Goal: Task Accomplishment & Management: Manage account settings

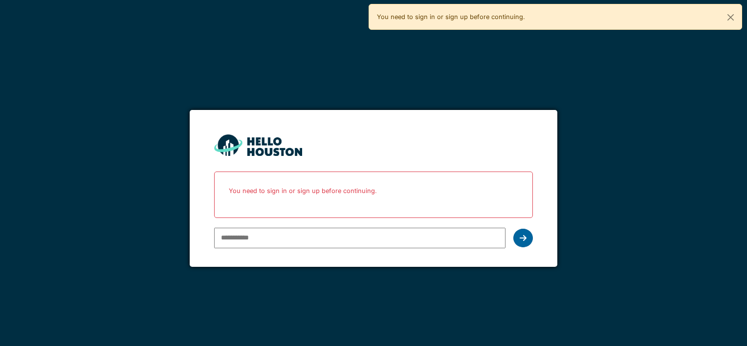
type input "**********"
click at [529, 234] on div at bounding box center [524, 238] width 20 height 19
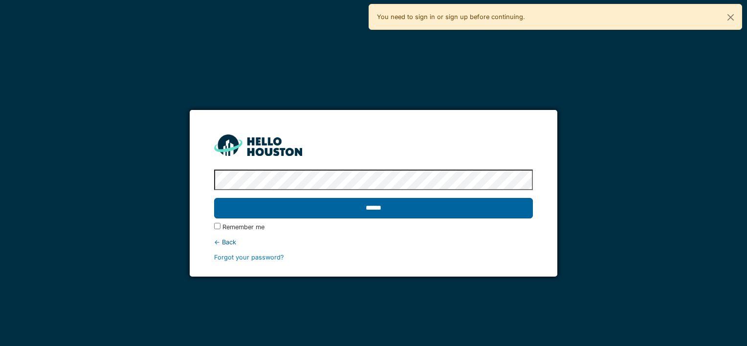
click at [325, 209] on input "******" at bounding box center [373, 208] width 318 height 21
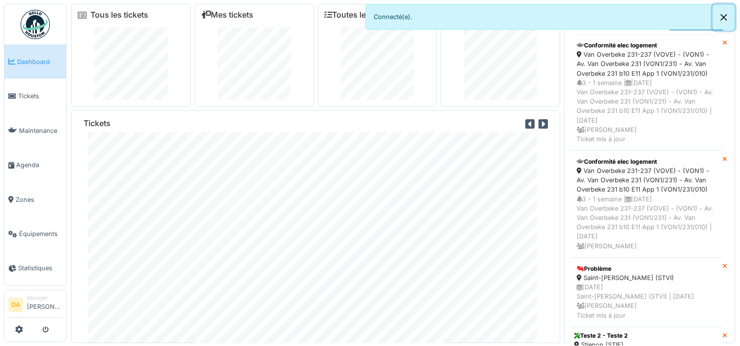
click at [726, 18] on button "Close" at bounding box center [724, 17] width 22 height 26
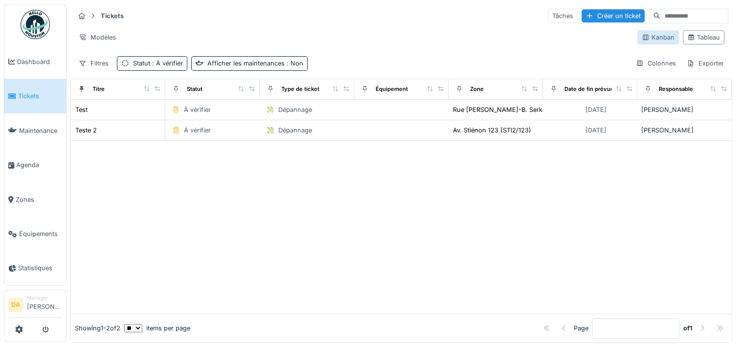
click at [650, 40] on div "Kanban" at bounding box center [658, 37] width 33 height 9
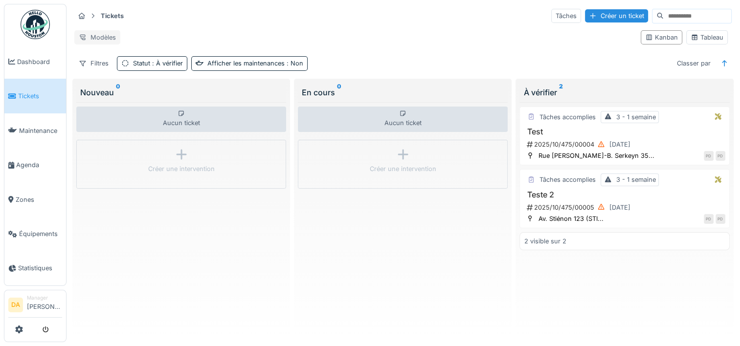
click at [95, 37] on div "Modèles" at bounding box center [97, 37] width 46 height 14
click at [98, 49] on div "Nouvelle vue" at bounding box center [118, 55] width 82 height 15
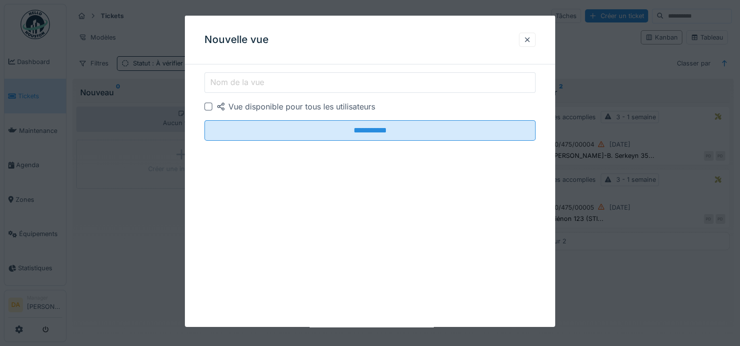
click at [225, 84] on label "Nom de la vue" at bounding box center [237, 82] width 58 height 12
click at [225, 84] on input "Nom de la vue" at bounding box center [369, 82] width 331 height 21
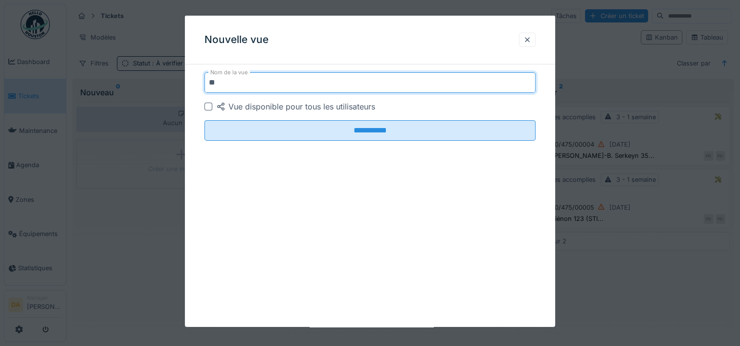
type input "*"
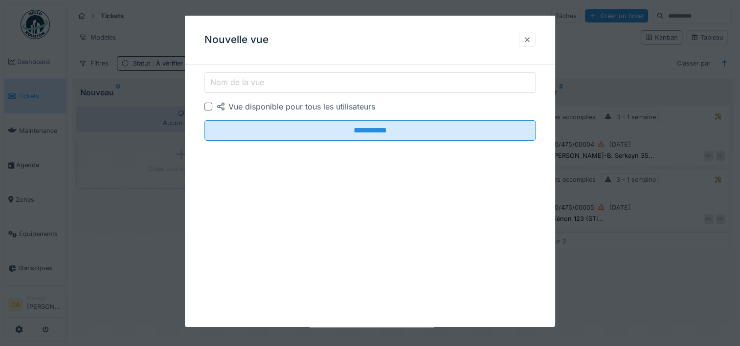
click at [531, 41] on div at bounding box center [527, 39] width 8 height 9
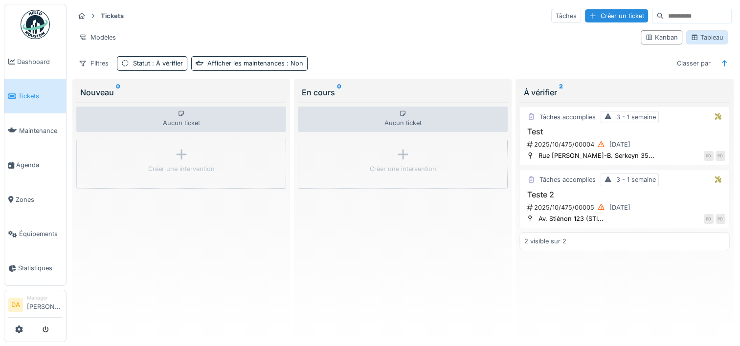
click at [702, 33] on div "Tableau" at bounding box center [707, 37] width 33 height 9
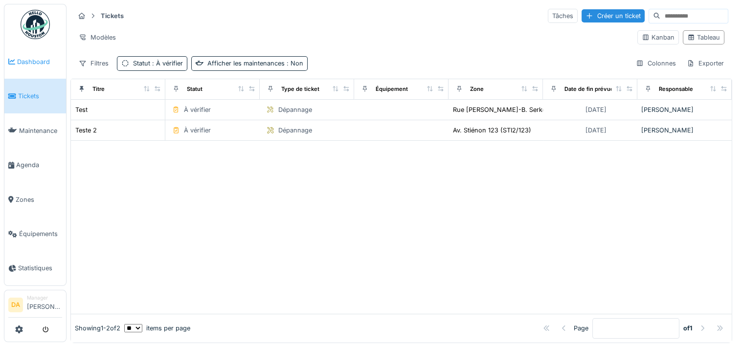
click at [26, 70] on link "Dashboard" at bounding box center [35, 62] width 62 height 34
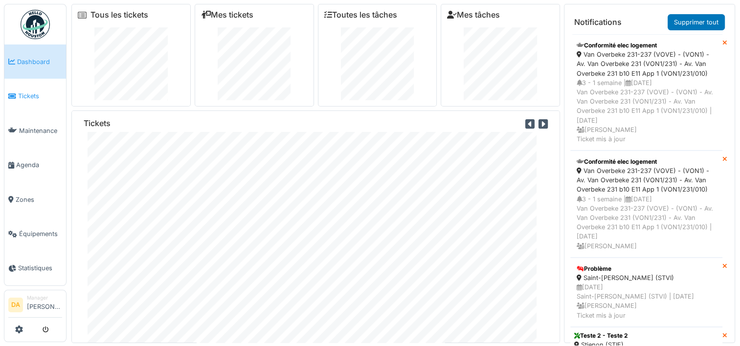
click at [30, 91] on span "Tickets" at bounding box center [40, 95] width 44 height 9
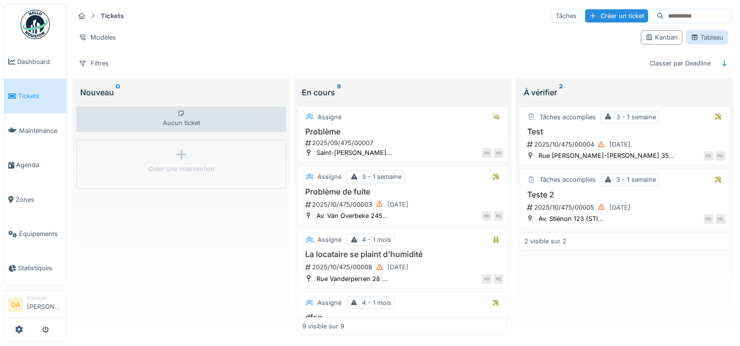
click at [703, 38] on div "Tableau" at bounding box center [707, 37] width 33 height 9
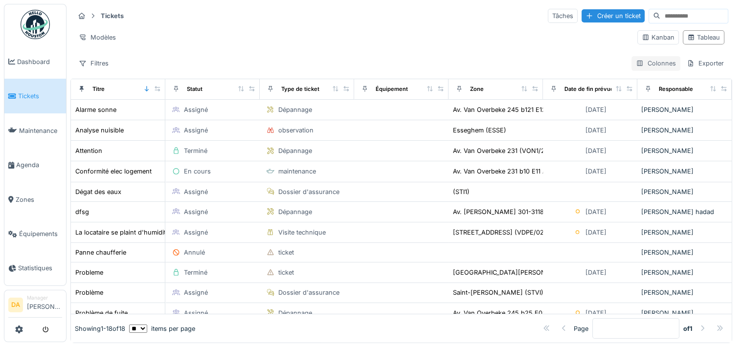
click at [644, 65] on div "Colonnes" at bounding box center [656, 63] width 49 height 14
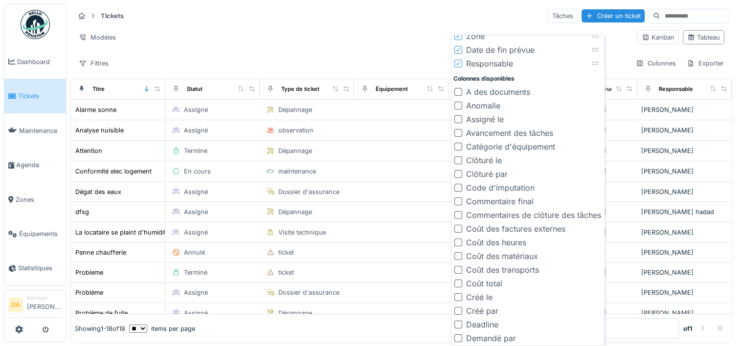
scroll to position [196, 0]
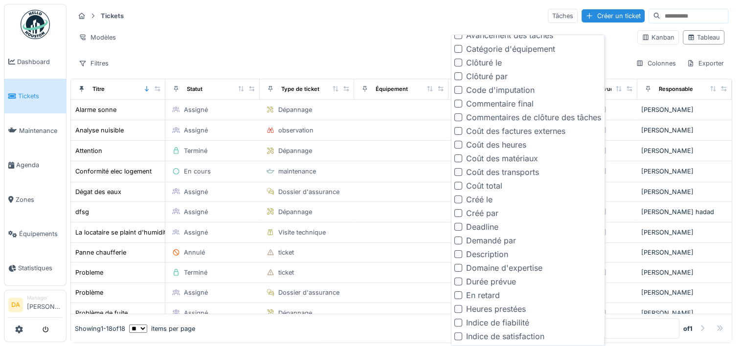
click at [482, 292] on div "En retard" at bounding box center [483, 296] width 34 height 12
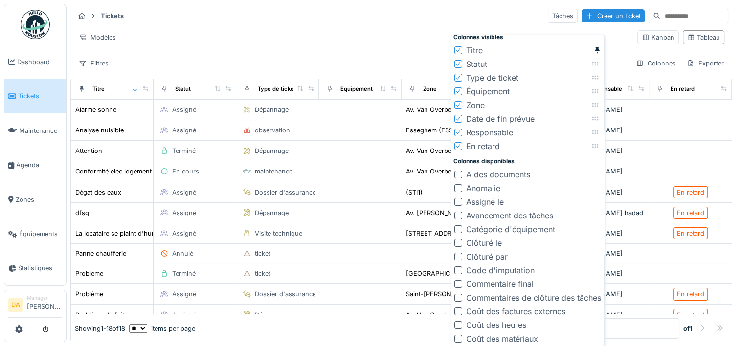
scroll to position [0, 0]
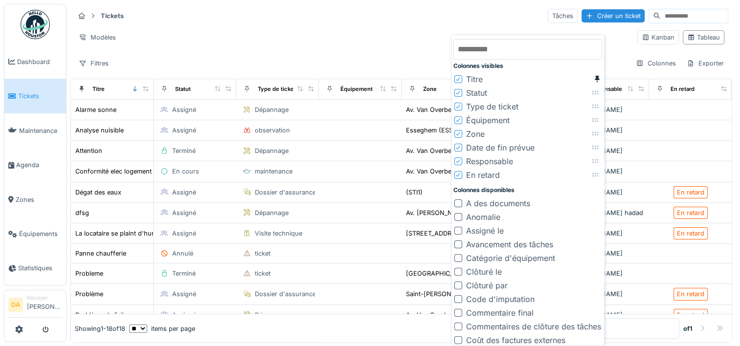
click at [459, 148] on icon at bounding box center [458, 147] width 6 height 5
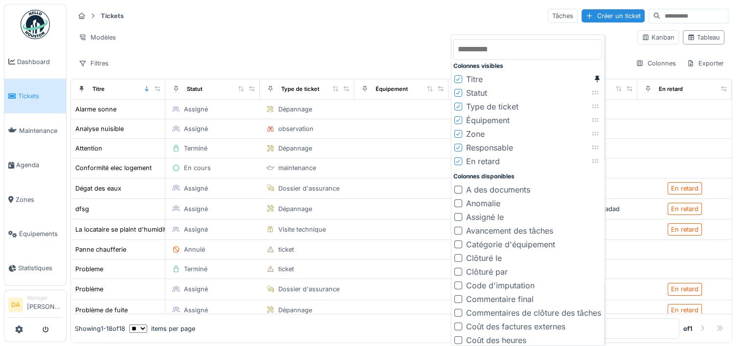
click at [375, 23] on div "Tickets Tâches Créer un ticket" at bounding box center [401, 16] width 654 height 16
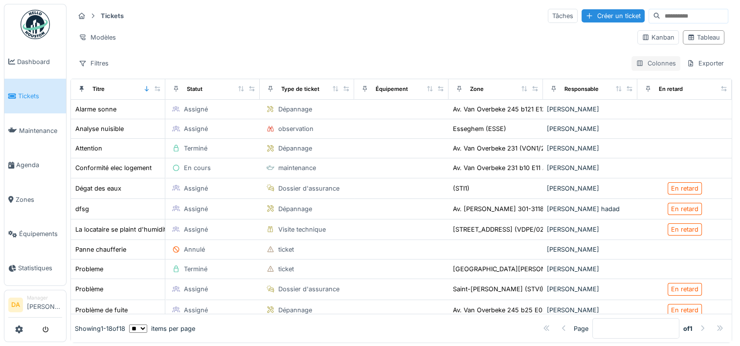
click at [636, 65] on icon at bounding box center [640, 63] width 8 height 6
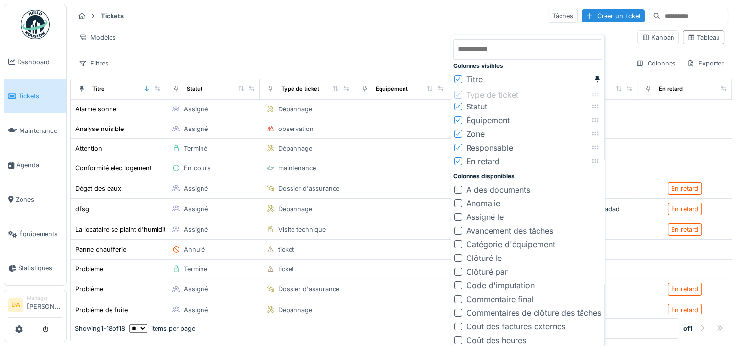
drag, startPoint x: 597, startPoint y: 106, endPoint x: 597, endPoint y: 94, distance: 11.7
click at [597, 94] on icon at bounding box center [595, 94] width 8 height 6
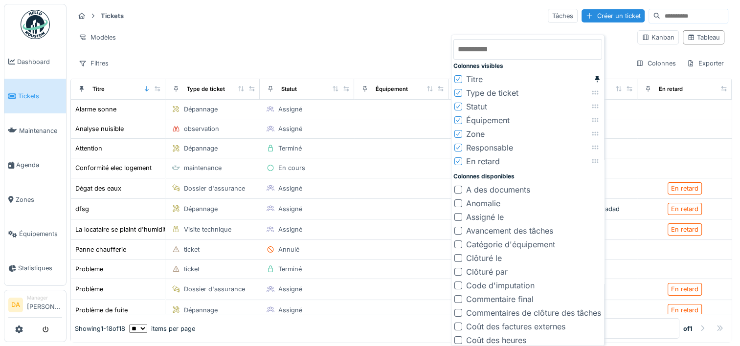
click at [399, 30] on div "Modèles" at bounding box center [351, 37] width 555 height 14
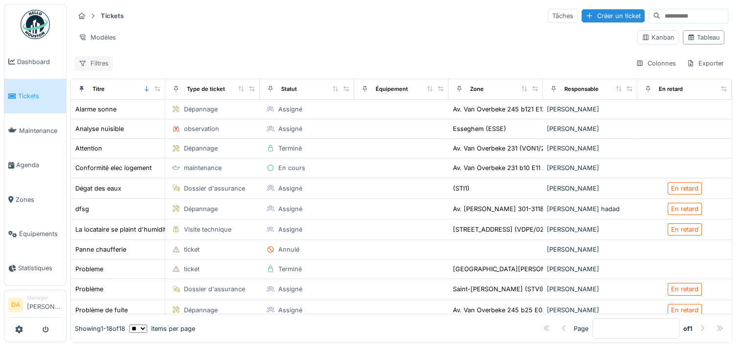
click at [93, 65] on div "Filtres" at bounding box center [93, 63] width 39 height 14
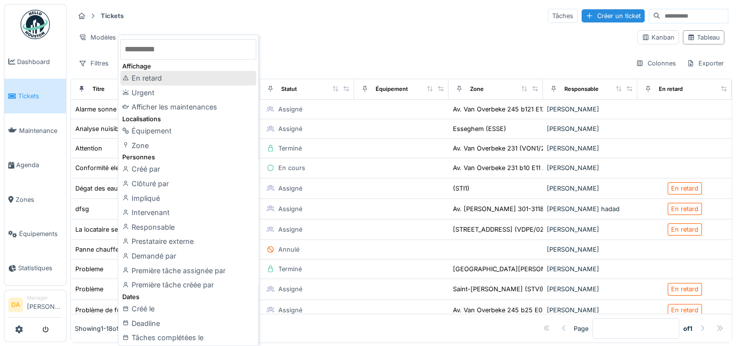
click at [170, 71] on div "En retard" at bounding box center [188, 78] width 136 height 15
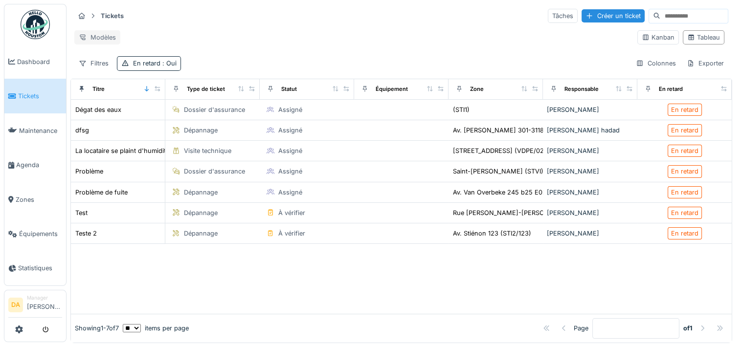
click at [105, 33] on div "Modèles" at bounding box center [97, 37] width 46 height 14
click at [111, 57] on div "Nouvelle vue" at bounding box center [118, 55] width 82 height 15
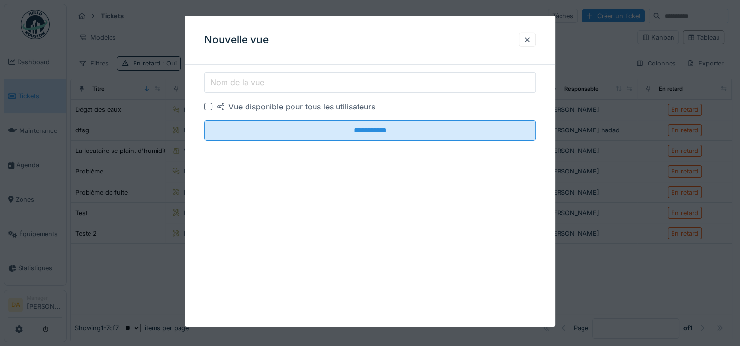
click at [311, 78] on input "Nom de la vue" at bounding box center [369, 82] width 331 height 21
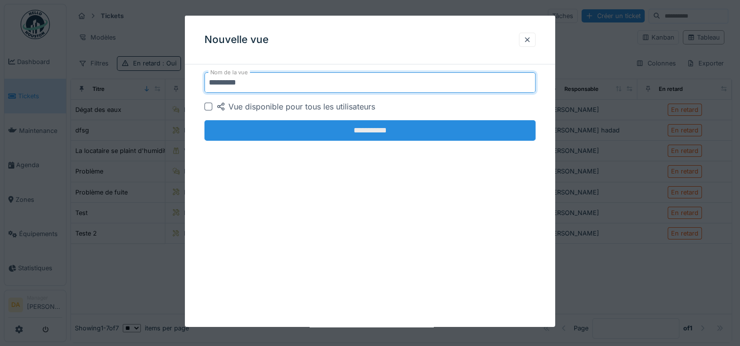
type input "*********"
click at [352, 129] on input "**********" at bounding box center [369, 130] width 331 height 21
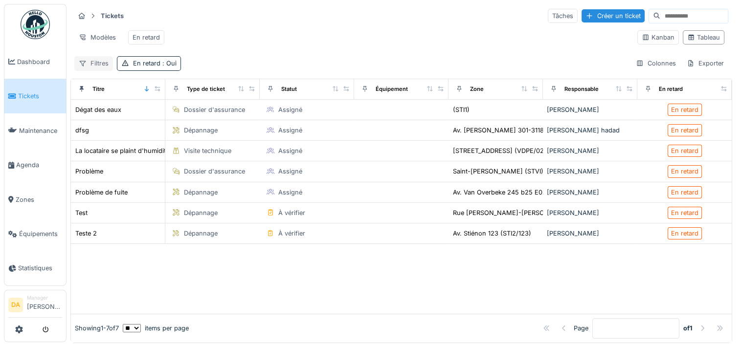
click at [88, 70] on div "Filtres" at bounding box center [93, 63] width 39 height 14
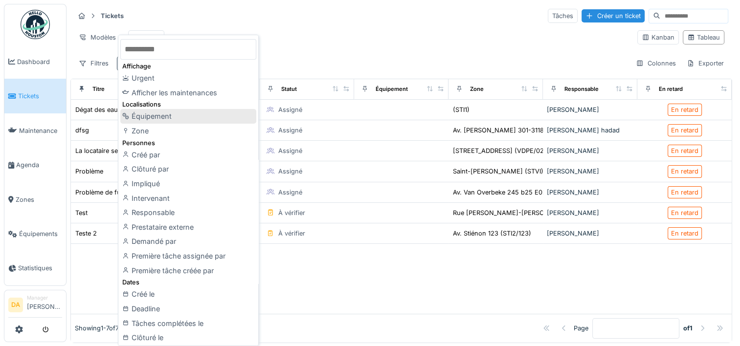
click at [151, 117] on div "Équipement" at bounding box center [188, 116] width 136 height 15
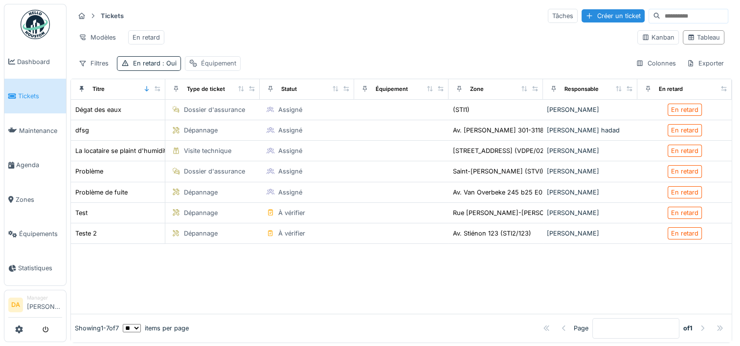
click at [203, 68] on div "Équipement" at bounding box center [218, 63] width 35 height 9
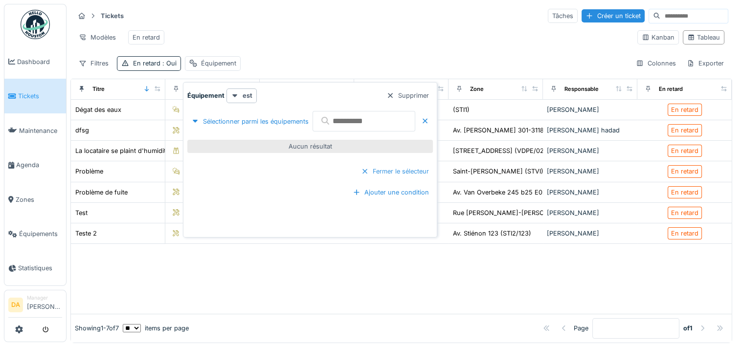
click at [413, 171] on div "Fermer le sélecteur" at bounding box center [395, 171] width 76 height 13
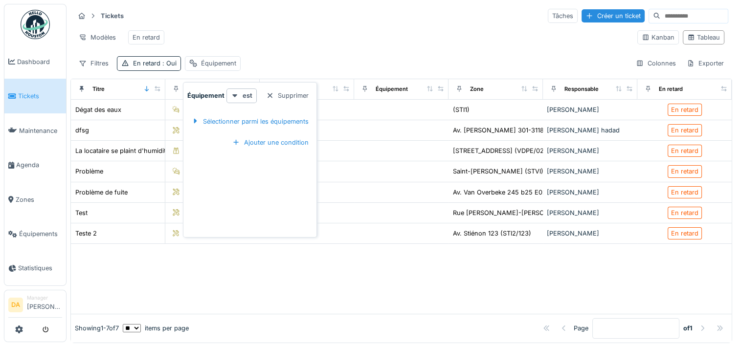
click at [283, 59] on div "Tickets Tâches Créer un ticket Modèles En retard Kanban Tableau Filtres En reta…" at bounding box center [401, 39] width 662 height 71
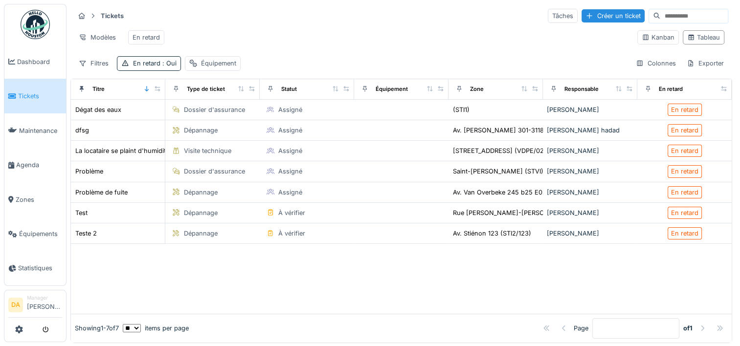
drag, startPoint x: 203, startPoint y: 69, endPoint x: 247, endPoint y: 46, distance: 49.2
click at [247, 46] on div "Modèles En retard" at bounding box center [351, 37] width 555 height 22
click at [204, 68] on div "Équipement" at bounding box center [218, 63] width 35 height 9
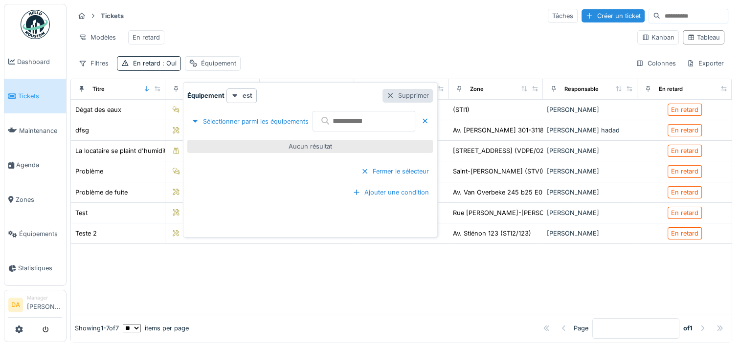
click at [433, 97] on div "Supprimer" at bounding box center [408, 95] width 50 height 13
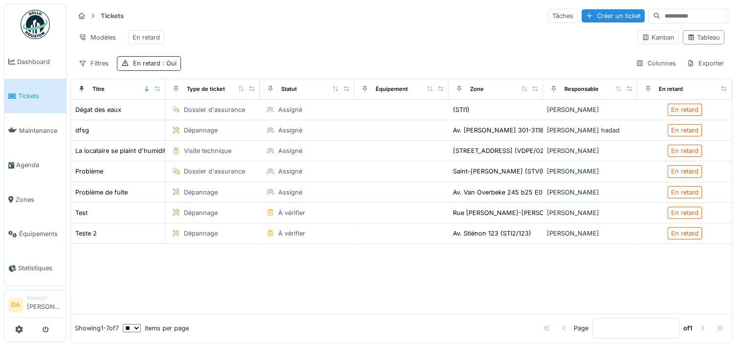
click at [30, 97] on span "Tickets" at bounding box center [40, 95] width 44 height 9
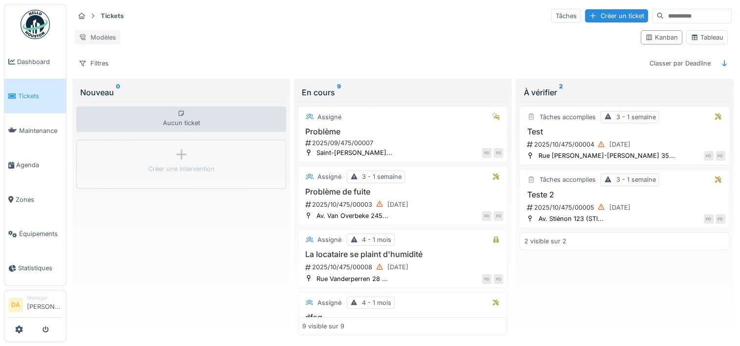
click at [100, 33] on div "Modèles" at bounding box center [97, 37] width 46 height 14
click at [702, 36] on div "Tableau" at bounding box center [707, 37] width 33 height 9
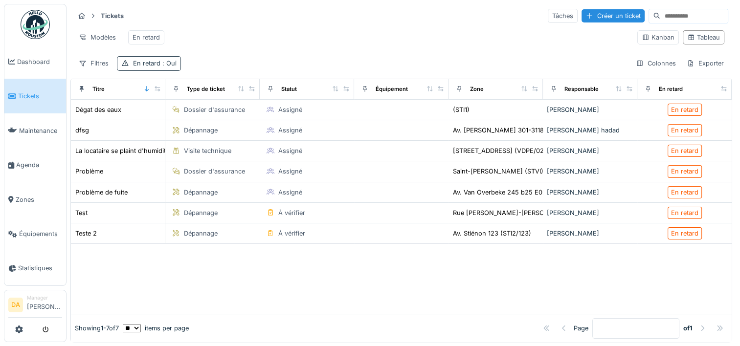
click at [155, 68] on div "En retard : Oui" at bounding box center [155, 63] width 44 height 9
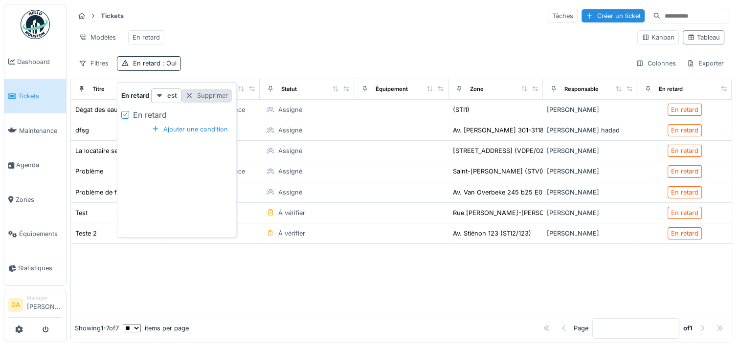
click at [203, 98] on div "Supprimer" at bounding box center [206, 95] width 50 height 13
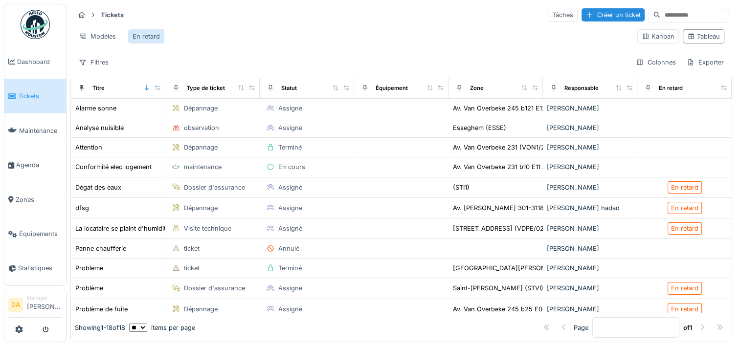
click at [138, 33] on div "En retard" at bounding box center [146, 36] width 27 height 9
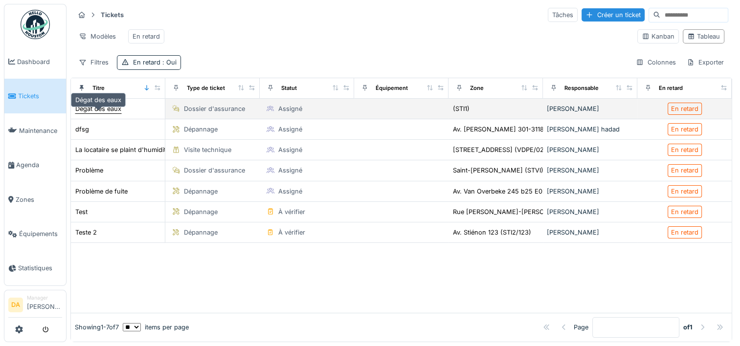
click at [108, 110] on div "Dégat des eaux" at bounding box center [98, 108] width 46 height 9
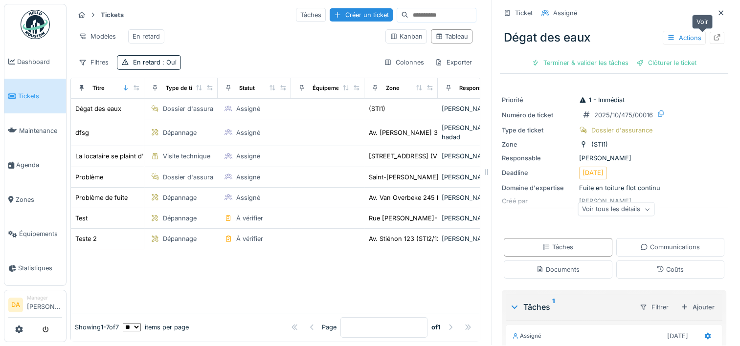
click at [714, 34] on icon at bounding box center [717, 37] width 6 height 6
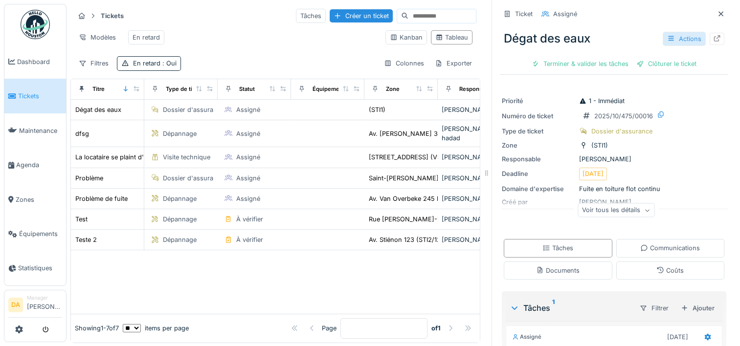
click at [680, 35] on div "Actions" at bounding box center [684, 39] width 43 height 14
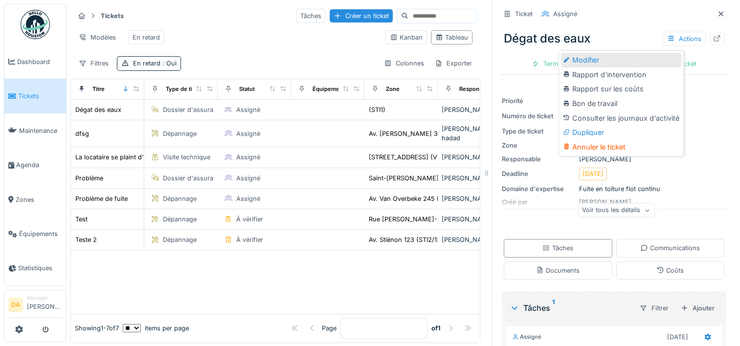
click at [577, 59] on div "Modifier" at bounding box center [621, 60] width 120 height 15
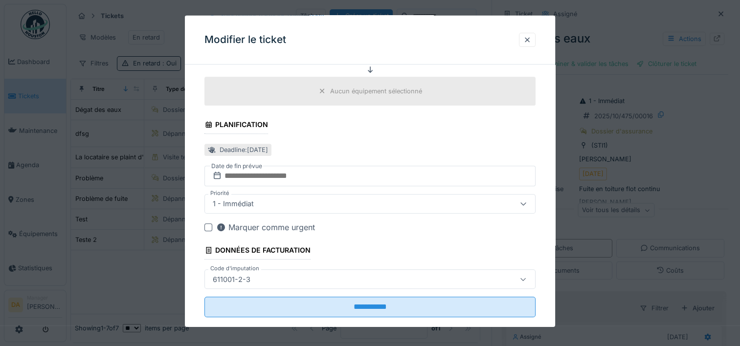
scroll to position [406, 0]
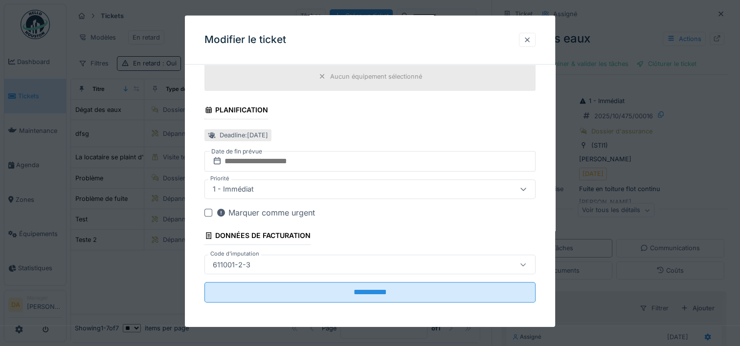
click at [527, 41] on div at bounding box center [527, 39] width 8 height 9
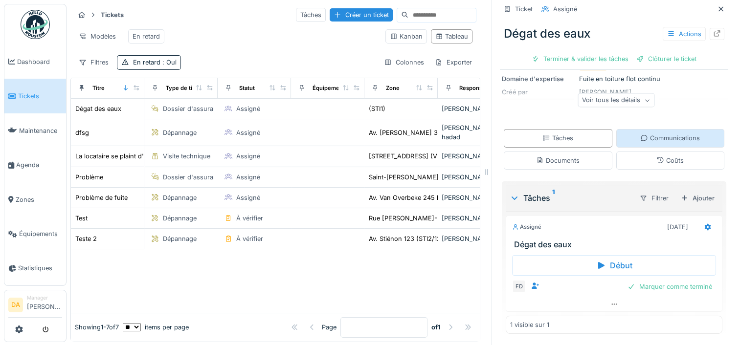
scroll to position [8, 0]
click at [332, 9] on div "Créer un ticket" at bounding box center [361, 14] width 63 height 13
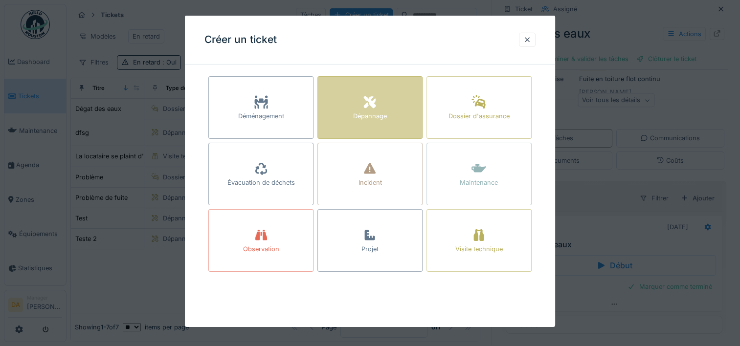
click at [356, 90] on div "Dépannage" at bounding box center [369, 107] width 105 height 63
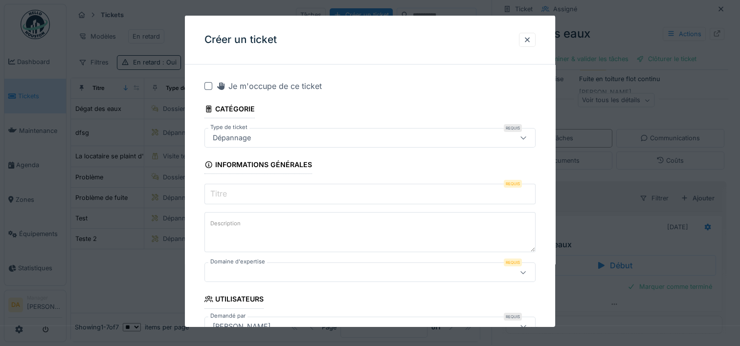
click at [344, 199] on input "Titre" at bounding box center [369, 194] width 331 height 21
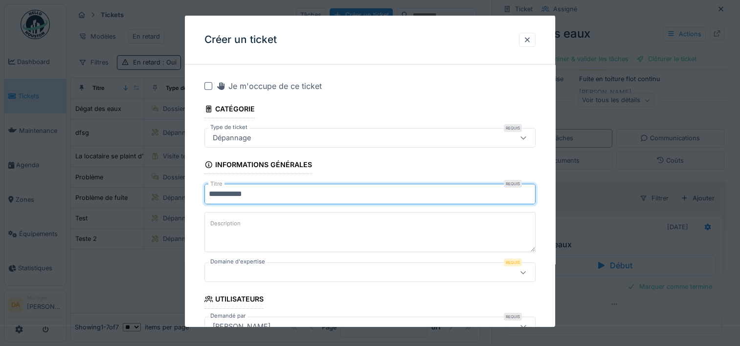
type input "**********"
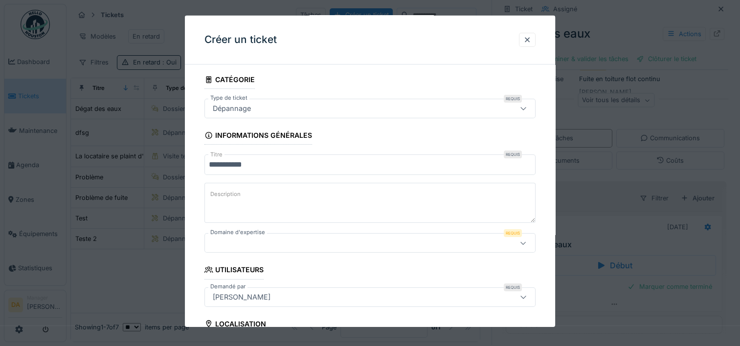
scroll to position [49, 0]
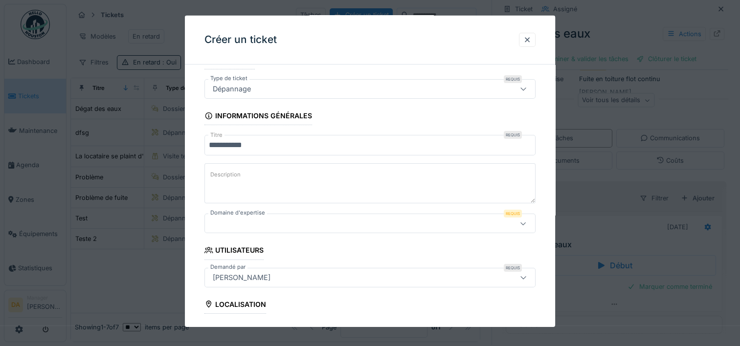
click at [308, 168] on textarea "Description" at bounding box center [369, 183] width 331 height 40
click at [290, 226] on div at bounding box center [350, 223] width 282 height 11
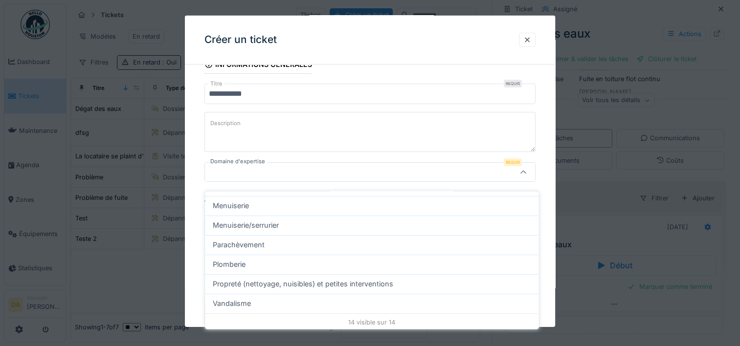
scroll to position [205, 0]
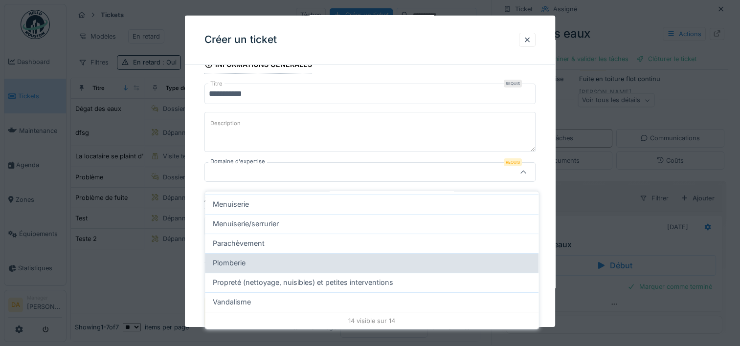
click at [278, 258] on div "Plomberie" at bounding box center [372, 263] width 318 height 11
type input "****"
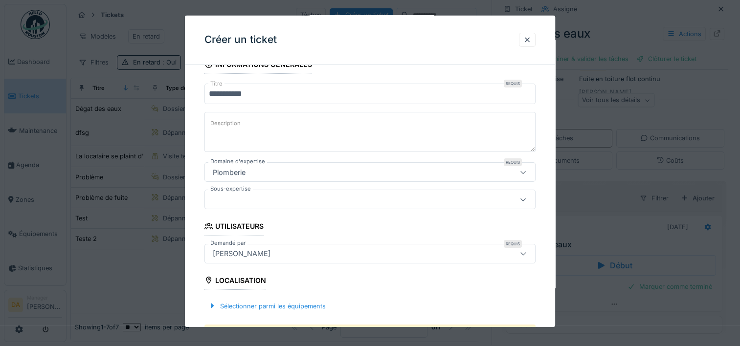
click at [299, 196] on div at bounding box center [350, 199] width 282 height 11
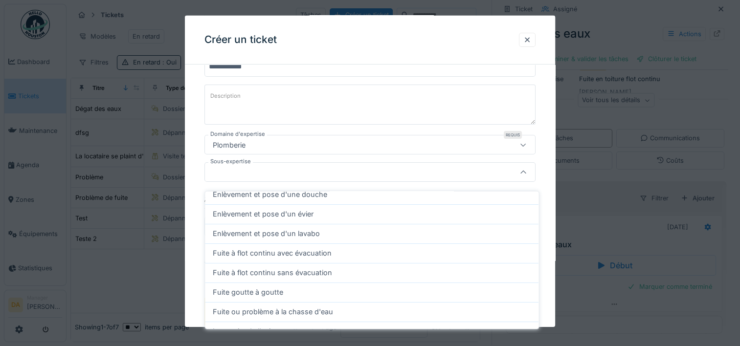
scroll to position [245, 0]
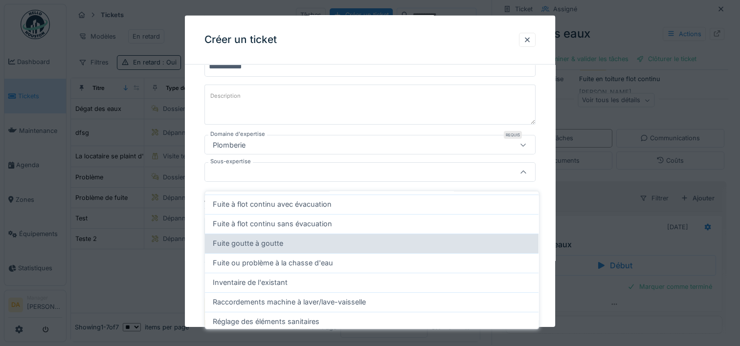
click at [265, 238] on span "Fuite goutte à goutte" at bounding box center [248, 243] width 70 height 11
type input "****"
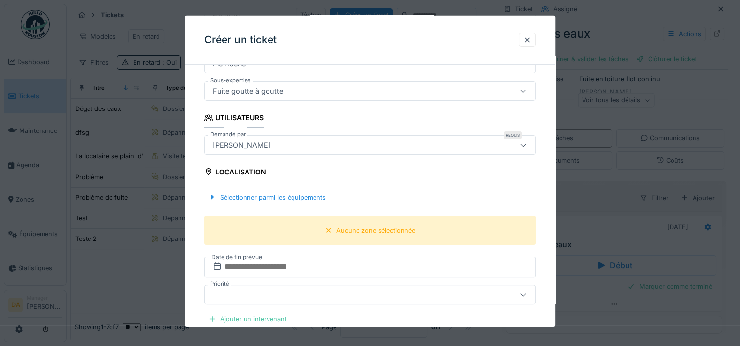
scroll to position [226, 0]
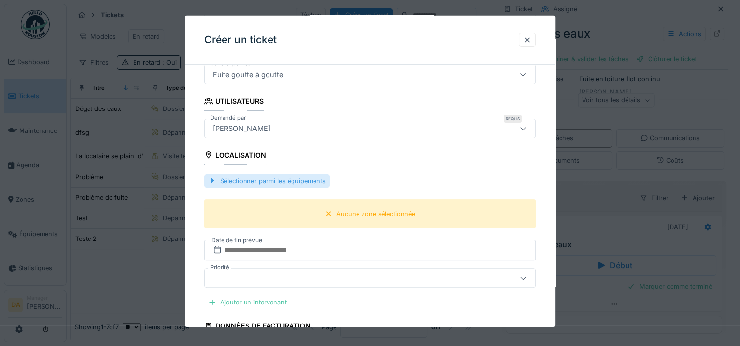
click at [236, 178] on div "Sélectionner parmi les équipements" at bounding box center [266, 180] width 125 height 13
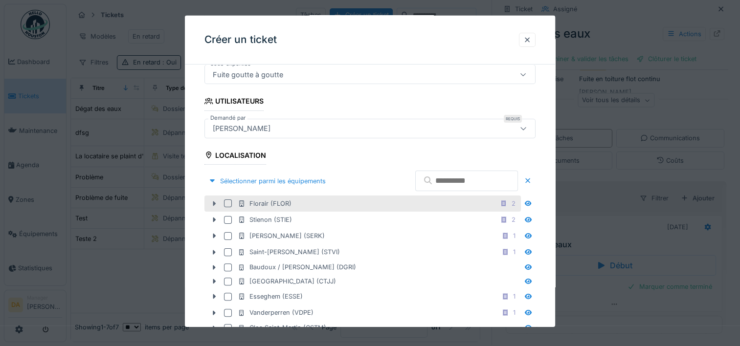
click at [214, 202] on icon at bounding box center [214, 203] width 3 height 5
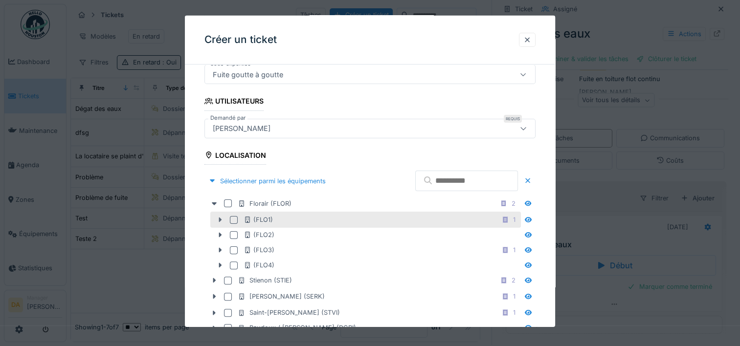
click at [220, 221] on icon at bounding box center [220, 220] width 8 height 6
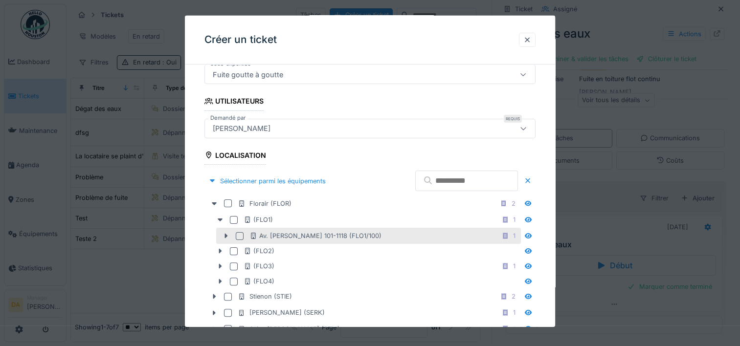
click at [239, 236] on div at bounding box center [240, 236] width 8 height 8
click at [224, 236] on icon at bounding box center [226, 236] width 8 height 6
click at [242, 233] on icon at bounding box center [240, 235] width 6 height 5
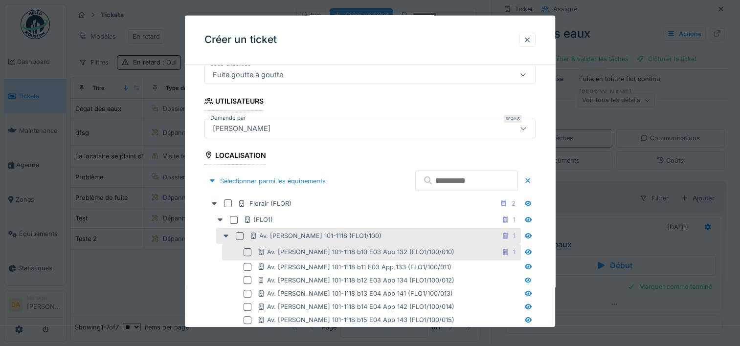
click at [249, 250] on div at bounding box center [248, 253] width 8 height 8
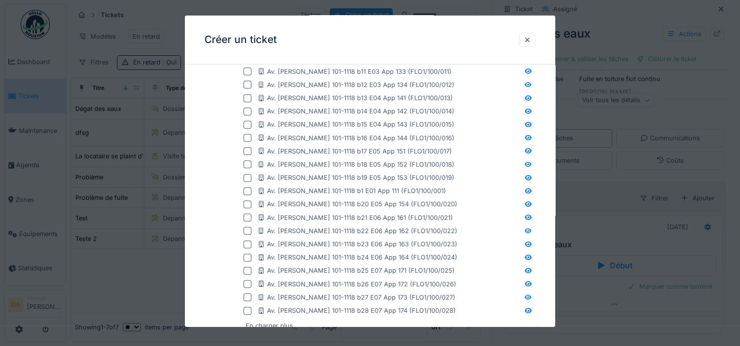
scroll to position [177, 0]
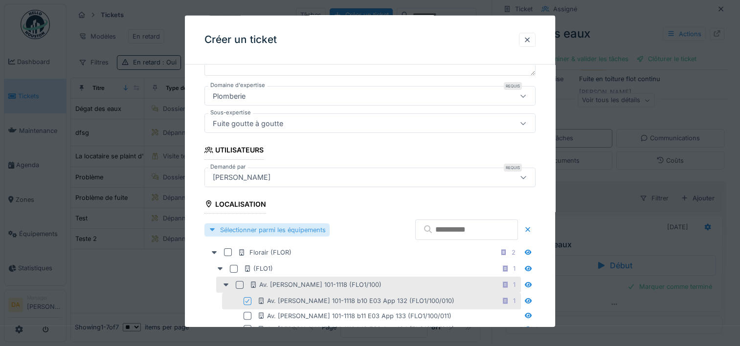
click at [209, 229] on div at bounding box center [212, 229] width 8 height 9
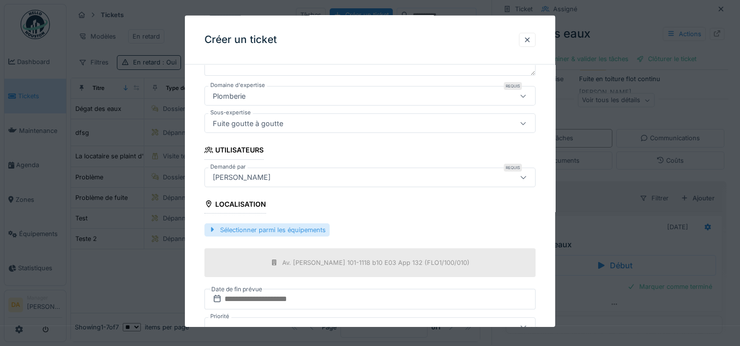
click at [211, 226] on div at bounding box center [212, 229] width 8 height 9
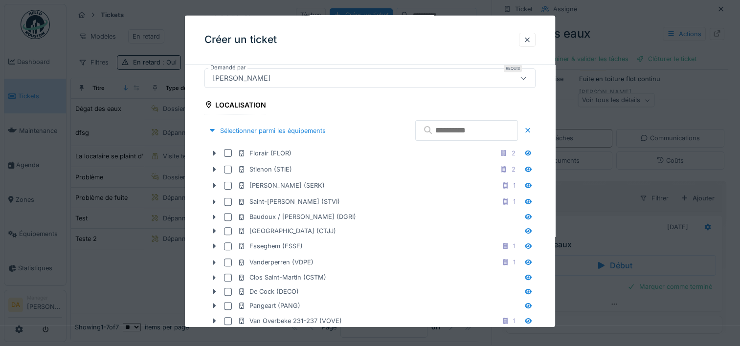
scroll to position [274, 0]
click at [532, 157] on div at bounding box center [528, 154] width 8 height 9
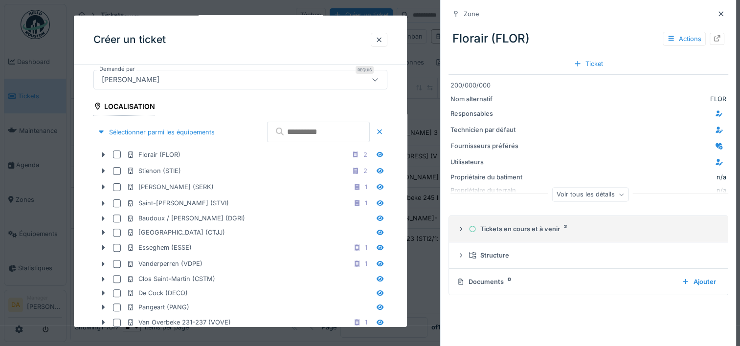
click at [462, 229] on icon at bounding box center [461, 229] width 8 height 6
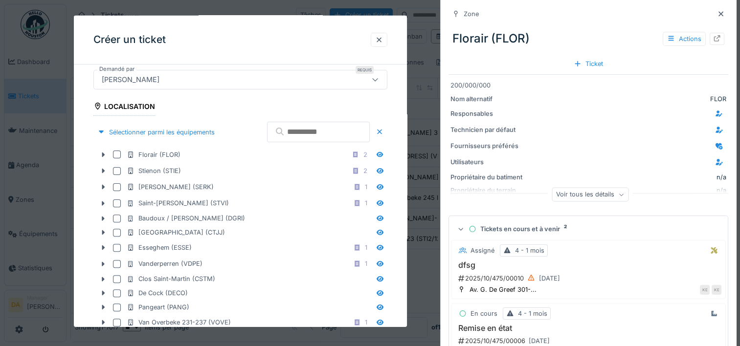
scroll to position [98, 0]
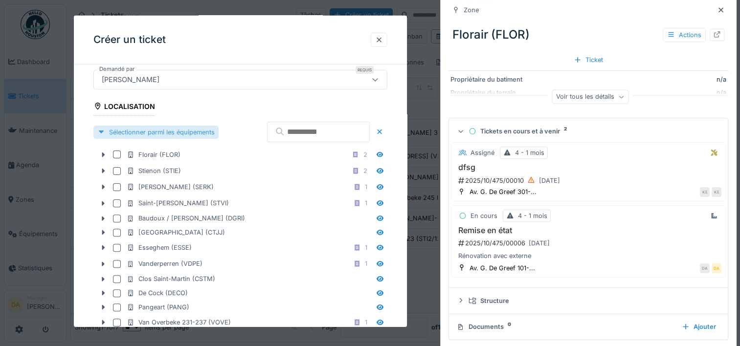
click at [106, 129] on div "Sélectionner parmi les équipements" at bounding box center [155, 131] width 125 height 13
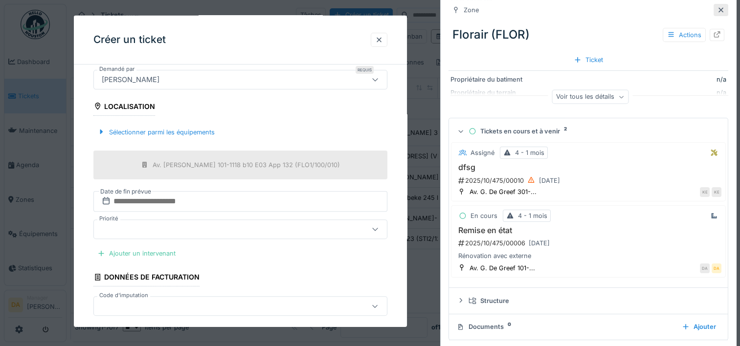
click at [717, 7] on icon at bounding box center [721, 10] width 8 height 6
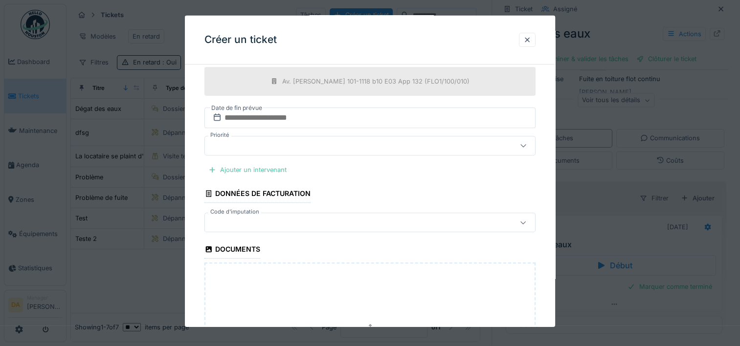
scroll to position [372, 0]
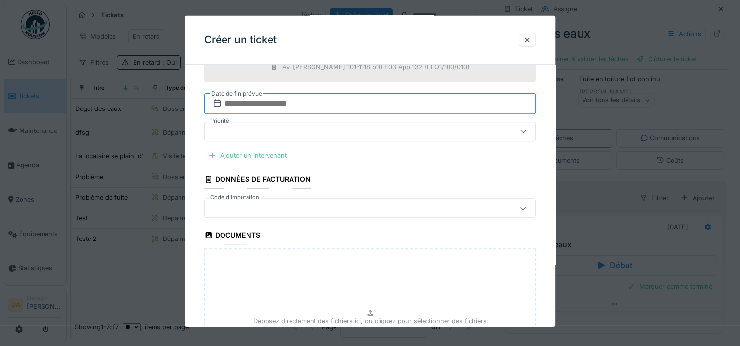
click at [383, 98] on input "text" at bounding box center [369, 103] width 331 height 21
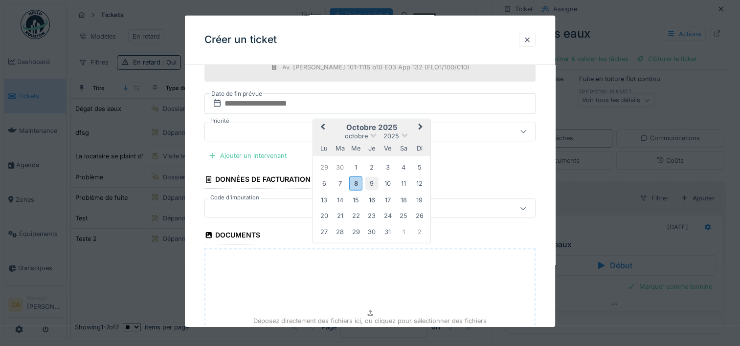
click at [374, 180] on div "9" at bounding box center [371, 183] width 13 height 13
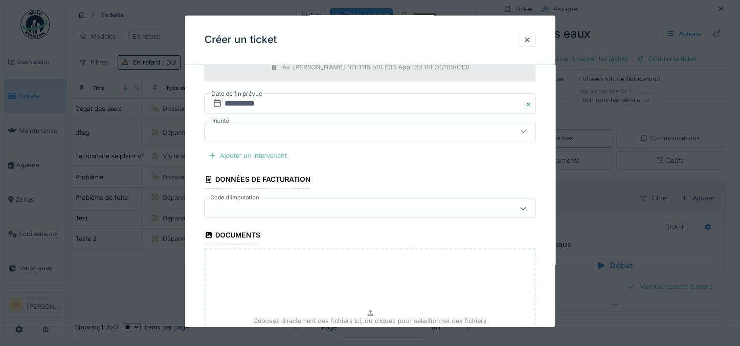
click at [348, 130] on div at bounding box center [350, 131] width 282 height 11
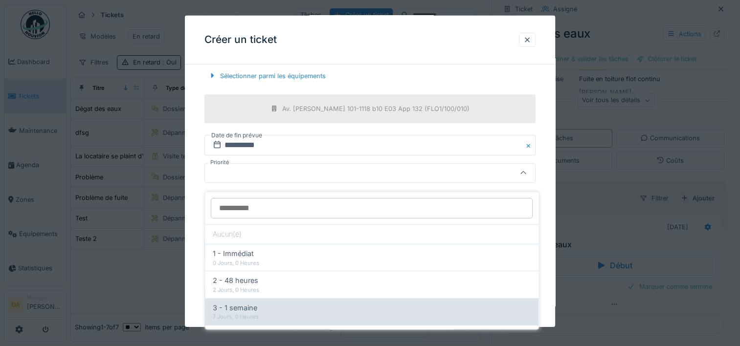
scroll to position [0, 0]
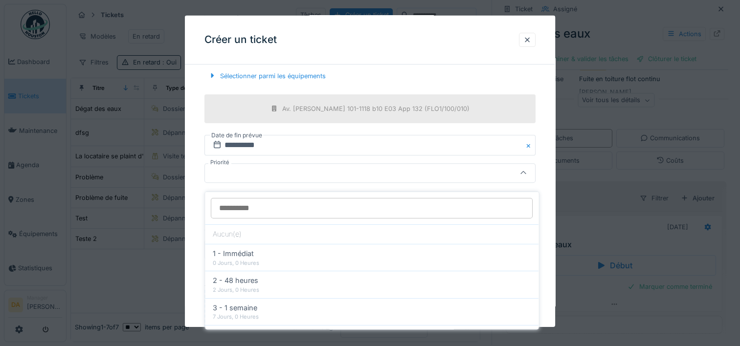
click at [551, 104] on div "**********" at bounding box center [370, 121] width 370 height 759
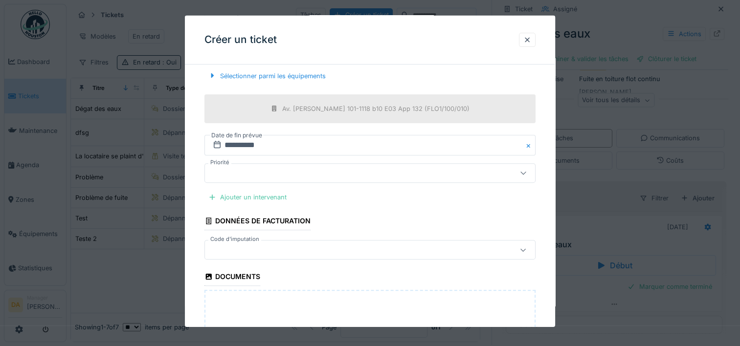
click at [242, 250] on div at bounding box center [350, 250] width 282 height 11
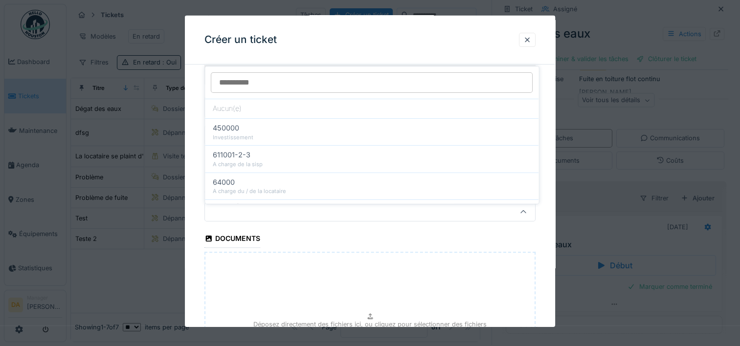
scroll to position [407, 0]
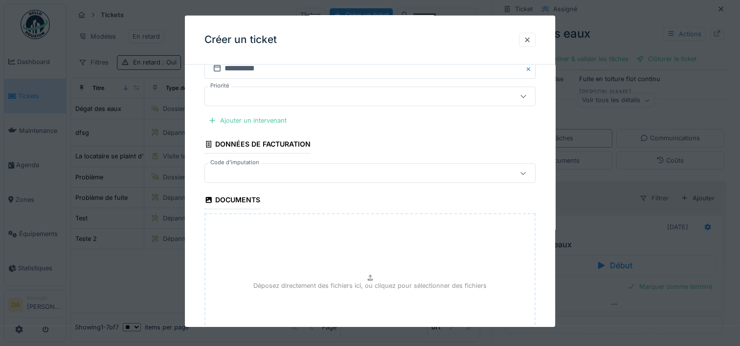
click at [471, 143] on fieldset "**********" at bounding box center [369, 34] width 331 height 739
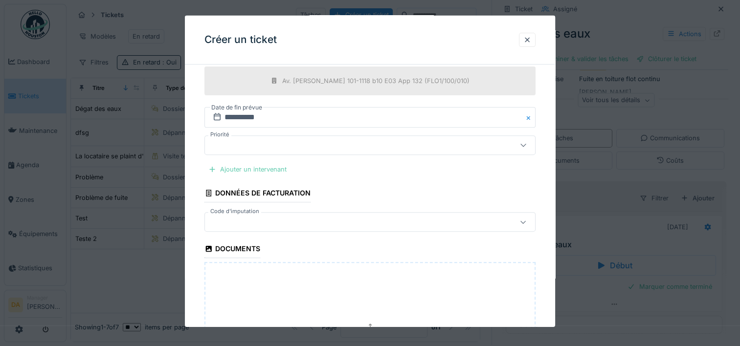
click at [259, 166] on div "Ajouter un intervenant" at bounding box center [247, 169] width 86 height 13
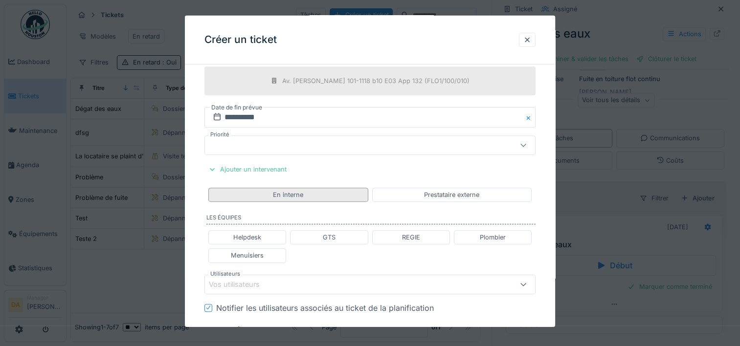
click at [303, 190] on div "En interne" at bounding box center [288, 194] width 30 height 9
click at [304, 199] on div "En interne" at bounding box center [287, 195] width 159 height 14
click at [310, 190] on div "En interne" at bounding box center [287, 195] width 159 height 14
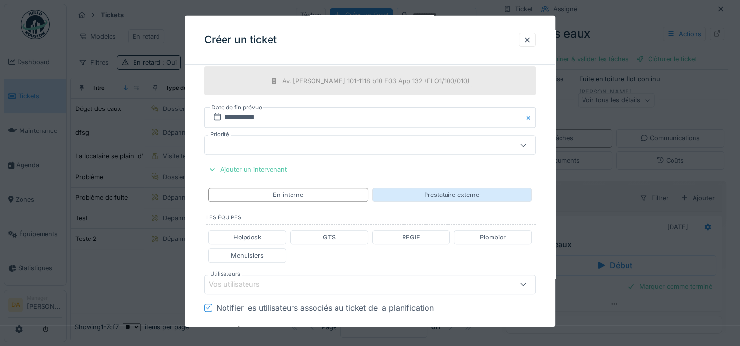
click at [435, 188] on div "Prestataire externe" at bounding box center [451, 195] width 159 height 14
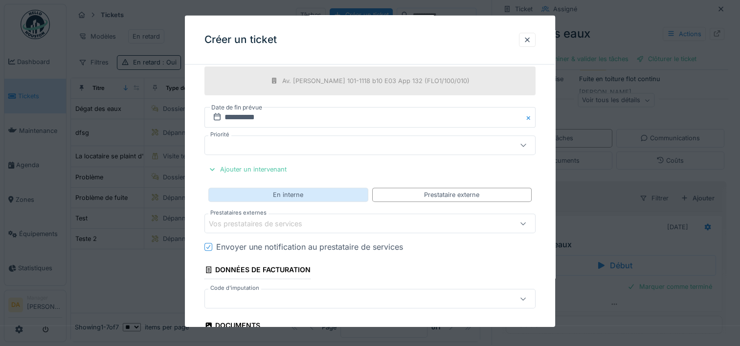
click at [306, 190] on div "En interne" at bounding box center [287, 195] width 159 height 14
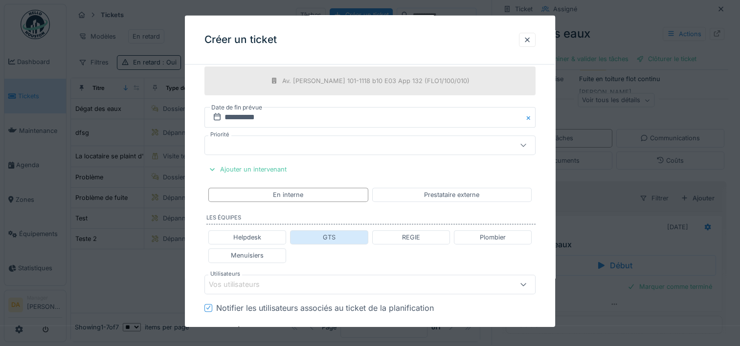
click at [319, 238] on div "GTS" at bounding box center [329, 237] width 78 height 14
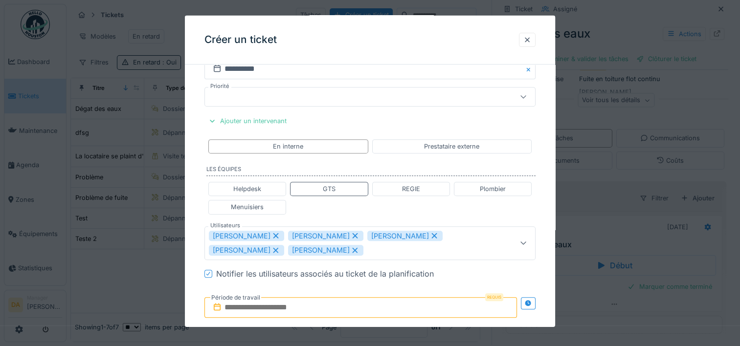
scroll to position [407, 0]
click at [273, 233] on icon at bounding box center [275, 235] width 5 height 5
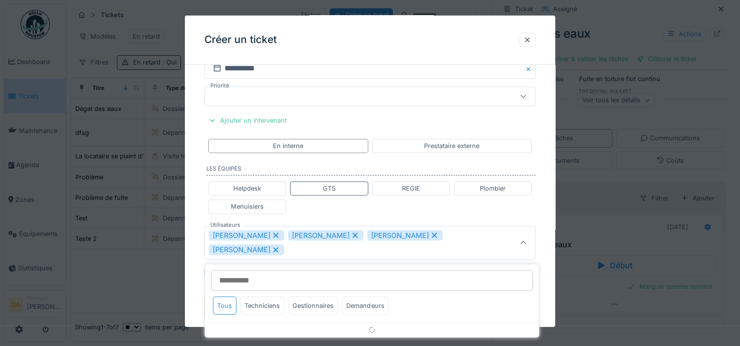
scroll to position [476, 0]
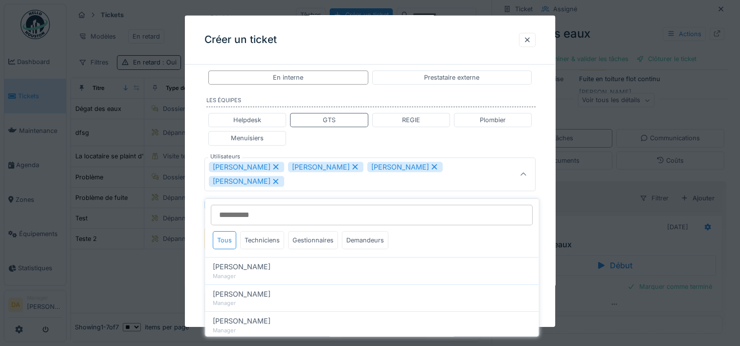
click at [280, 181] on icon at bounding box center [275, 181] width 9 height 7
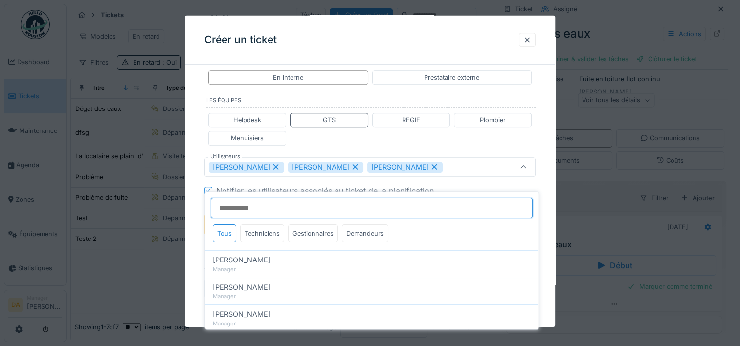
scroll to position [469, 0]
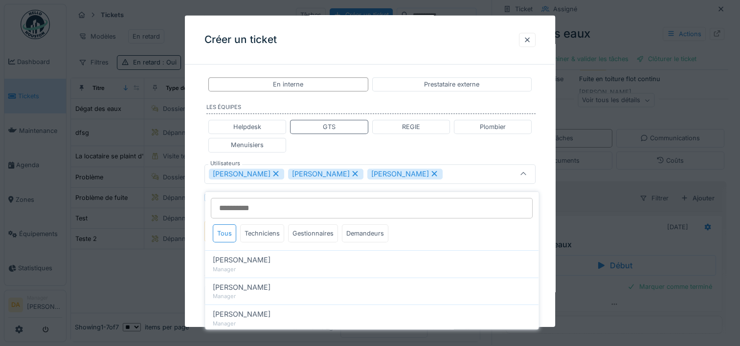
click at [432, 172] on icon at bounding box center [434, 173] width 5 height 5
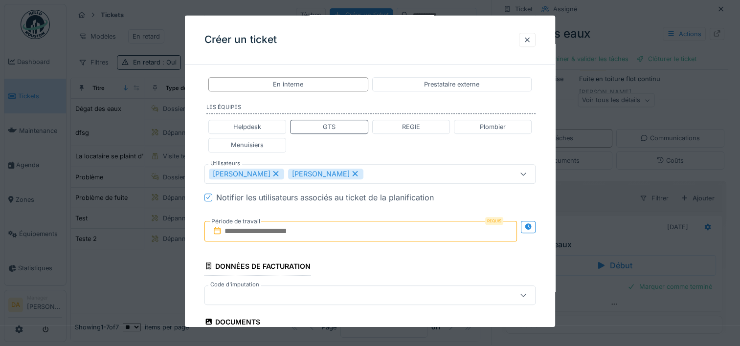
click at [353, 172] on icon at bounding box center [355, 173] width 5 height 5
type input "*****"
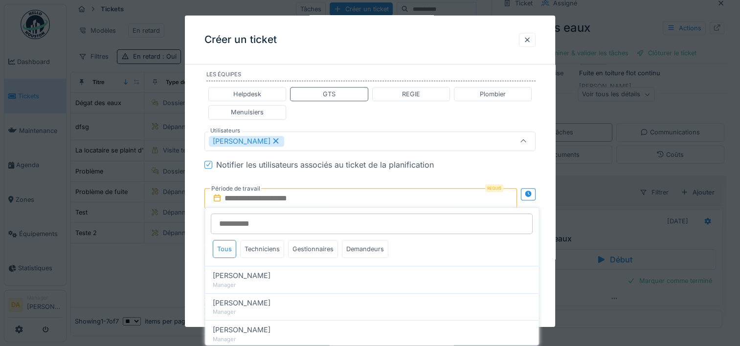
scroll to position [420, 0]
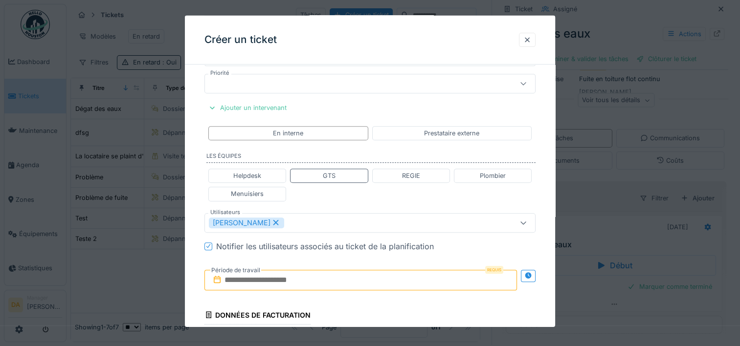
click at [551, 92] on div "**********" at bounding box center [370, 123] width 370 height 943
click at [467, 129] on div "Prestataire externe" at bounding box center [451, 133] width 55 height 9
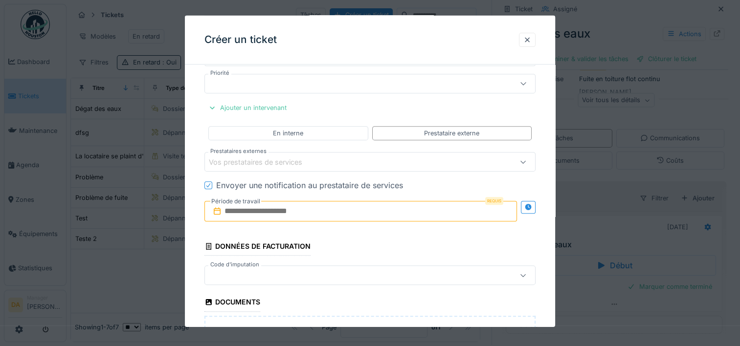
click at [366, 162] on div "Vos prestataires de services" at bounding box center [350, 162] width 282 height 11
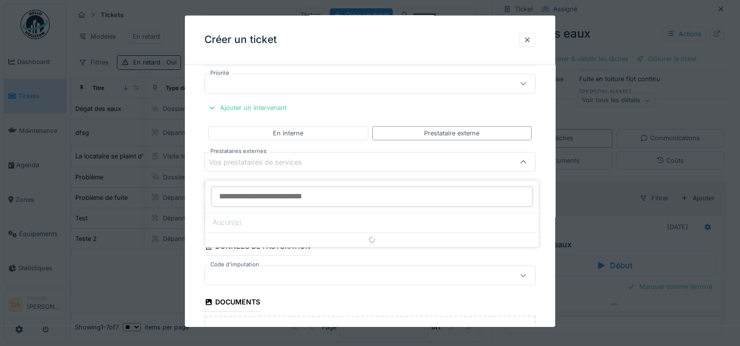
scroll to position [409, 0]
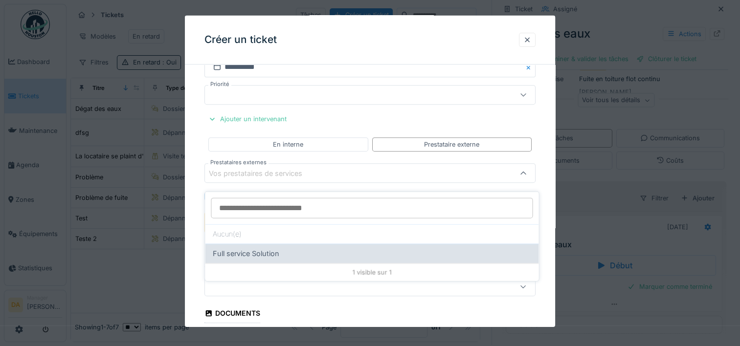
click at [270, 253] on div "Full service Solution" at bounding box center [372, 254] width 334 height 20
type input "*****"
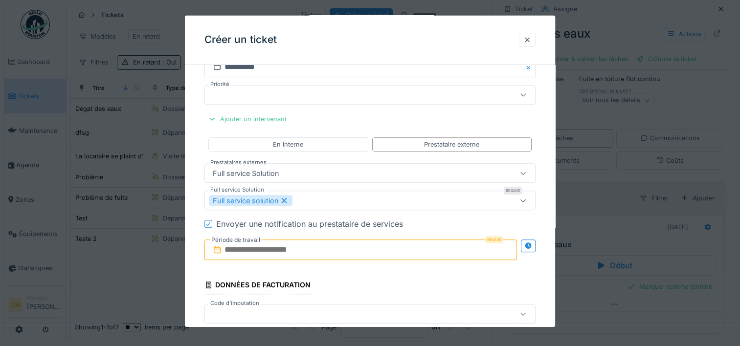
click at [525, 200] on icon at bounding box center [524, 200] width 8 height 6
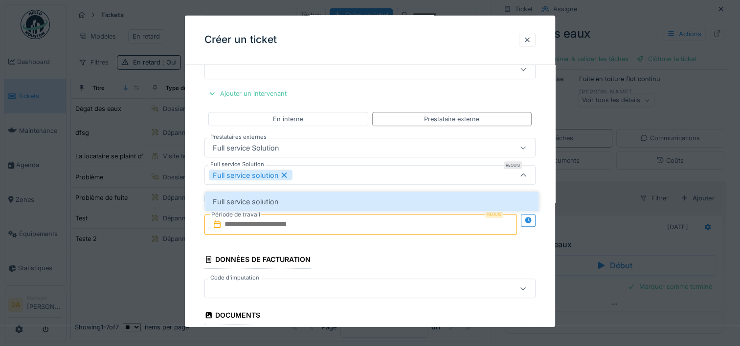
scroll to position [436, 0]
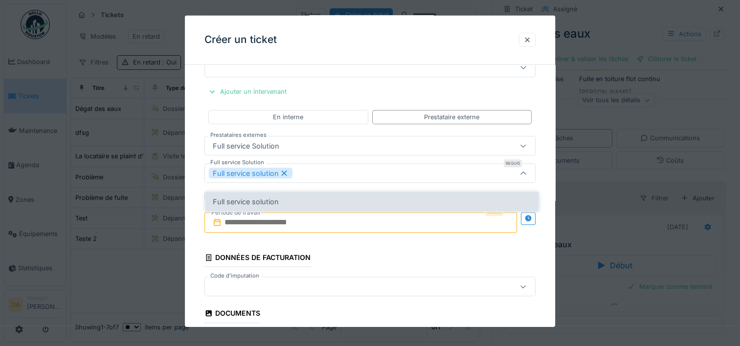
click at [520, 192] on div "Full service solution" at bounding box center [372, 202] width 334 height 20
click at [266, 197] on span "Full service solution" at bounding box center [246, 202] width 66 height 11
type input "*****"
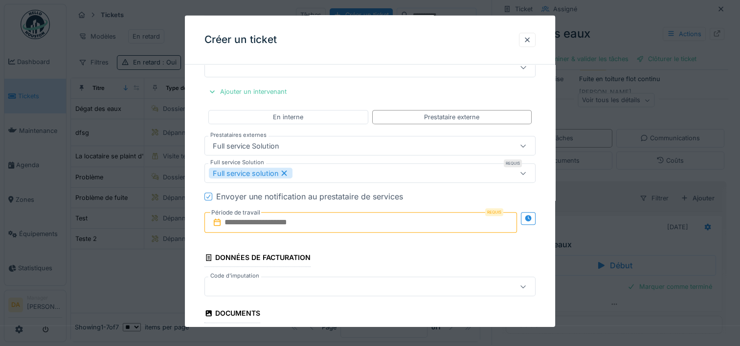
click at [323, 253] on fieldset "**********" at bounding box center [369, 77] width 331 height 882
click at [340, 227] on input "text" at bounding box center [360, 222] width 313 height 21
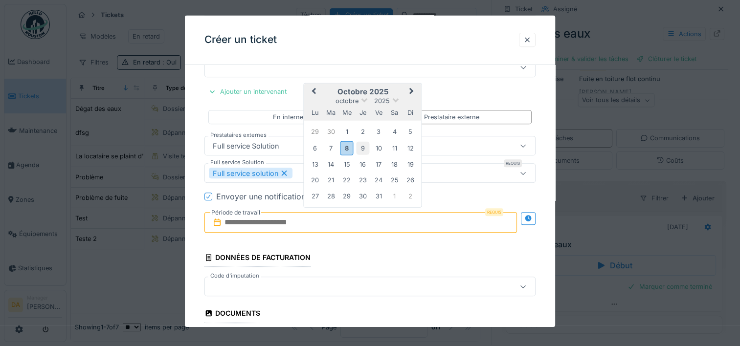
click at [365, 144] on div "9" at bounding box center [362, 147] width 13 height 13
click at [378, 147] on div "10" at bounding box center [378, 147] width 13 height 13
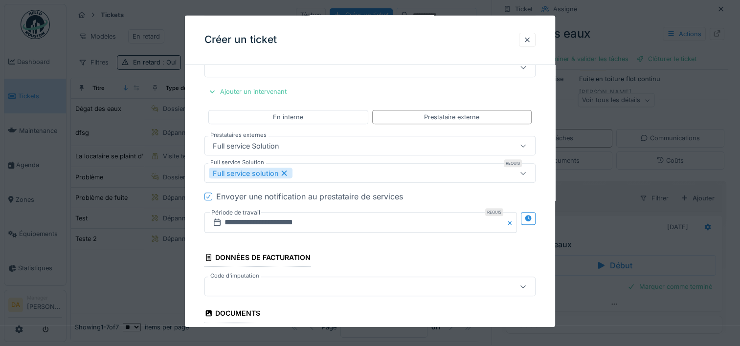
click at [514, 220] on button "Close" at bounding box center [511, 222] width 11 height 21
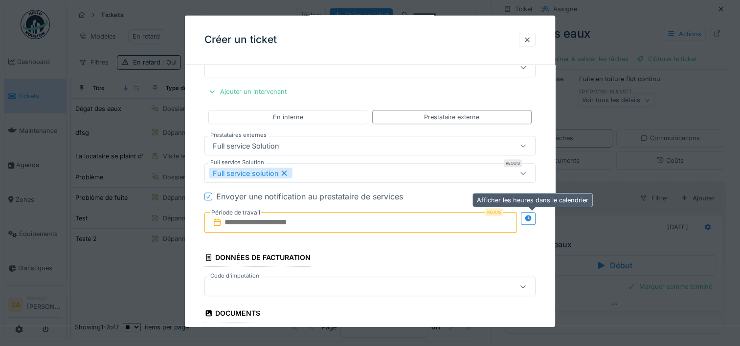
click at [530, 219] on icon at bounding box center [528, 218] width 8 height 6
click at [530, 215] on icon at bounding box center [528, 218] width 7 height 7
click at [299, 220] on input "text" at bounding box center [360, 222] width 313 height 21
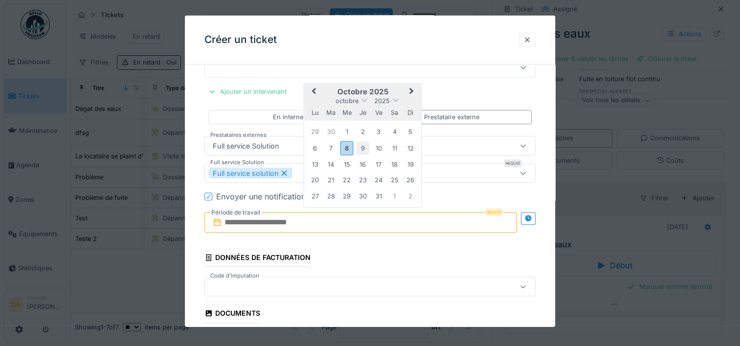
click at [362, 143] on div "9" at bounding box center [362, 147] width 13 height 13
click at [376, 147] on div "10" at bounding box center [378, 147] width 13 height 13
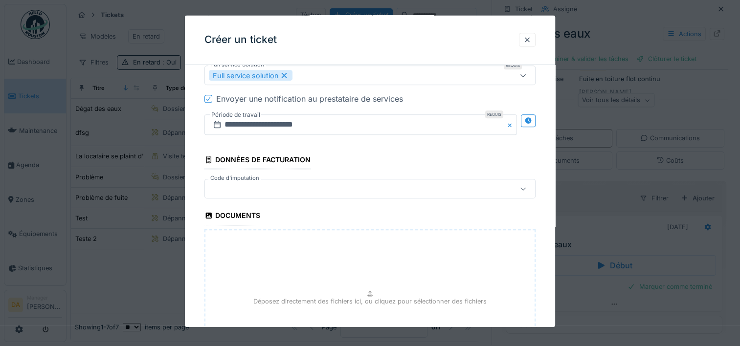
scroll to position [583, 0]
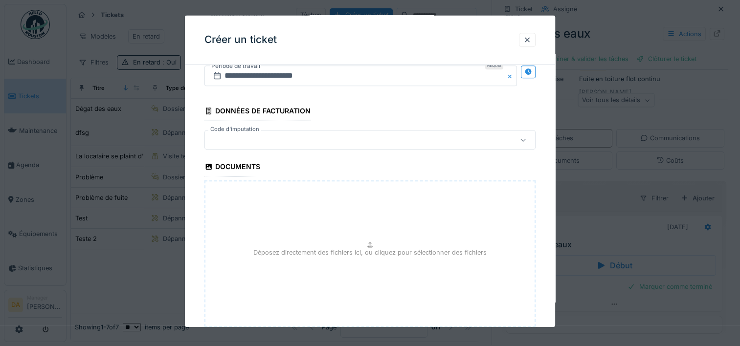
click at [372, 135] on div at bounding box center [350, 140] width 282 height 11
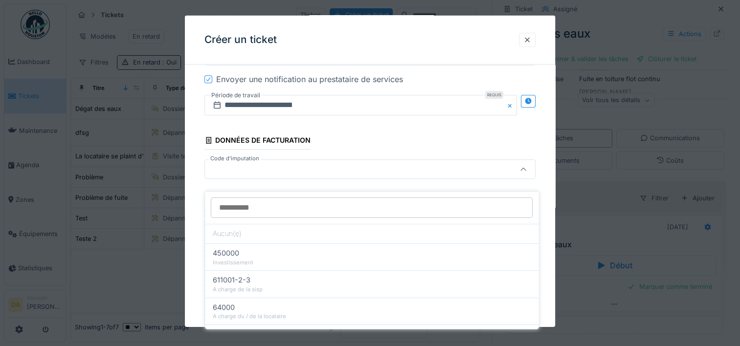
scroll to position [550, 0]
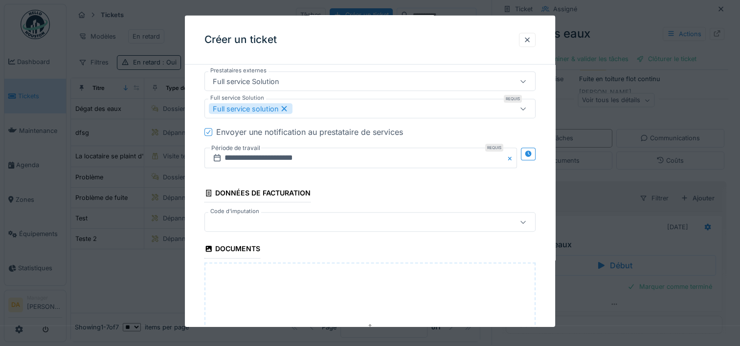
click at [430, 217] on div at bounding box center [350, 222] width 282 height 11
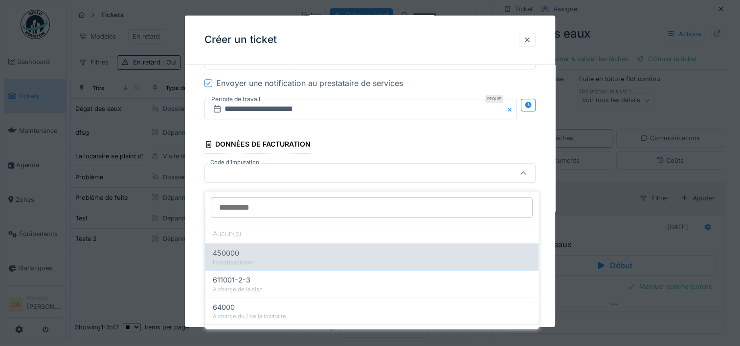
scroll to position [39, 0]
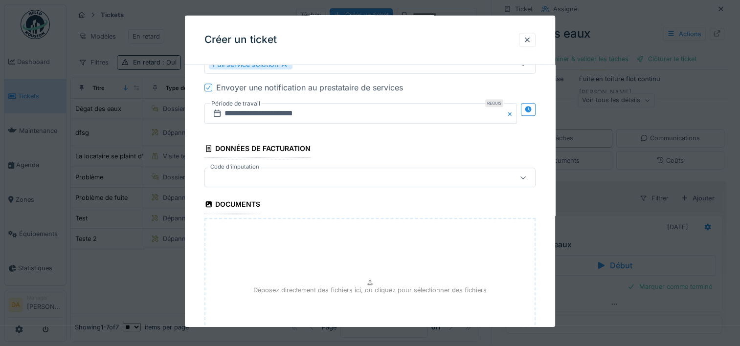
scroll to position [644, 0]
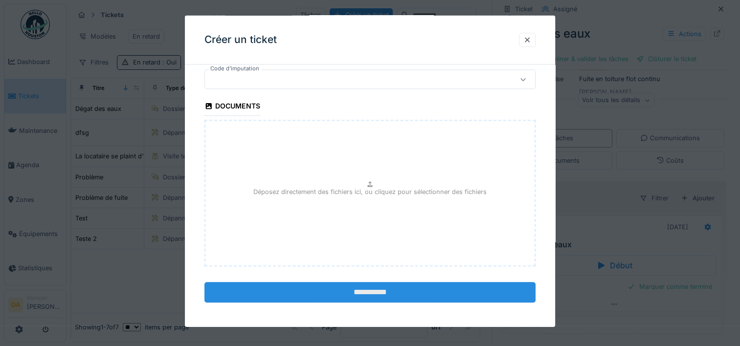
click at [369, 289] on input "**********" at bounding box center [369, 292] width 331 height 21
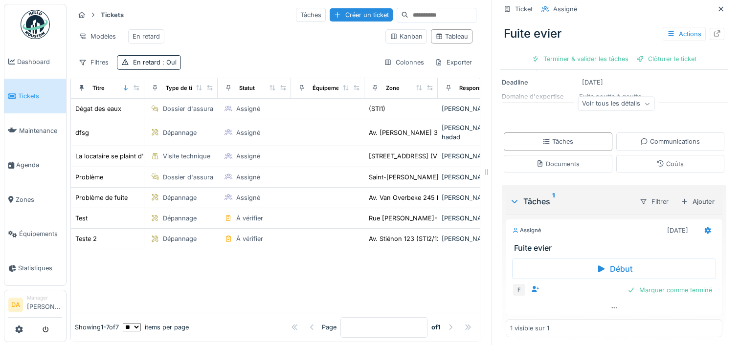
scroll to position [109, 0]
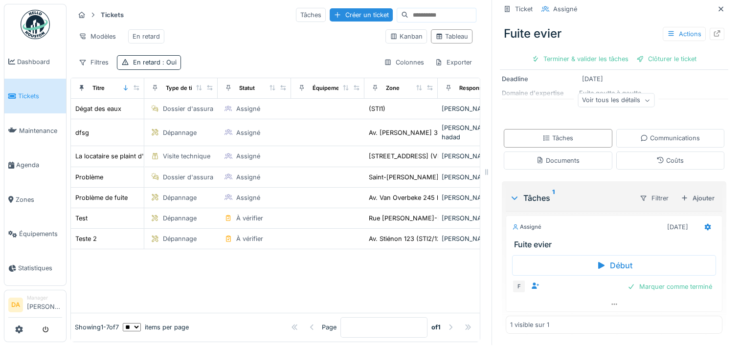
click at [309, 259] on div at bounding box center [275, 281] width 409 height 64
click at [16, 332] on icon at bounding box center [19, 330] width 8 height 8
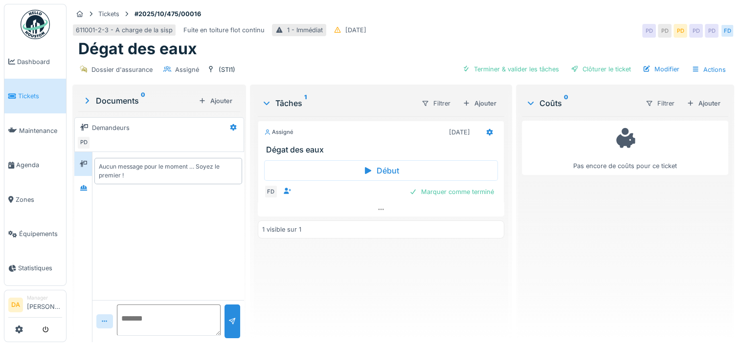
scroll to position [7, 0]
click at [26, 163] on span "Agenda" at bounding box center [39, 164] width 46 height 9
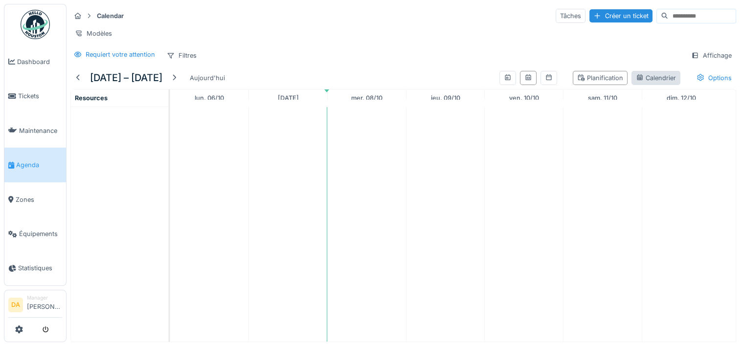
click at [645, 83] on div "Calendrier" at bounding box center [656, 77] width 40 height 9
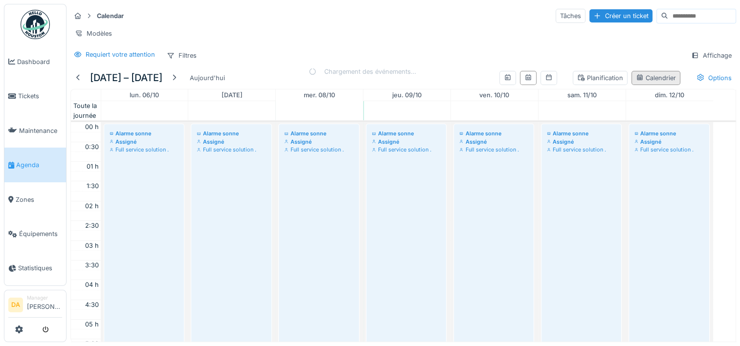
scroll to position [235, 0]
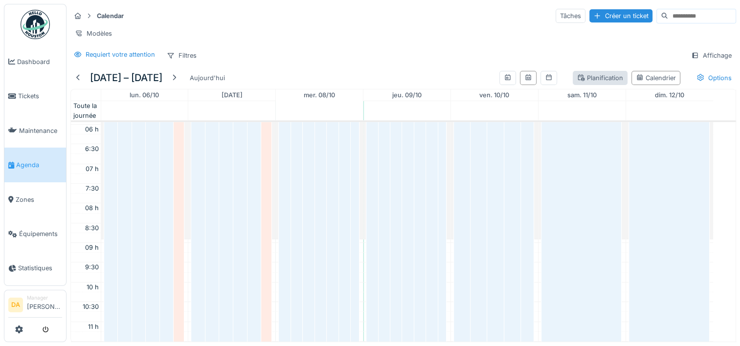
click at [598, 82] on div "Planification" at bounding box center [600, 77] width 46 height 9
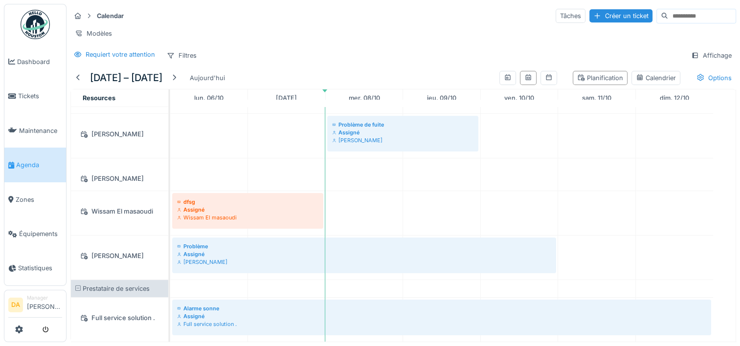
scroll to position [7, 0]
click at [121, 312] on div "Full service solution ." at bounding box center [120, 318] width 86 height 12
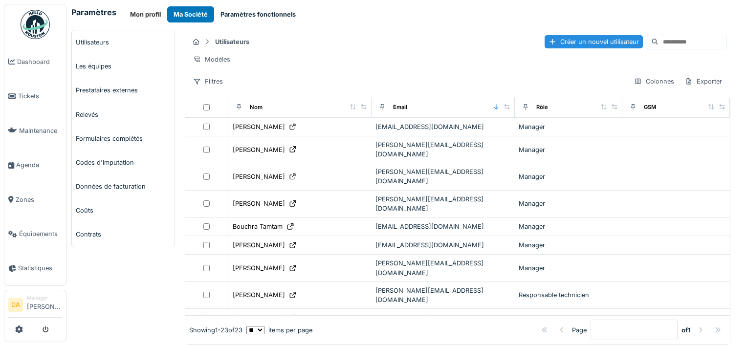
click at [264, 16] on button "Paramètres fonctionnels" at bounding box center [258, 14] width 88 height 16
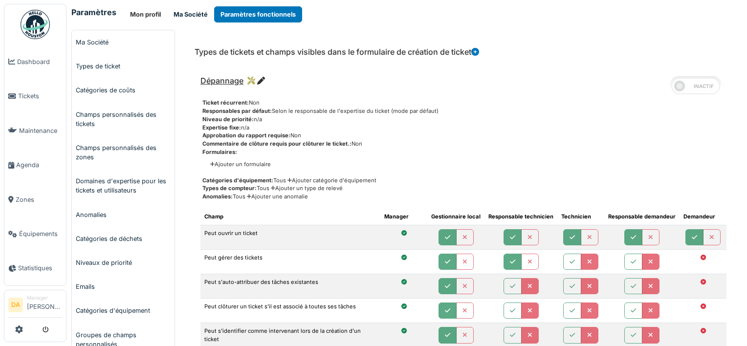
click at [189, 9] on button "Ma Société" at bounding box center [190, 14] width 47 height 16
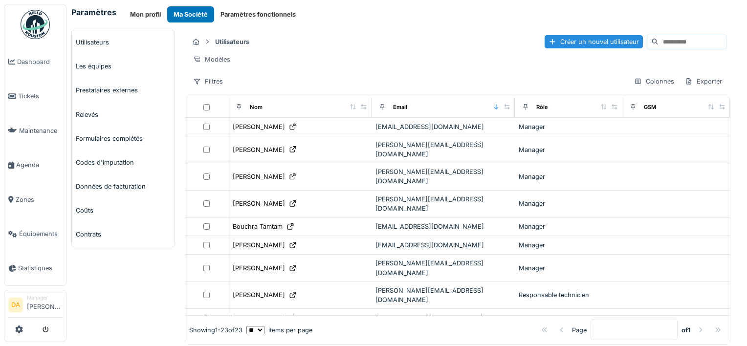
click at [110, 92] on link "Prestataires externes" at bounding box center [123, 90] width 103 height 24
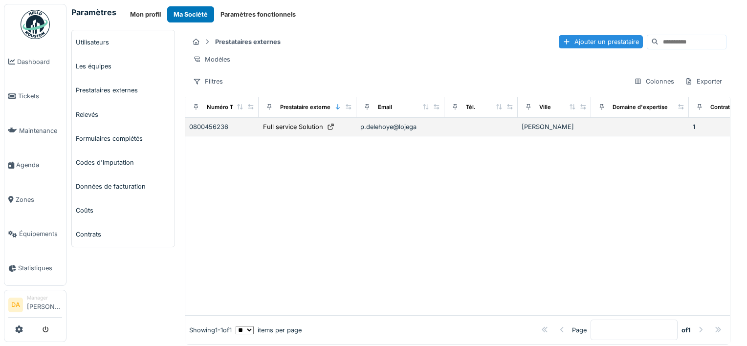
click at [431, 136] on td "p.delehoye@lojega" at bounding box center [401, 127] width 88 height 19
click at [212, 132] on div "0800456236" at bounding box center [222, 126] width 66 height 9
click at [328, 130] on icon at bounding box center [331, 127] width 8 height 6
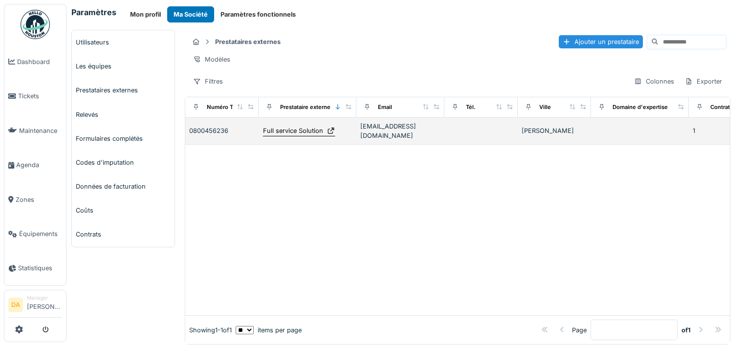
click at [301, 136] on div "Full service Solution" at bounding box center [293, 130] width 60 height 9
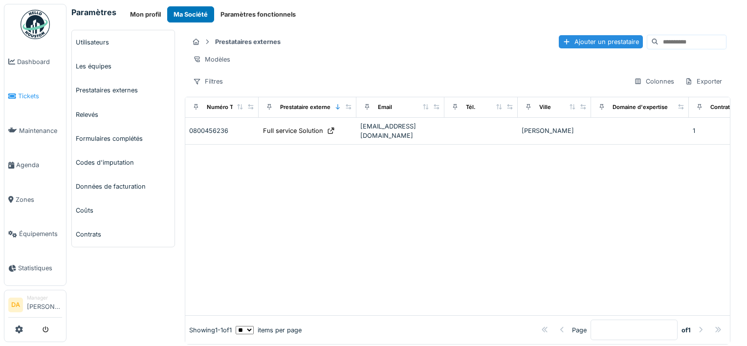
click at [29, 95] on span "Tickets" at bounding box center [40, 95] width 44 height 9
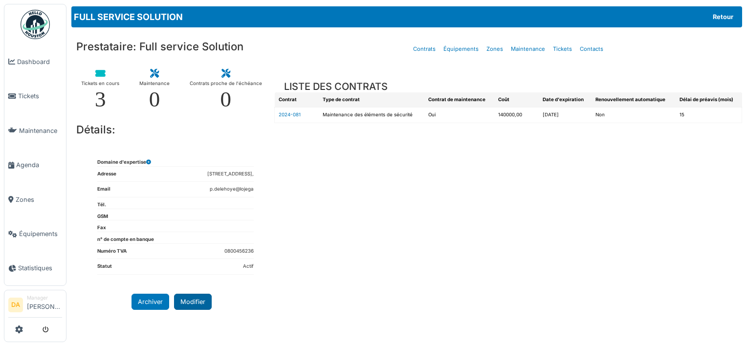
click at [188, 299] on button "Modifier" at bounding box center [193, 302] width 38 height 16
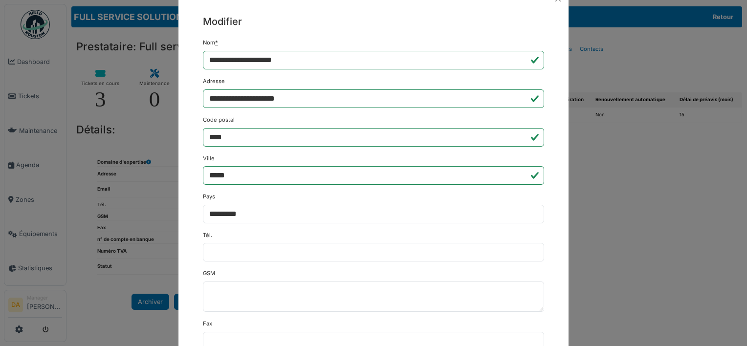
scroll to position [98, 0]
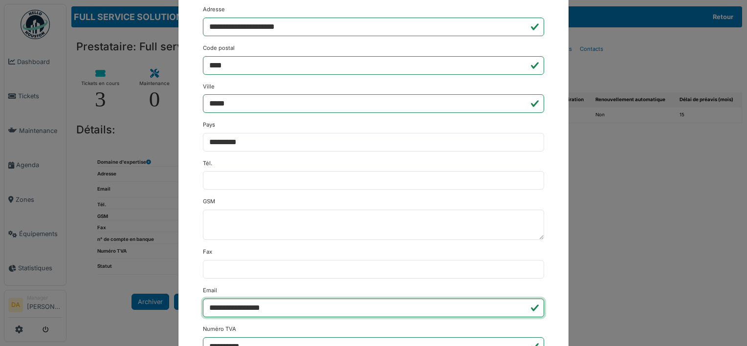
click at [310, 311] on input "**********" at bounding box center [373, 308] width 341 height 19
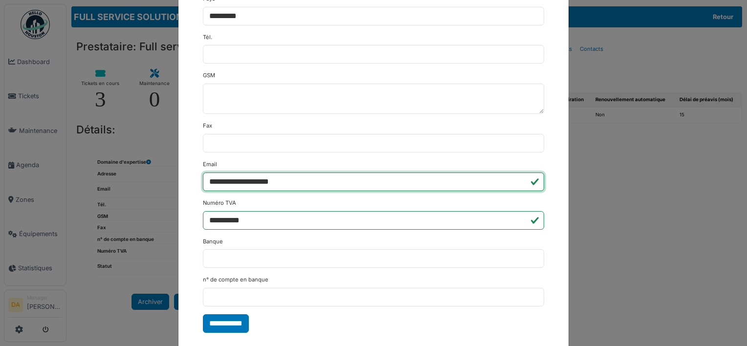
scroll to position [239, 0]
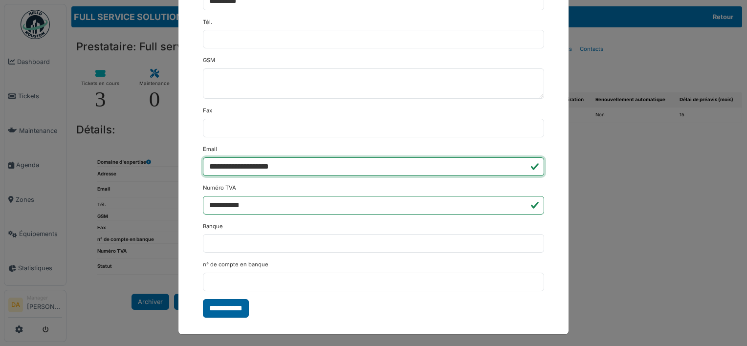
type input "**********"
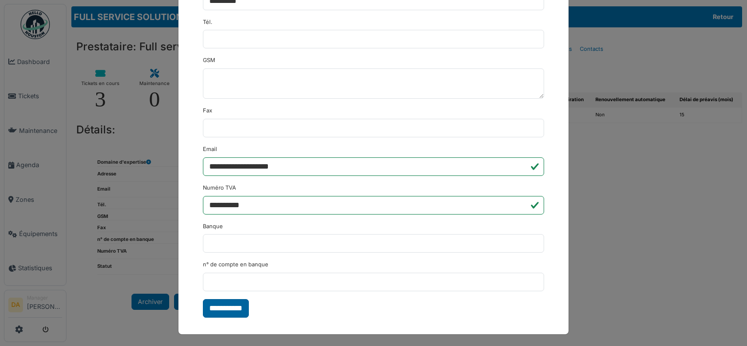
click at [238, 305] on input "**********" at bounding box center [226, 308] width 46 height 19
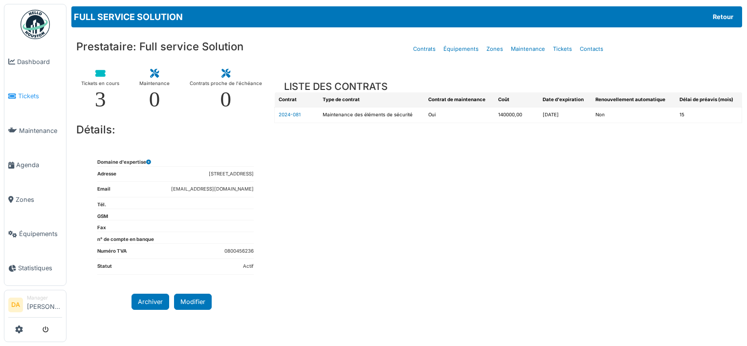
click at [25, 93] on span "Tickets" at bounding box center [40, 95] width 44 height 9
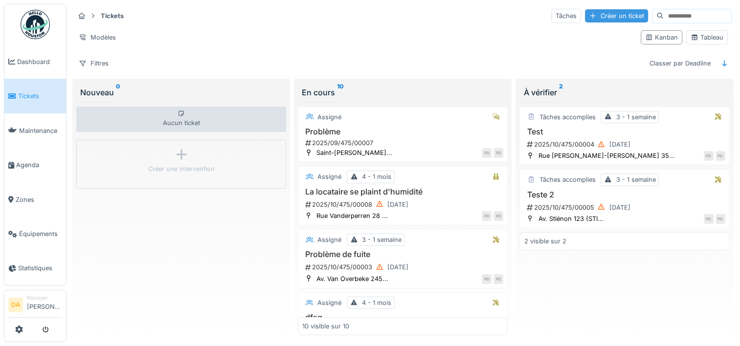
click at [596, 12] on div "Créer un ticket" at bounding box center [616, 15] width 63 height 13
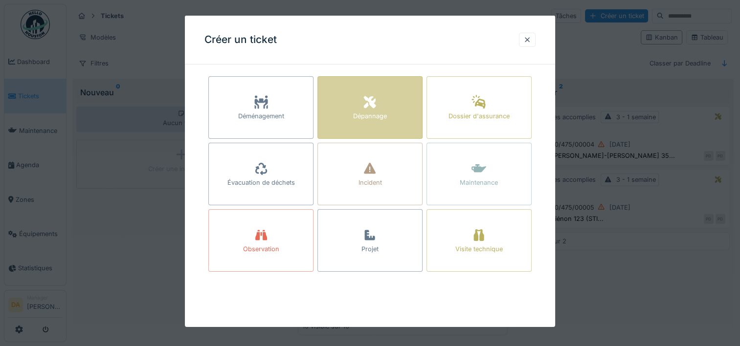
click at [364, 106] on icon at bounding box center [369, 102] width 15 height 12
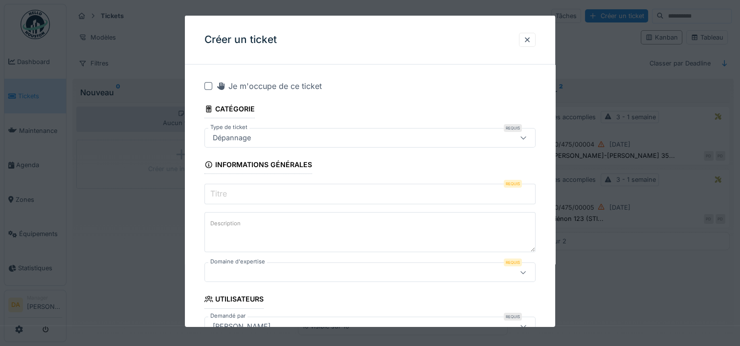
click at [266, 191] on input "Titre" at bounding box center [369, 194] width 331 height 21
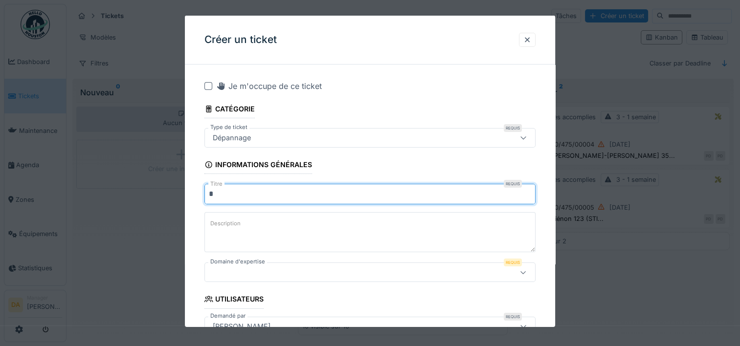
type input "*"
click at [284, 272] on div at bounding box center [350, 272] width 282 height 11
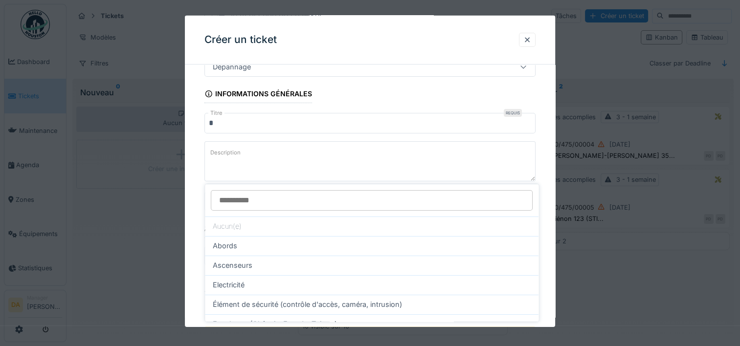
scroll to position [100, 0]
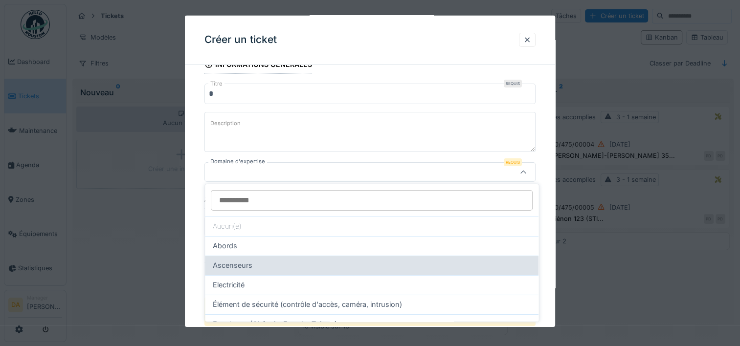
click at [263, 267] on div "Ascenseurs" at bounding box center [372, 265] width 318 height 11
type input "****"
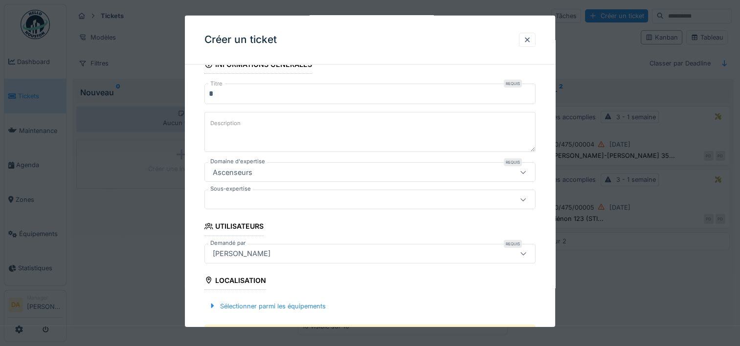
scroll to position [149, 0]
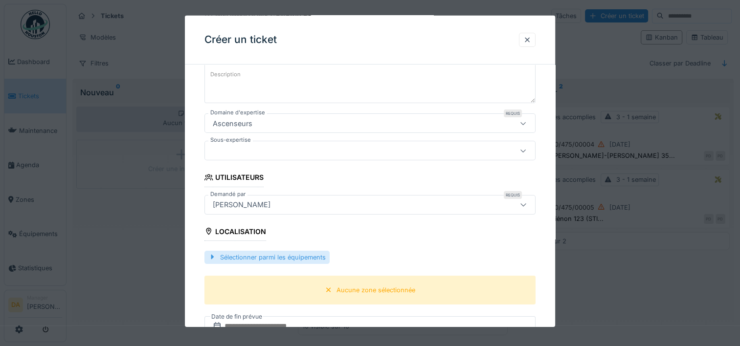
click at [267, 253] on div "Sélectionner parmi les équipements" at bounding box center [266, 256] width 125 height 13
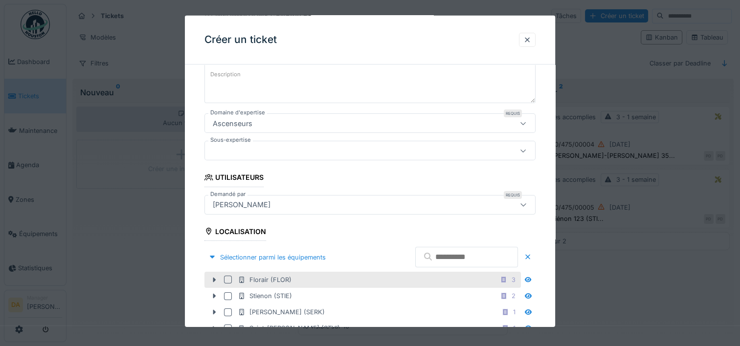
click at [263, 275] on div "Florair (FLOR)" at bounding box center [265, 279] width 54 height 9
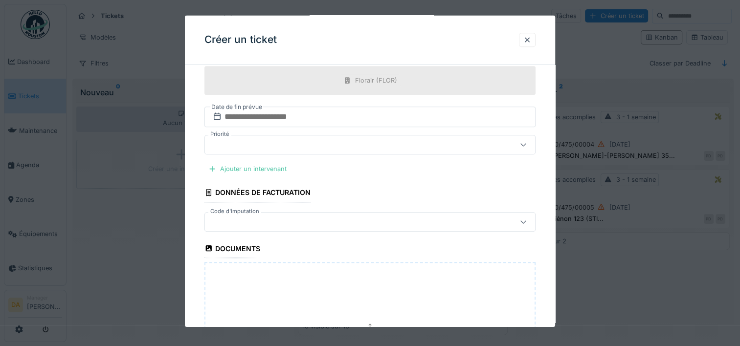
scroll to position [687, 0]
click at [317, 113] on input "text" at bounding box center [369, 116] width 331 height 21
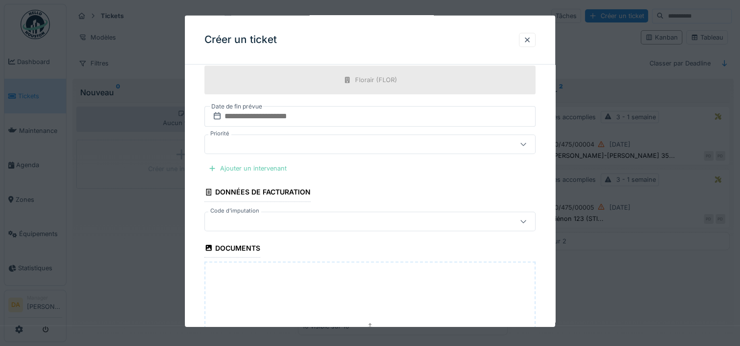
click at [273, 164] on div "Ajouter un intervenant" at bounding box center [247, 168] width 86 height 13
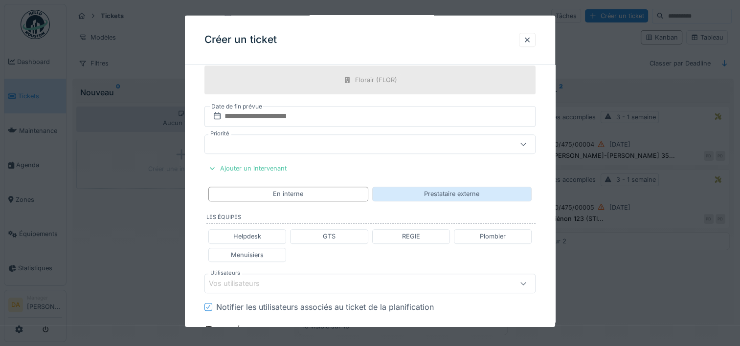
click at [453, 190] on div "Prestataire externe" at bounding box center [451, 193] width 55 height 9
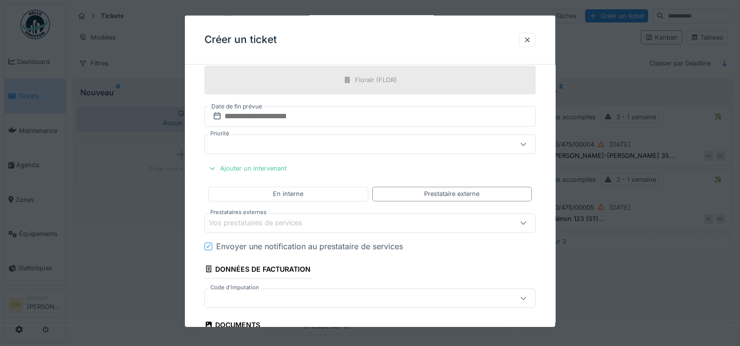
click at [376, 293] on div at bounding box center [350, 298] width 282 height 11
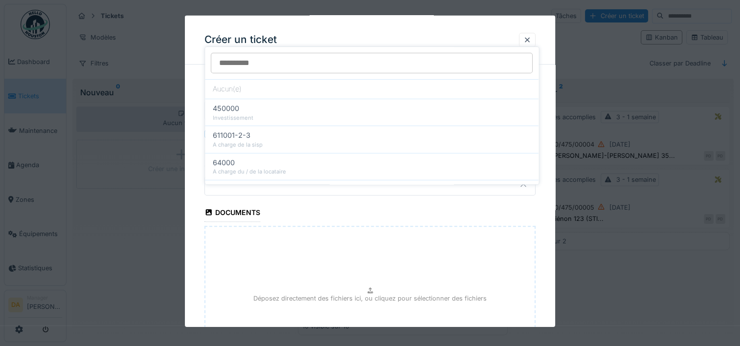
scroll to position [811, 0]
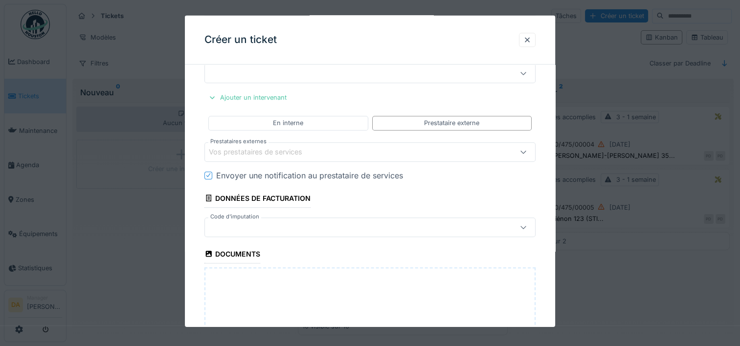
scroll to position [713, 0]
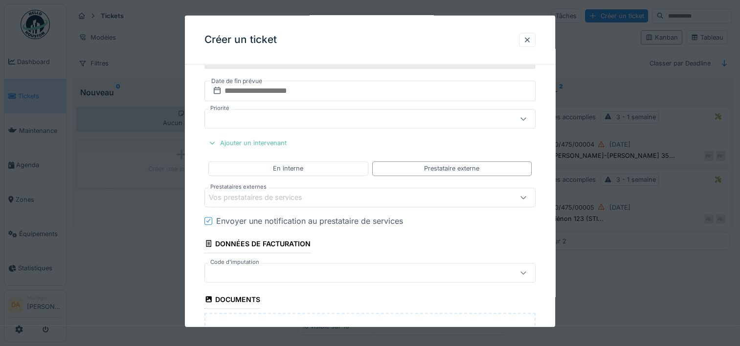
click at [301, 200] on div "Vos prestataires de services" at bounding box center [369, 197] width 331 height 20
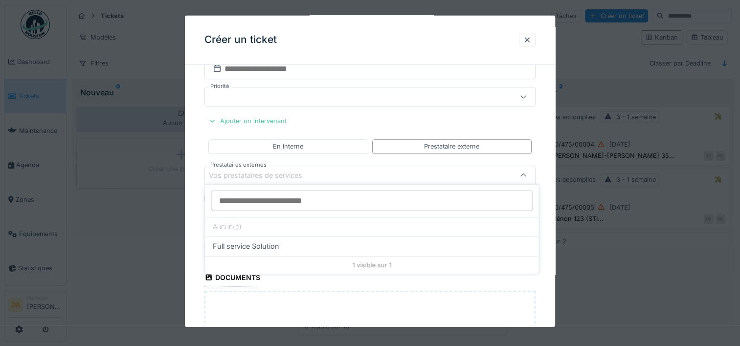
scroll to position [735, 0]
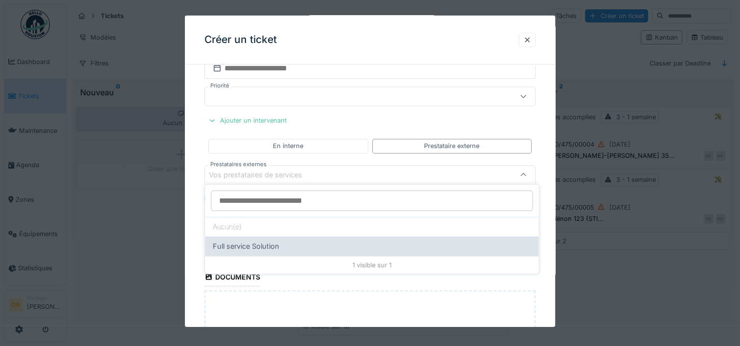
click at [288, 243] on div "Full service Solution" at bounding box center [372, 246] width 318 height 11
type input "*****"
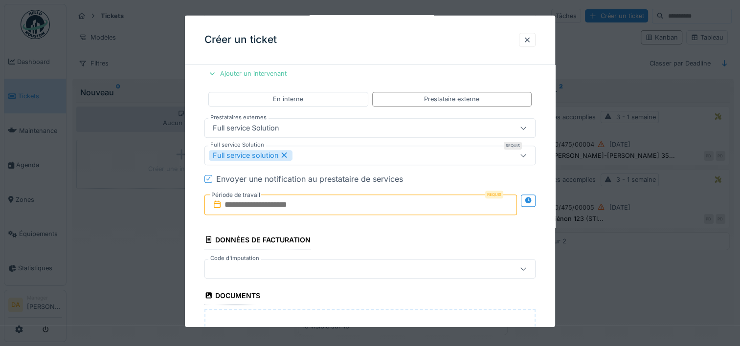
scroll to position [784, 0]
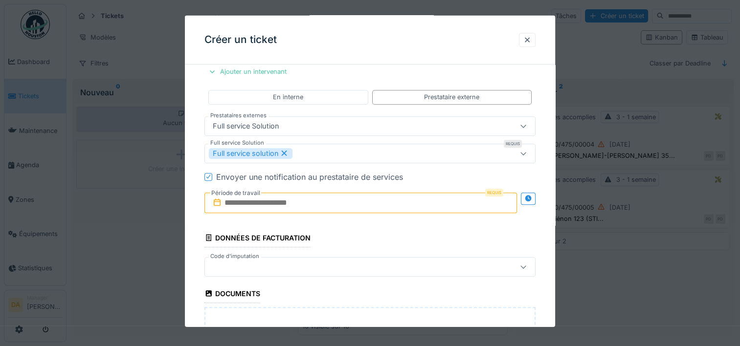
click at [499, 198] on input "text" at bounding box center [360, 202] width 313 height 21
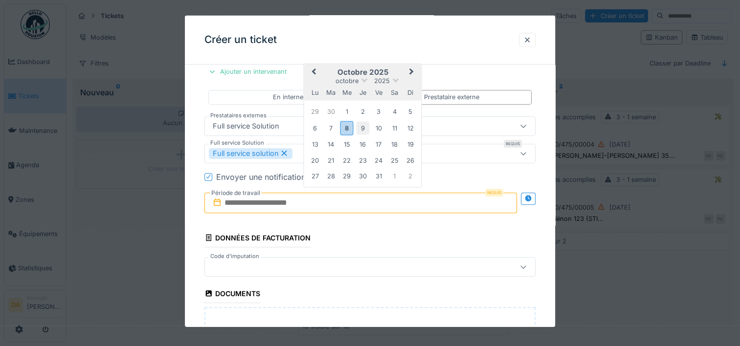
click at [367, 129] on div "9" at bounding box center [362, 127] width 13 height 13
click at [378, 128] on div "10" at bounding box center [378, 127] width 13 height 13
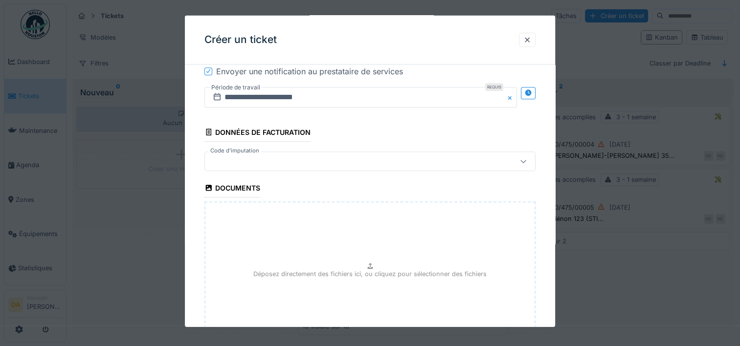
scroll to position [970, 0]
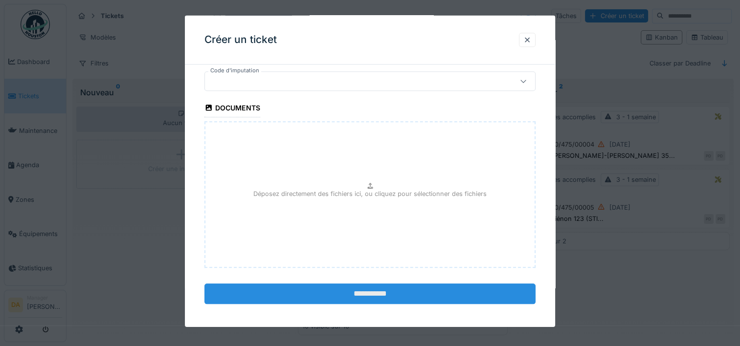
click at [381, 288] on input "**********" at bounding box center [369, 294] width 331 height 21
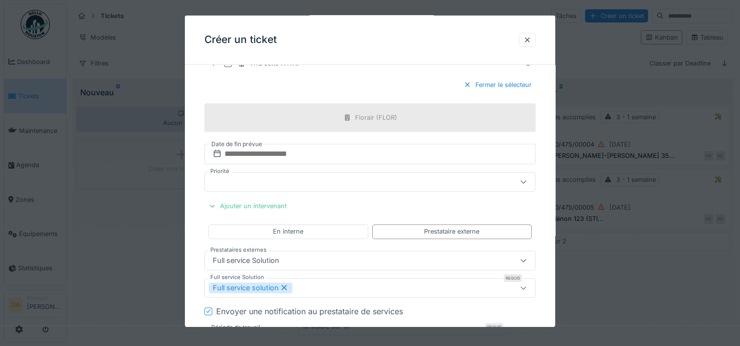
scroll to position [628, 0]
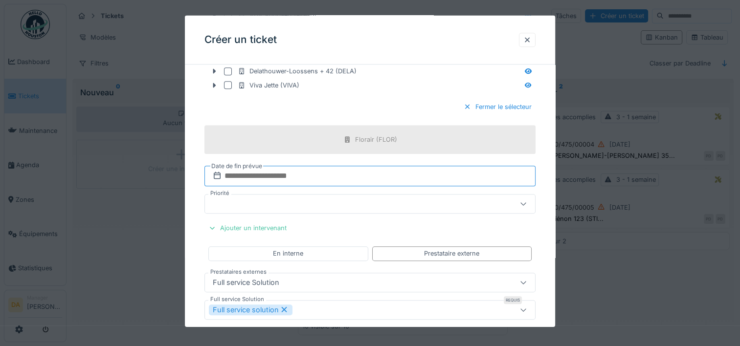
click at [316, 174] on input "text" at bounding box center [369, 176] width 331 height 21
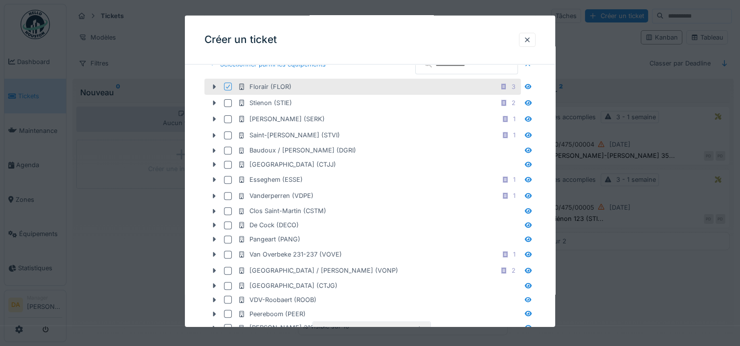
scroll to position [538, 0]
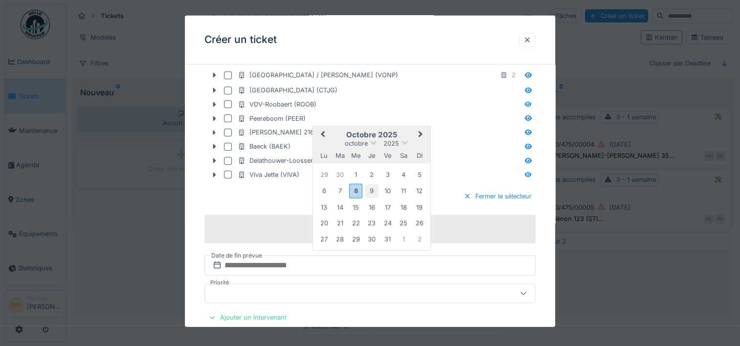
click at [372, 188] on div "9" at bounding box center [371, 190] width 13 height 13
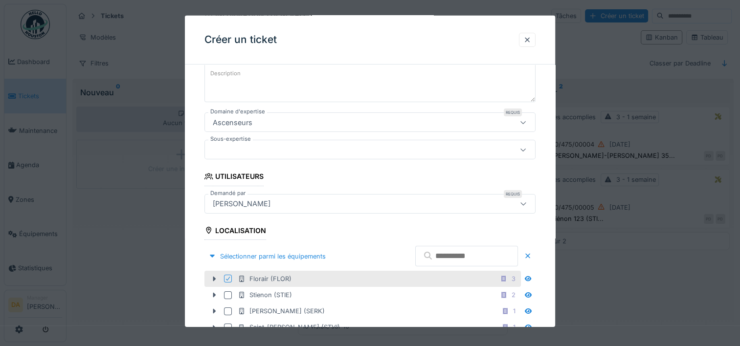
scroll to position [49, 0]
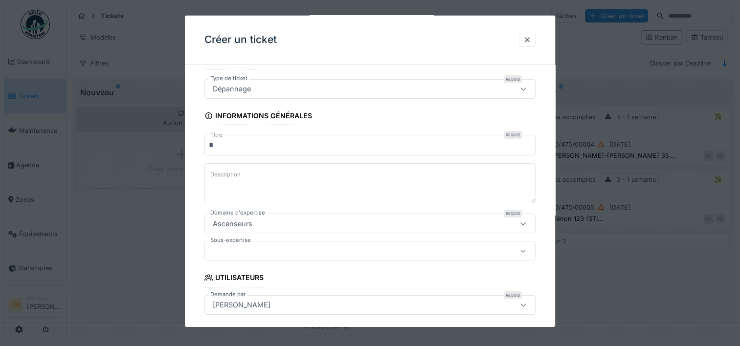
click at [318, 180] on textarea "Description" at bounding box center [369, 183] width 331 height 40
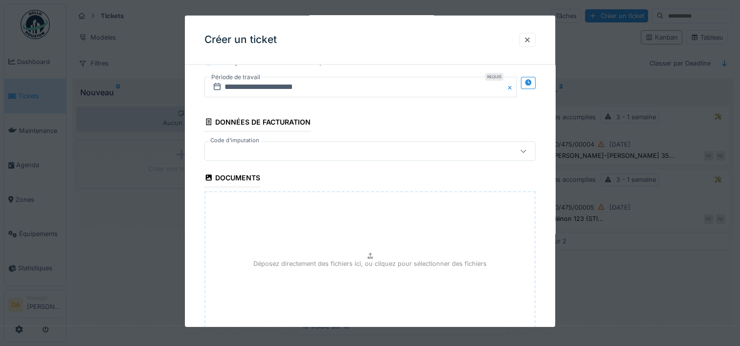
scroll to position [970, 0]
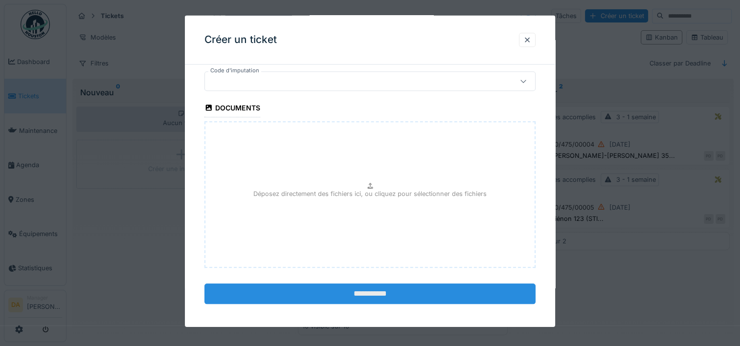
type textarea "*********"
click at [318, 289] on input "**********" at bounding box center [369, 294] width 331 height 21
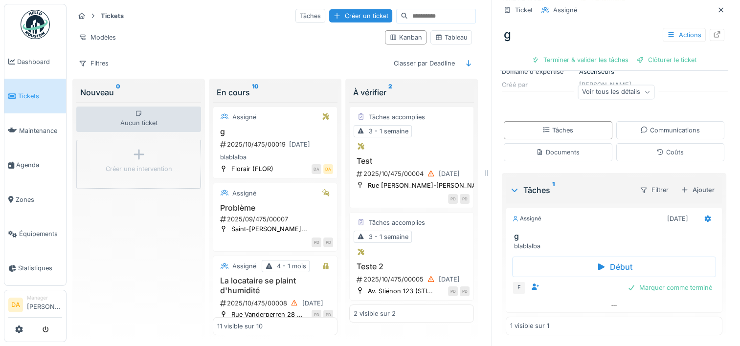
click at [160, 239] on div "Aucun ticket Créer une intervention" at bounding box center [138, 218] width 125 height 233
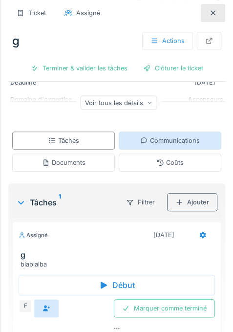
scroll to position [157, 0]
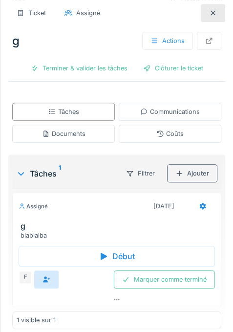
click at [0, 155] on html "Dashboard Tickets Maintenance Agenda Zones Équipements Statistiques DA Manager …" at bounding box center [116, 166] width 233 height 332
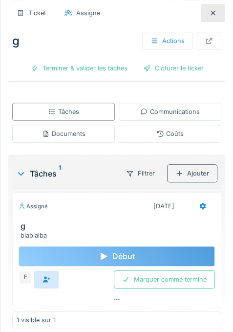
click at [102, 253] on icon at bounding box center [104, 256] width 6 height 7
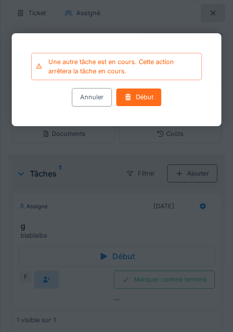
click at [143, 98] on div "Début" at bounding box center [138, 97] width 46 height 18
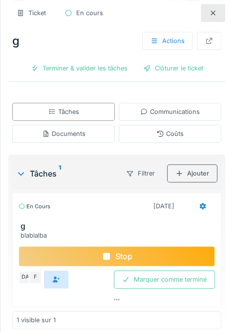
click at [110, 253] on icon at bounding box center [106, 256] width 7 height 7
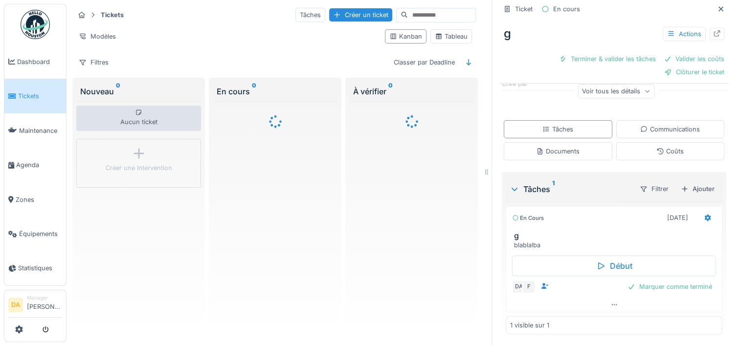
scroll to position [141, 0]
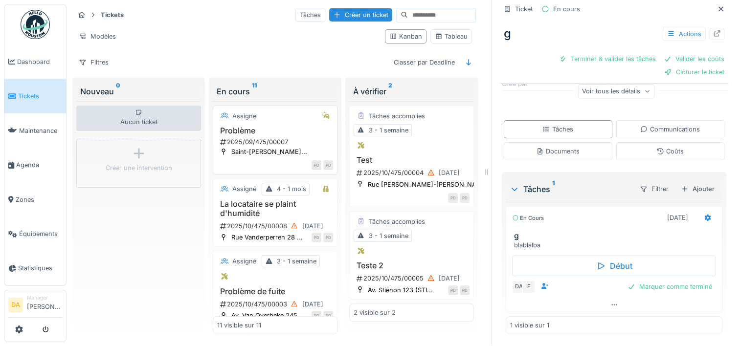
click at [284, 128] on h3 "Problème" at bounding box center [275, 130] width 116 height 9
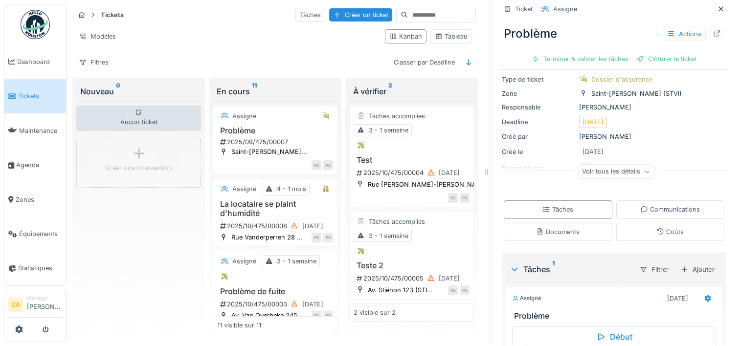
scroll to position [109, 0]
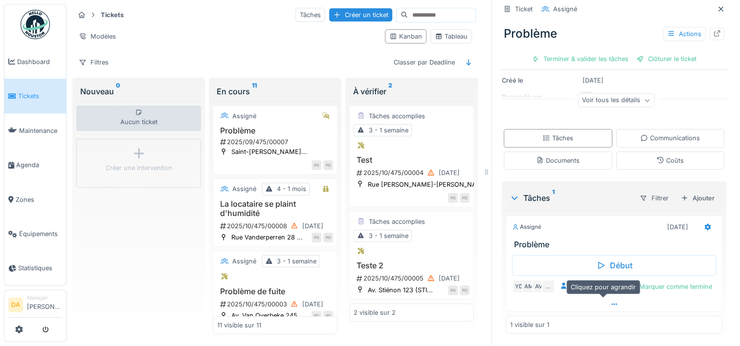
click at [610, 302] on icon at bounding box center [614, 304] width 8 height 6
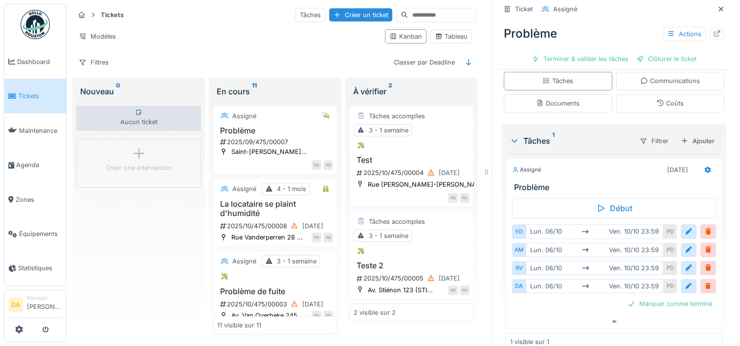
scroll to position [182, 0]
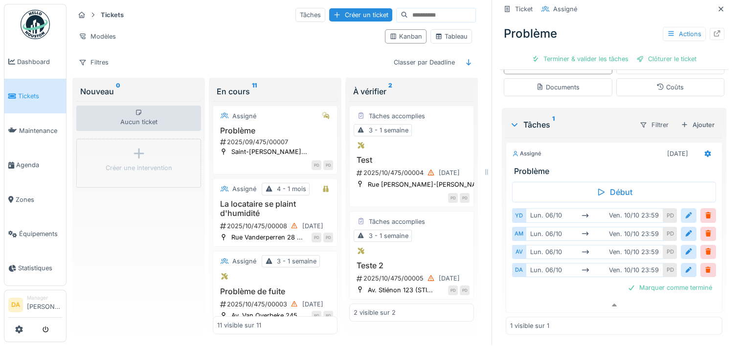
click at [681, 208] on div at bounding box center [689, 215] width 16 height 14
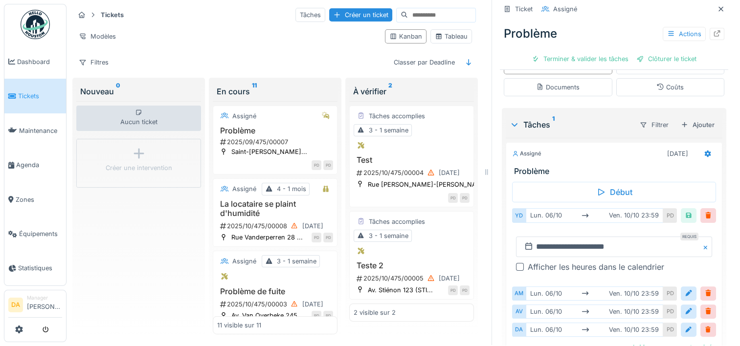
click at [704, 193] on div "**********" at bounding box center [614, 267] width 217 height 182
click at [596, 167] on h3 "Problème" at bounding box center [616, 171] width 204 height 9
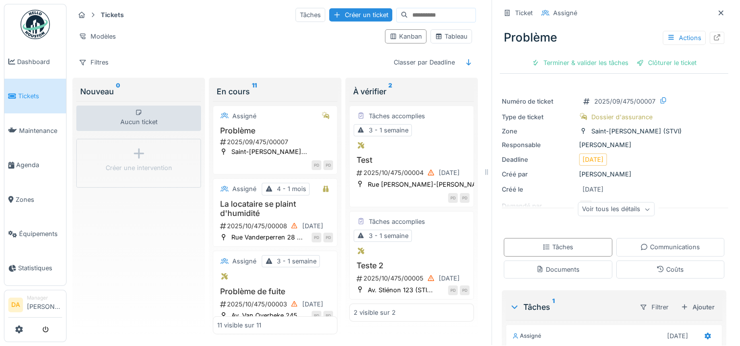
scroll to position [0, 0]
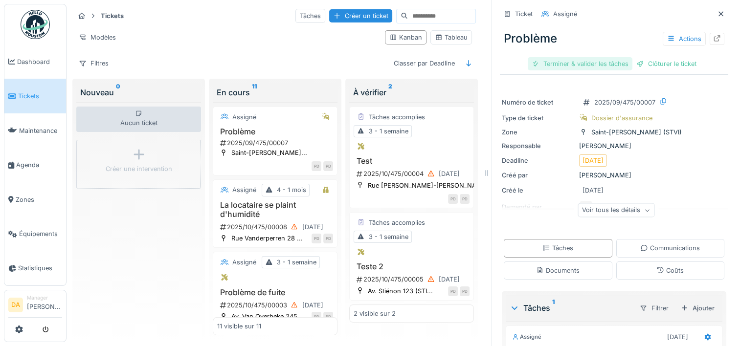
click at [578, 66] on div "Terminer & valider les tâches" at bounding box center [580, 63] width 105 height 13
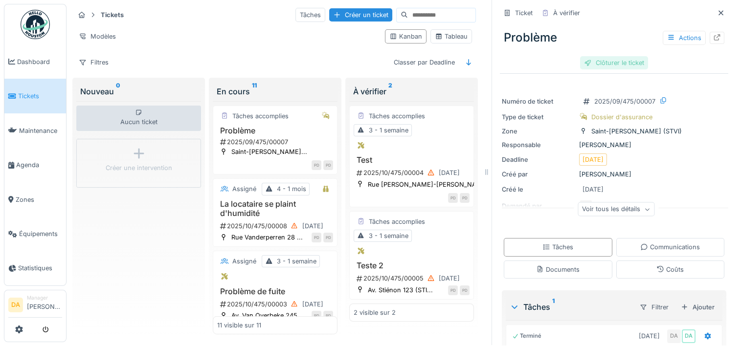
click at [613, 57] on div "Clôturer le ticket" at bounding box center [614, 62] width 68 height 13
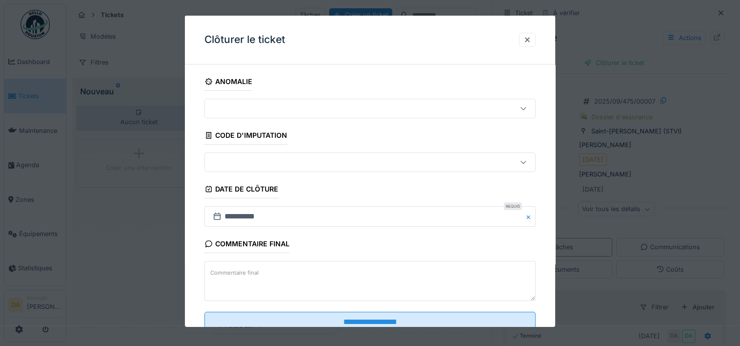
click at [271, 106] on div at bounding box center [350, 108] width 282 height 11
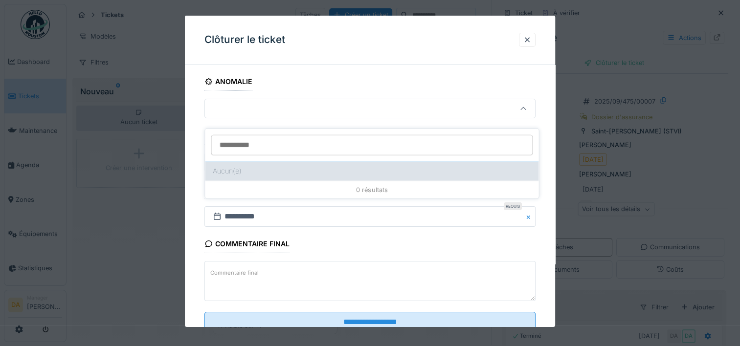
click at [271, 164] on div "Aucun(e)" at bounding box center [372, 171] width 334 height 20
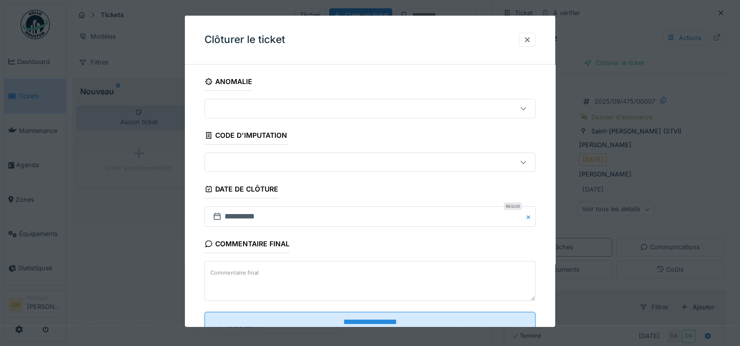
click at [274, 164] on div at bounding box center [350, 162] width 282 height 11
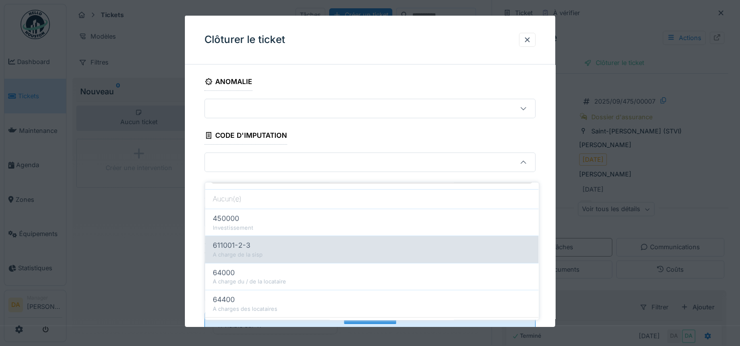
scroll to position [39, 0]
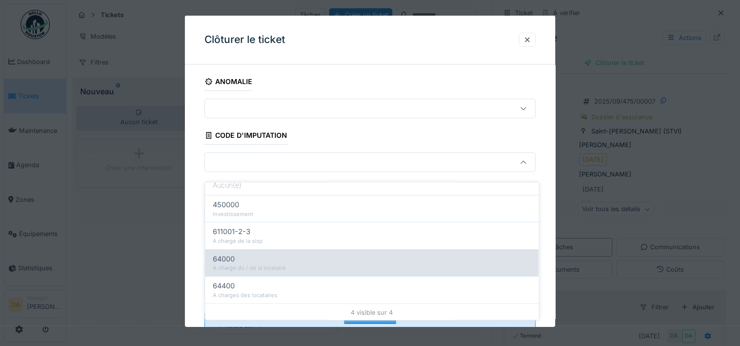
click at [287, 265] on div "A charge du / de la locataire" at bounding box center [372, 269] width 318 height 8
type input "****"
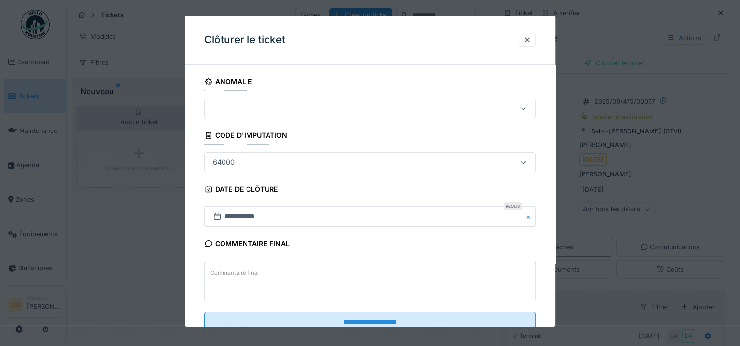
scroll to position [31, 0]
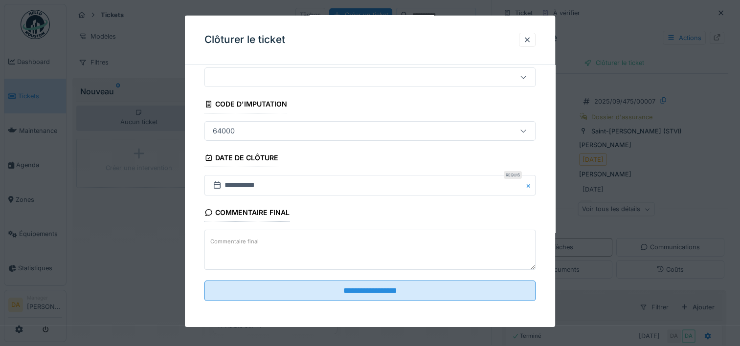
click at [312, 246] on textarea "Commentaire final" at bounding box center [369, 250] width 331 height 40
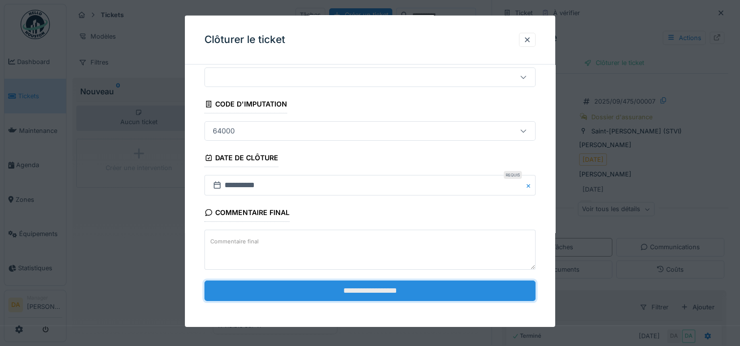
click at [345, 286] on input "**********" at bounding box center [369, 290] width 331 height 21
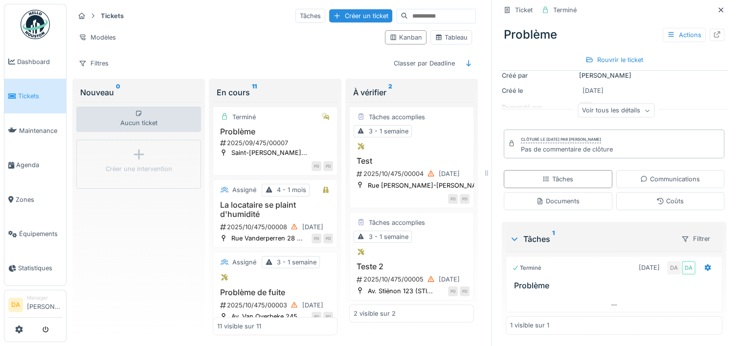
scroll to position [8, 0]
click at [272, 126] on h3 "Problème" at bounding box center [275, 130] width 116 height 9
click at [389, 156] on h3 "Test" at bounding box center [412, 160] width 116 height 9
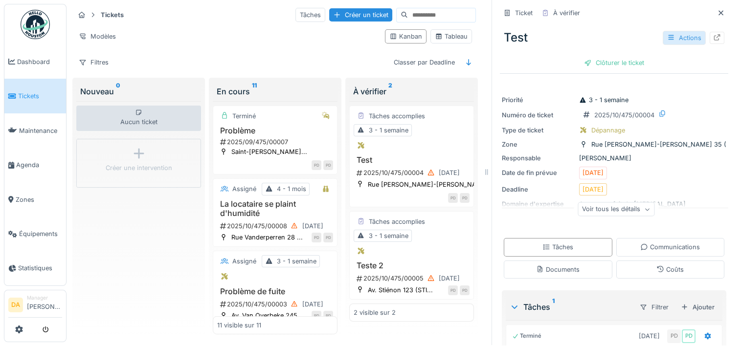
click at [673, 31] on div "Actions" at bounding box center [684, 38] width 43 height 14
click at [676, 183] on div "Deadline 02/10/2025" at bounding box center [614, 189] width 225 height 12
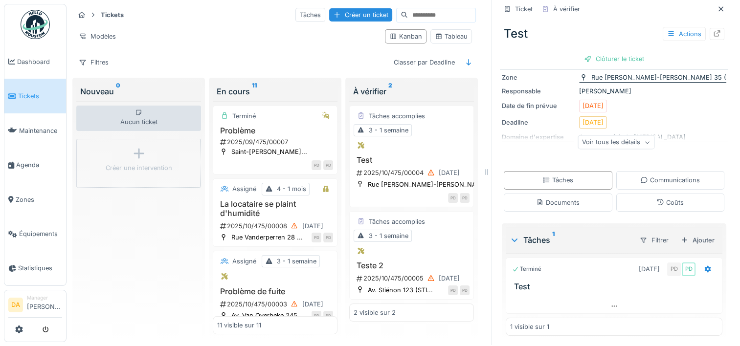
scroll to position [69, 0]
click at [609, 134] on div "Voir tous les détails" at bounding box center [616, 141] width 77 height 14
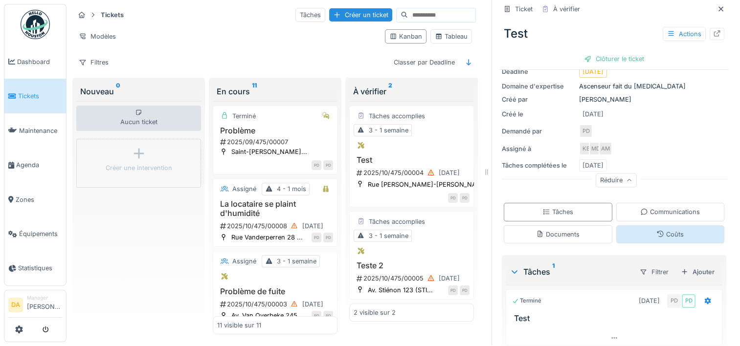
click at [656, 230] on div "Coûts" at bounding box center [669, 234] width 27 height 9
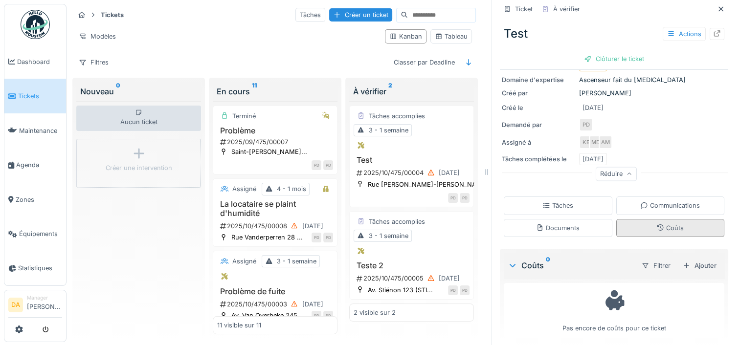
scroll to position [130, 0]
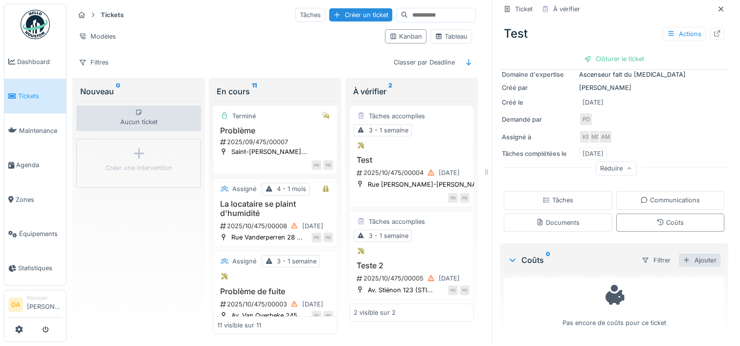
click at [697, 254] on div "Ajouter" at bounding box center [700, 260] width 42 height 13
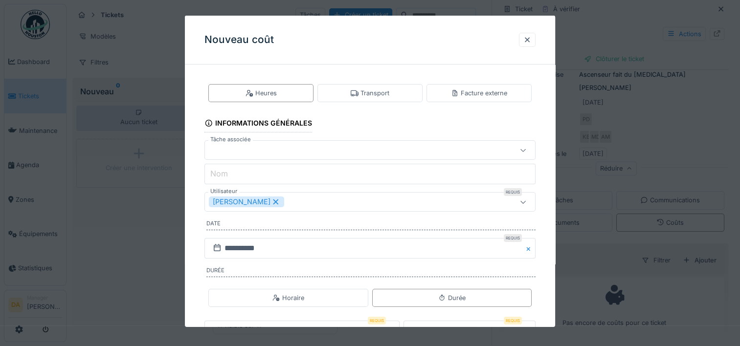
click at [283, 149] on div at bounding box center [350, 150] width 282 height 11
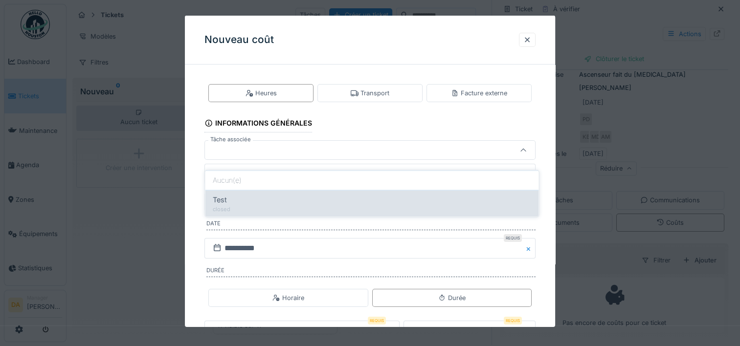
click at [311, 195] on div "Test" at bounding box center [372, 200] width 318 height 11
type input "******"
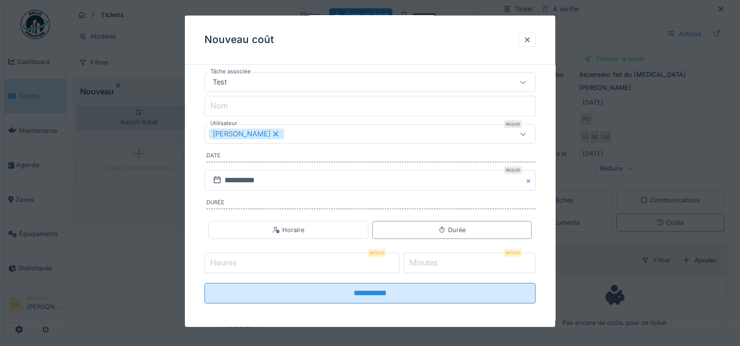
scroll to position [70, 0]
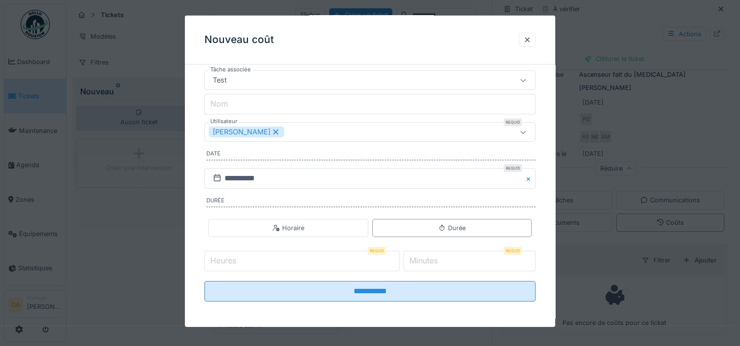
click at [309, 264] on input "Heures" at bounding box center [301, 261] width 195 height 21
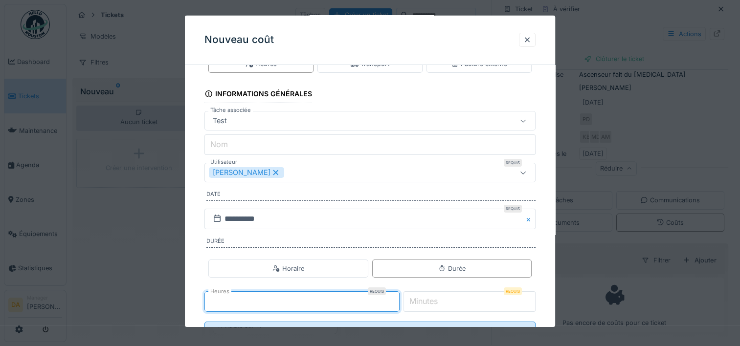
scroll to position [0, 0]
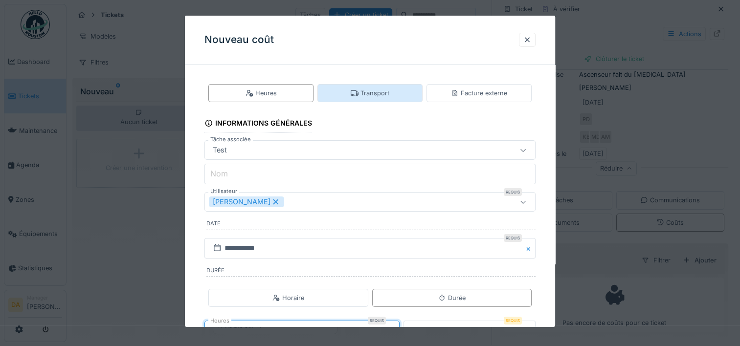
type input "*"
click at [397, 90] on div "Transport" at bounding box center [369, 93] width 105 height 18
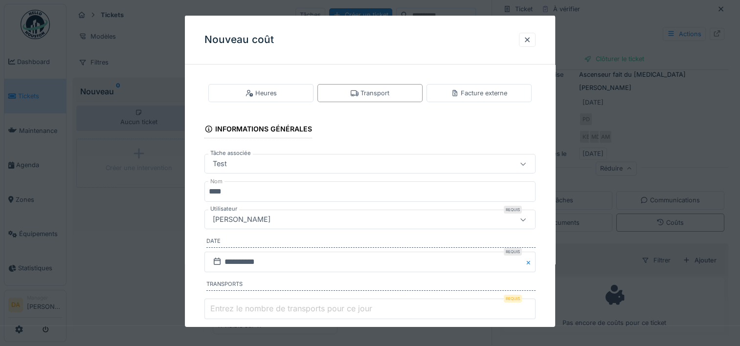
scroll to position [46, 0]
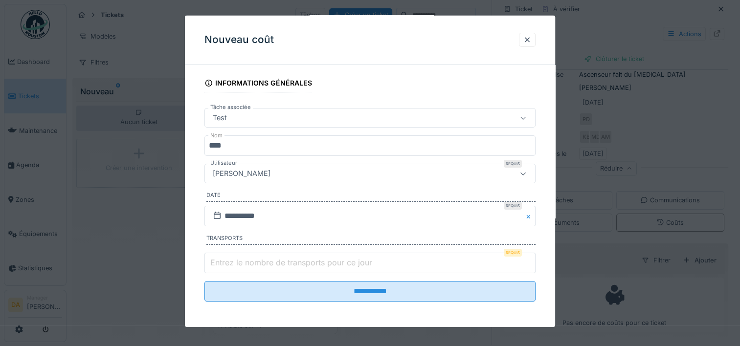
click at [365, 262] on label "Entrez le nombre de transports pour ce jour" at bounding box center [291, 263] width 166 height 12
click at [365, 262] on input "Entrez le nombre de transports pour ce jour" at bounding box center [369, 263] width 331 height 21
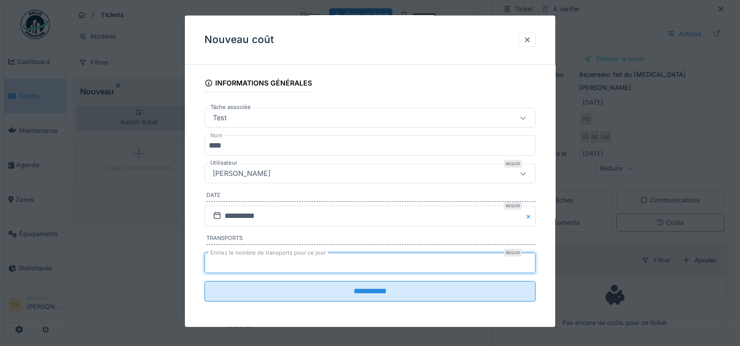
click at [529, 266] on input "**" at bounding box center [369, 263] width 331 height 21
click at [531, 260] on input "**" at bounding box center [369, 263] width 331 height 21
click at [531, 260] on input "*" at bounding box center [369, 263] width 331 height 21
type input "*"
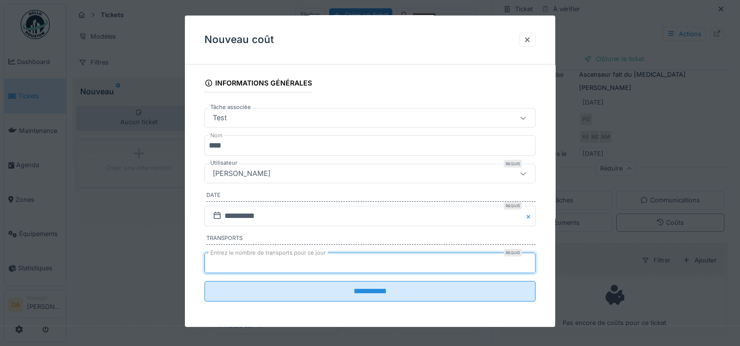
click at [531, 260] on input "*" at bounding box center [369, 263] width 331 height 21
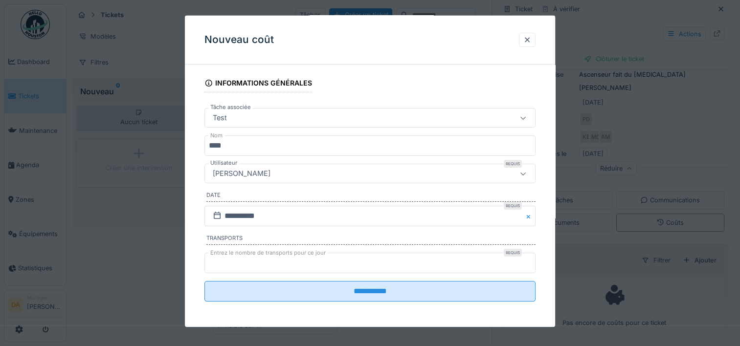
click at [468, 78] on fieldset "**********" at bounding box center [369, 167] width 331 height 283
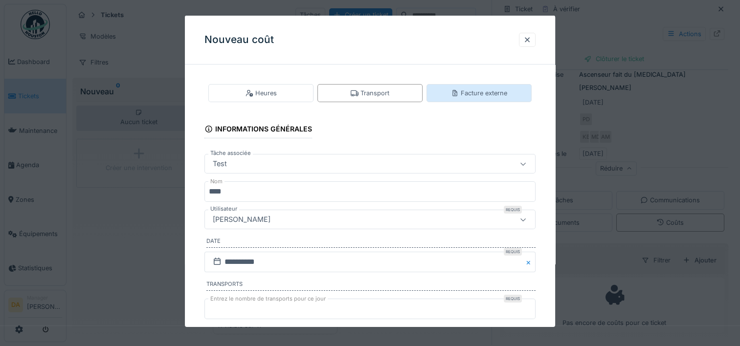
click at [472, 92] on div "Facture externe" at bounding box center [479, 93] width 56 height 9
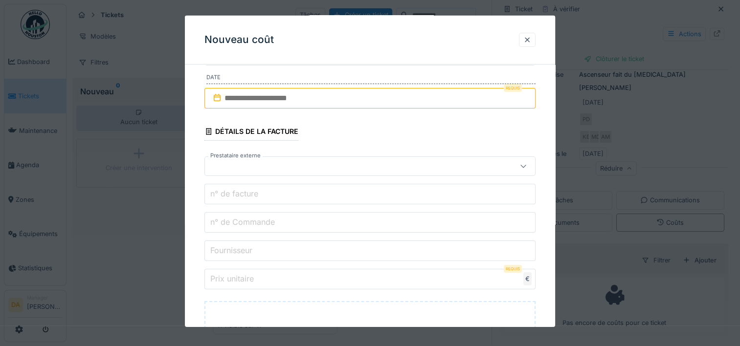
scroll to position [196, 0]
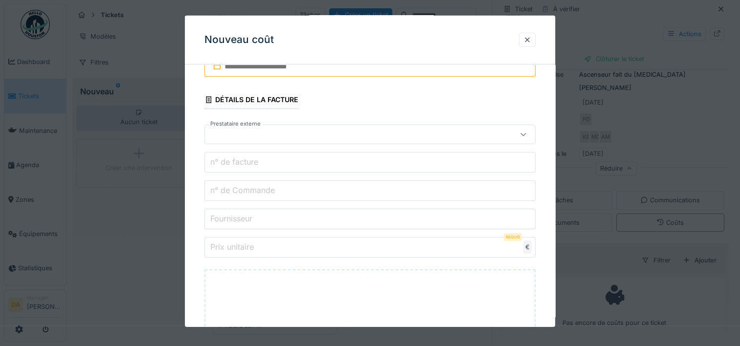
click at [342, 136] on div at bounding box center [350, 134] width 282 height 11
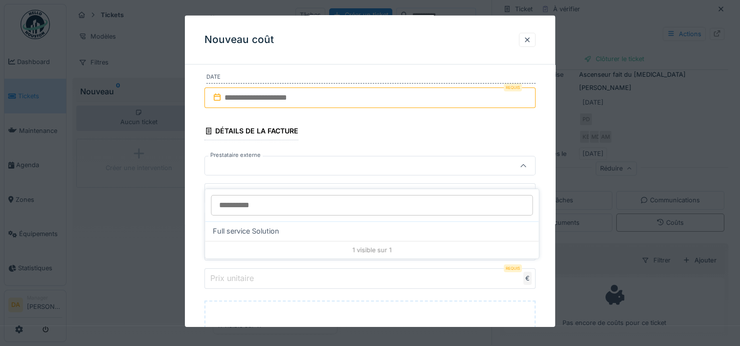
scroll to position [158, 0]
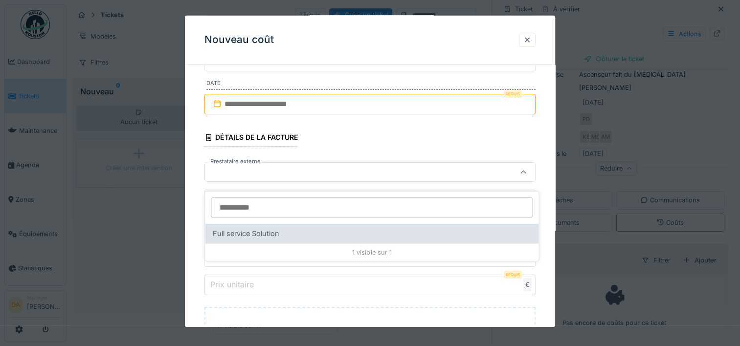
click at [323, 228] on div "Full service Solution" at bounding box center [372, 233] width 318 height 11
type input "*****"
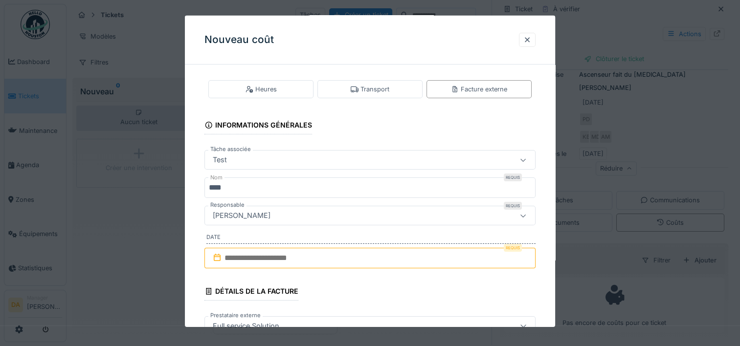
scroll to position [0, 0]
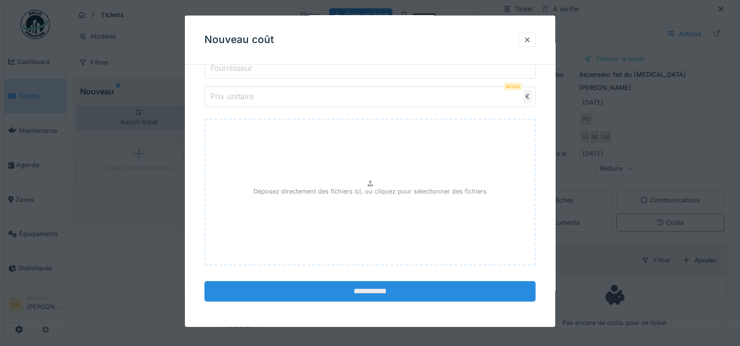
click at [375, 288] on input "**********" at bounding box center [369, 291] width 331 height 21
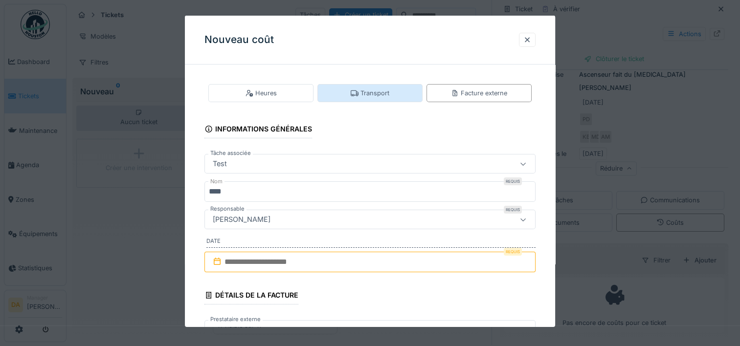
click at [354, 96] on icon at bounding box center [355, 93] width 8 height 6
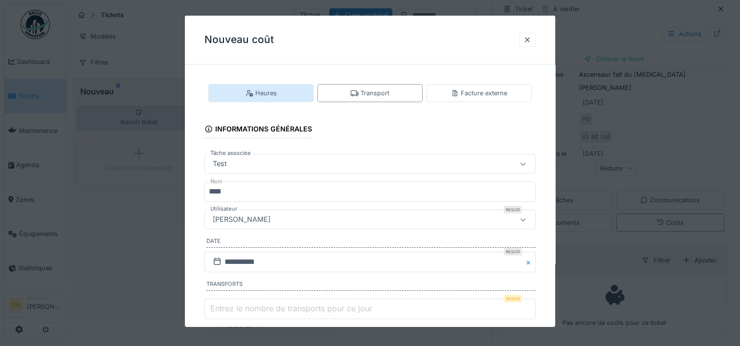
click at [290, 96] on div "Heures" at bounding box center [260, 93] width 105 height 18
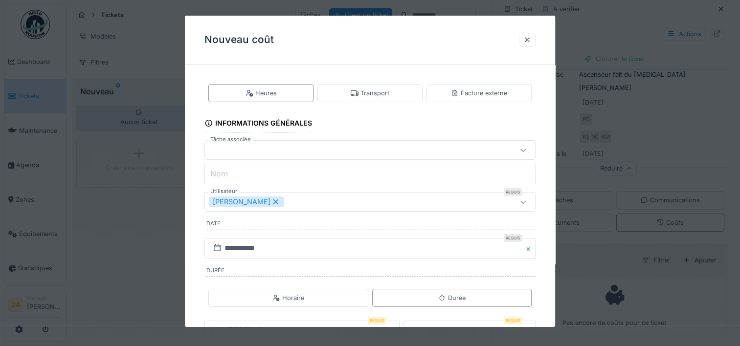
click at [531, 39] on div at bounding box center [527, 39] width 8 height 9
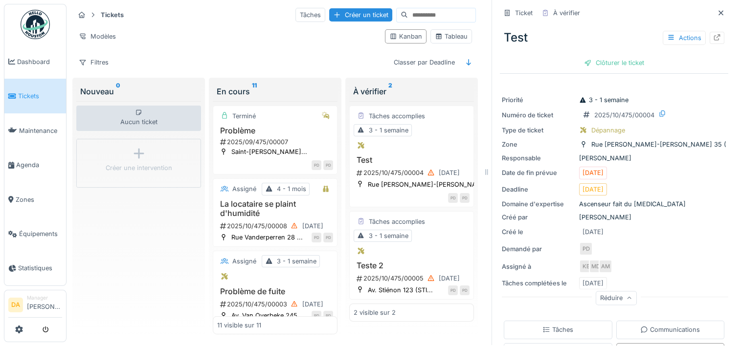
scroll to position [130, 0]
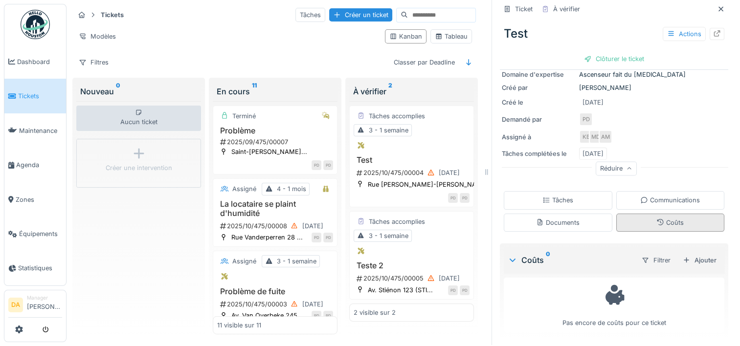
click at [656, 214] on div "Coûts" at bounding box center [670, 223] width 109 height 18
click at [656, 218] on div "Coûts" at bounding box center [669, 222] width 27 height 9
click at [693, 251] on div "Filtrer Ajouter" at bounding box center [676, 260] width 87 height 18
click at [693, 254] on div "Ajouter" at bounding box center [700, 260] width 42 height 13
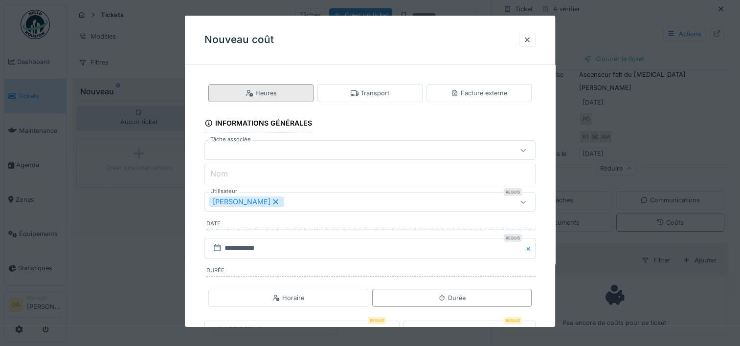
click at [294, 96] on div "Heures" at bounding box center [260, 93] width 105 height 18
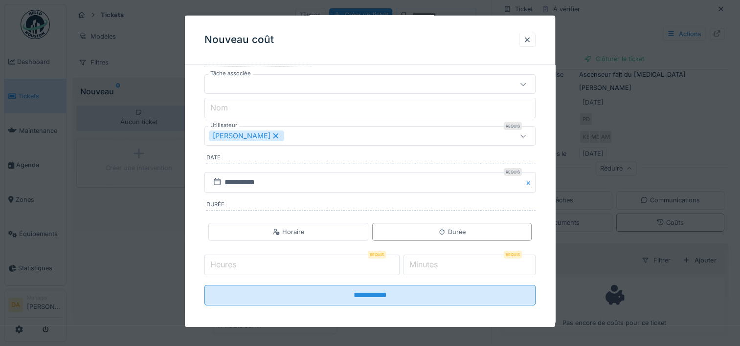
scroll to position [70, 0]
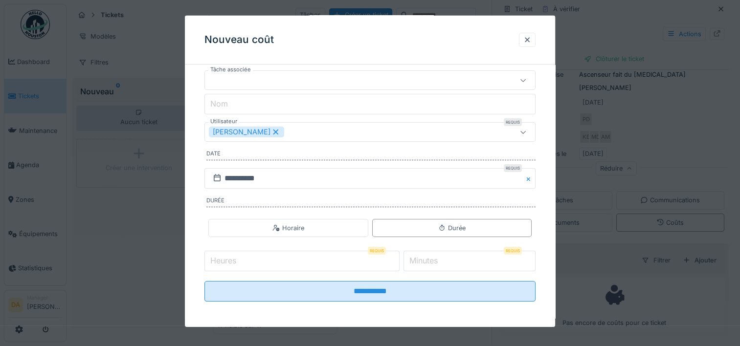
click at [346, 264] on input "Heures" at bounding box center [301, 261] width 195 height 21
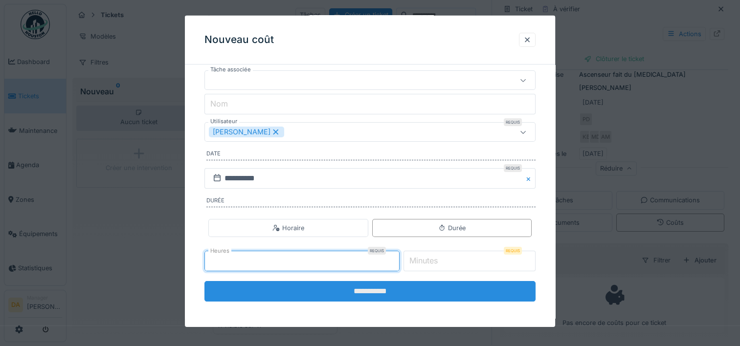
type input "*"
click at [364, 287] on input "**********" at bounding box center [369, 291] width 331 height 21
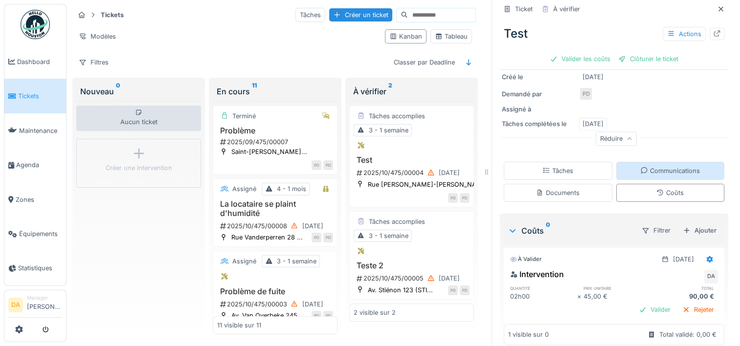
scroll to position [166, 0]
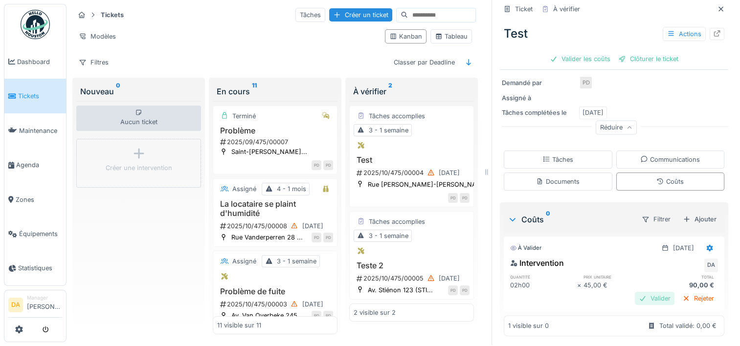
click at [635, 292] on div "Valider" at bounding box center [655, 298] width 40 height 13
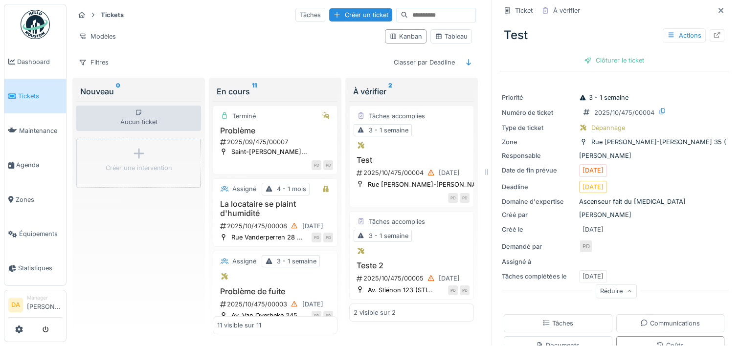
scroll to position [0, 0]
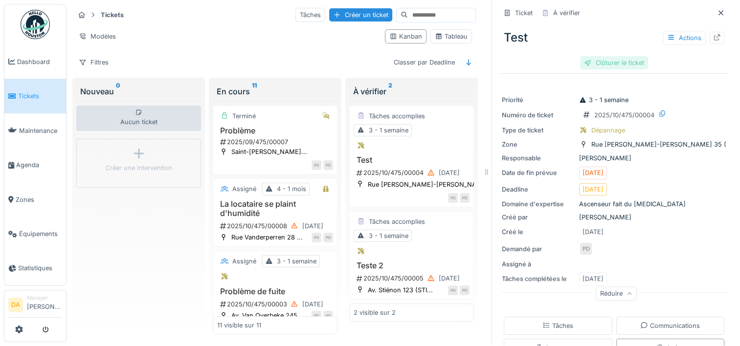
click at [605, 58] on div "Clôturer le ticket" at bounding box center [614, 62] width 68 height 13
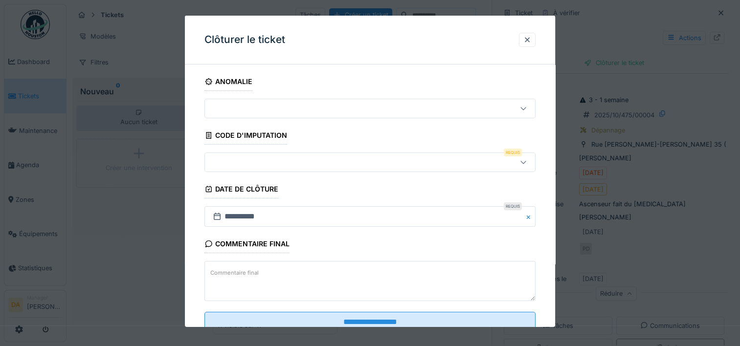
click at [282, 162] on div at bounding box center [350, 162] width 282 height 11
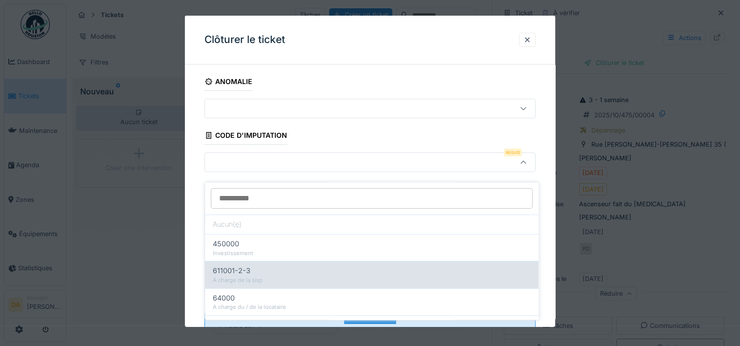
click at [281, 276] on div "A charge de la sisp" at bounding box center [372, 280] width 318 height 8
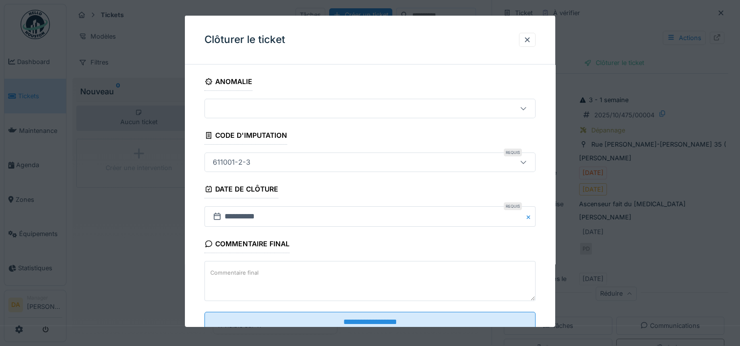
type input "****"
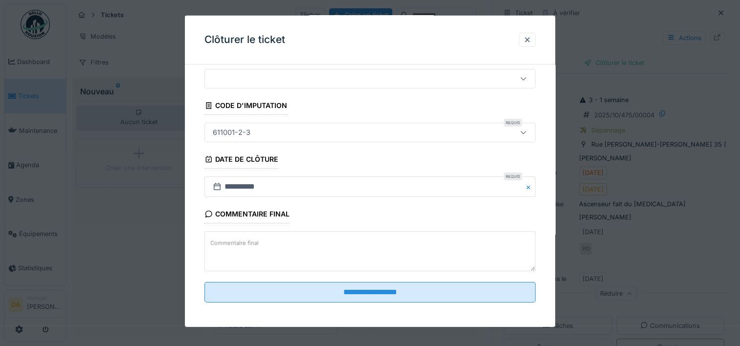
scroll to position [31, 0]
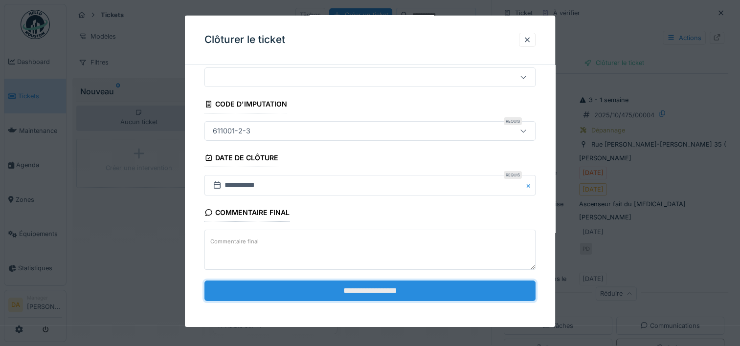
click at [399, 292] on input "**********" at bounding box center [369, 290] width 331 height 21
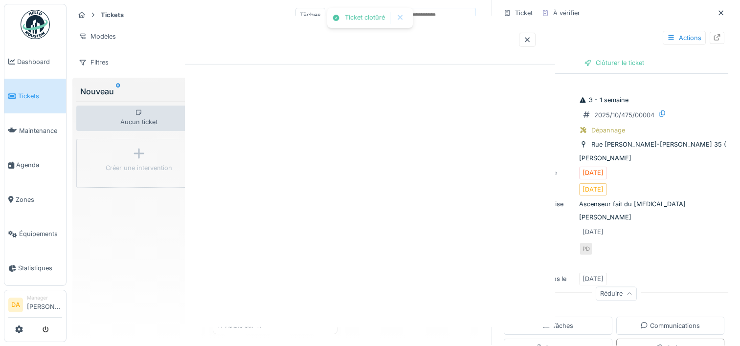
scroll to position [0, 0]
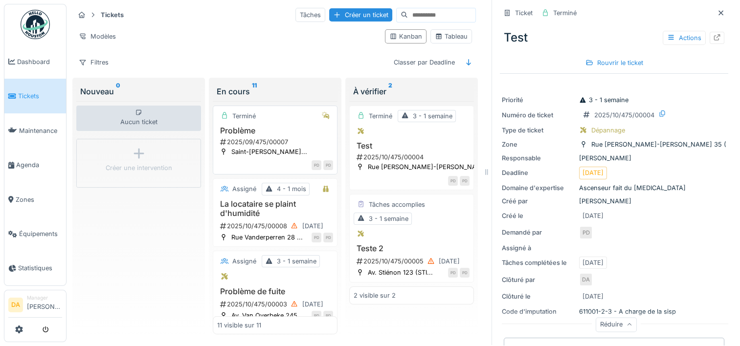
click at [258, 116] on div "Terminé Problème 2025/09/475/00007 Saint-Vincent de Pau... PD PD" at bounding box center [275, 140] width 125 height 69
click at [241, 112] on div "Terminé" at bounding box center [243, 116] width 23 height 9
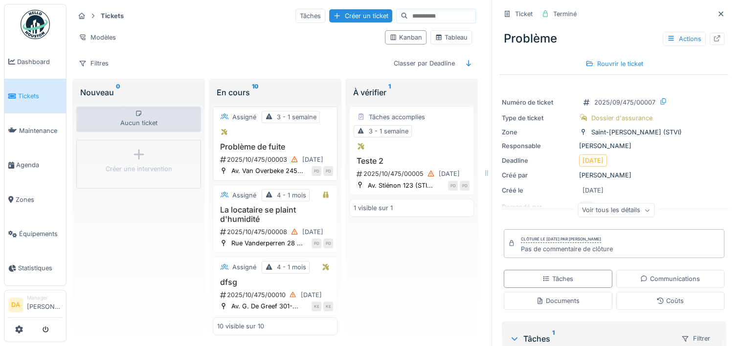
click at [262, 143] on h3 "Problème de fuite" at bounding box center [275, 146] width 116 height 9
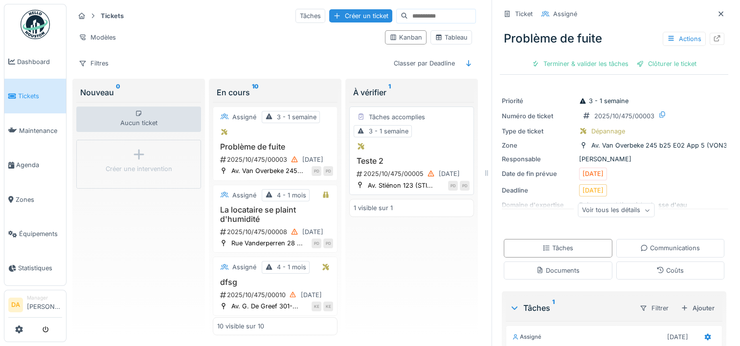
click at [422, 135] on div "Tâches accomplies 3 - 1 semaine" at bounding box center [412, 124] width 116 height 26
click at [267, 145] on h3 "Problème de fuite" at bounding box center [275, 146] width 116 height 9
click at [582, 61] on div "Terminer & valider les tâches" at bounding box center [580, 63] width 105 height 13
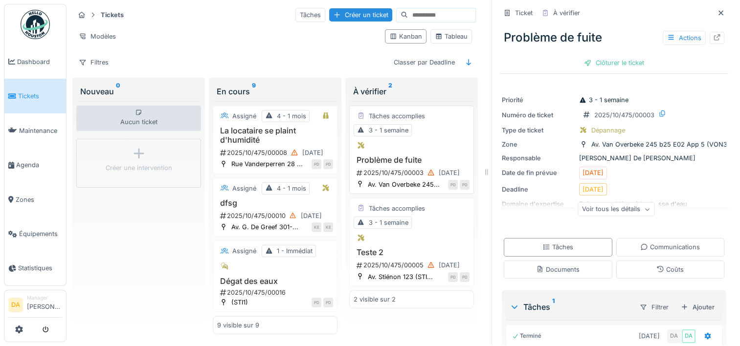
scroll to position [8, 0]
click at [36, 129] on span "Maintenance" at bounding box center [40, 130] width 43 height 9
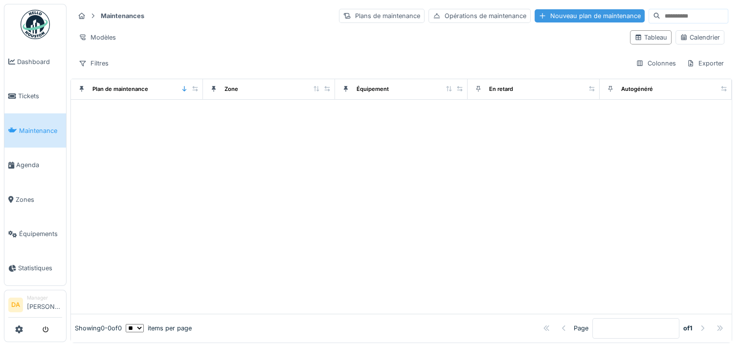
click at [535, 13] on div "Nouveau plan de maintenance" at bounding box center [590, 15] width 110 height 13
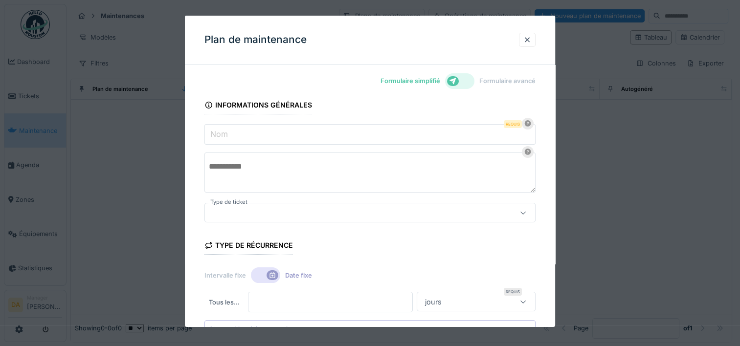
click at [319, 137] on input "Nom" at bounding box center [369, 134] width 331 height 21
click at [494, 34] on div "Plan de maintenance" at bounding box center [370, 40] width 370 height 49
click at [527, 42] on div at bounding box center [527, 39] width 8 height 9
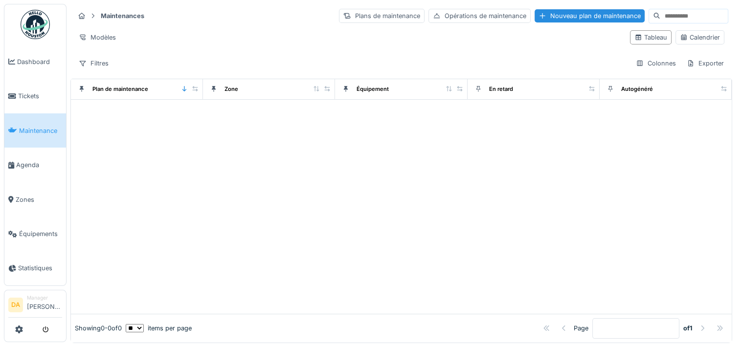
click at [446, 203] on div at bounding box center [401, 207] width 661 height 214
click at [18, 160] on span "Agenda" at bounding box center [39, 164] width 46 height 9
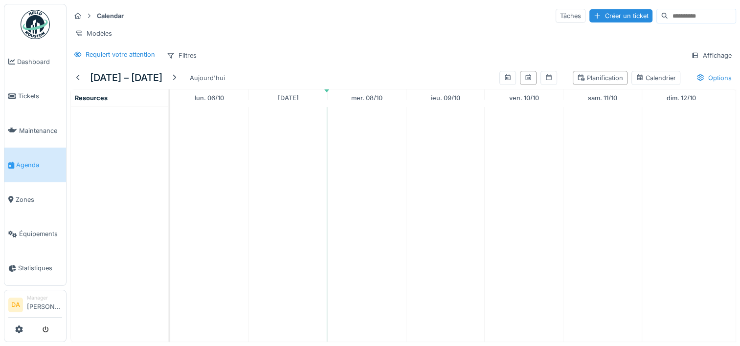
scroll to position [7, 0]
click at [177, 78] on div at bounding box center [174, 77] width 8 height 9
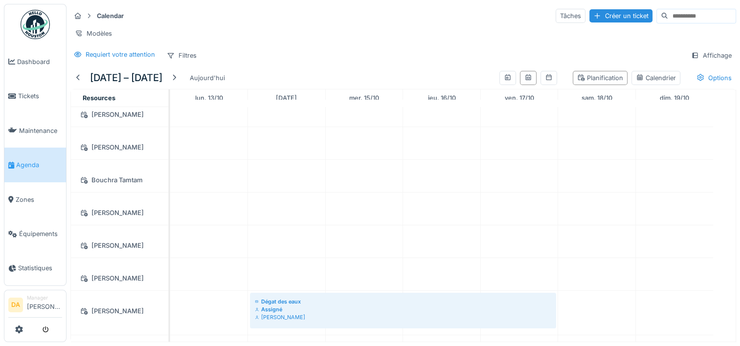
scroll to position [0, 0]
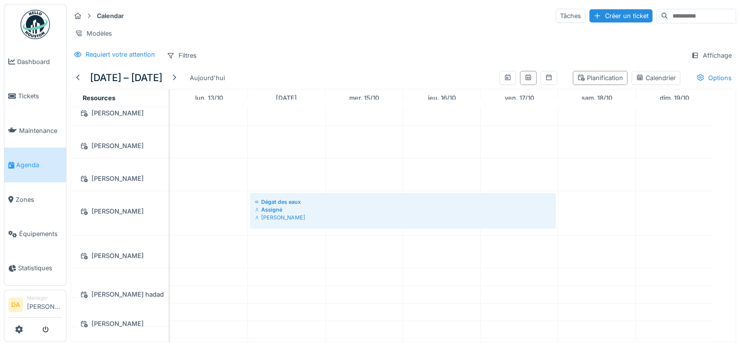
click at [108, 205] on div "Fausto Daquilema" at bounding box center [120, 211] width 86 height 12
click at [109, 208] on div "[PERSON_NAME]" at bounding box center [120, 211] width 86 height 12
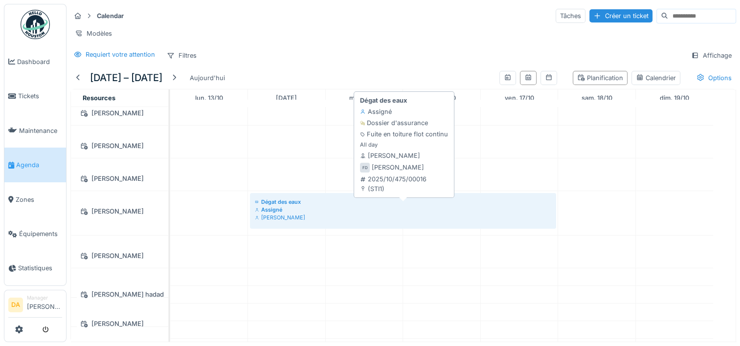
click at [272, 207] on div "Assigné" at bounding box center [403, 210] width 296 height 8
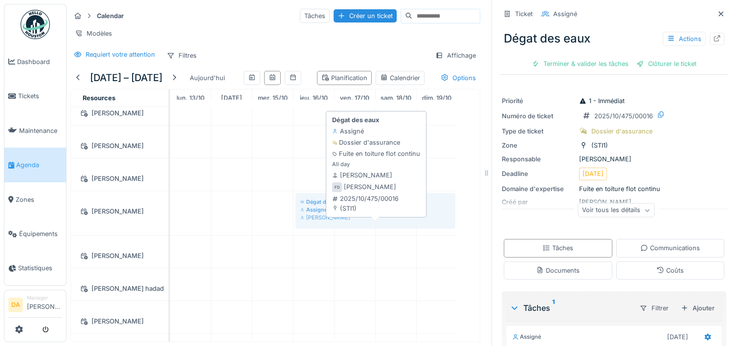
drag, startPoint x: 266, startPoint y: 230, endPoint x: 362, endPoint y: 228, distance: 95.9
click at [170, 228] on div "Dégat des eaux Assigné Fausto Daquilema Dégat des eaux Assigné Fausto Daquilema" at bounding box center [170, 213] width 0 height 44
drag, startPoint x: 366, startPoint y: 228, endPoint x: 362, endPoint y: 225, distance: 5.7
click at [170, 225] on div "Dégat des eaux Assigné Fausto Daquilema Dégat des eaux Assigné Fausto Daquilema" at bounding box center [170, 213] width 0 height 44
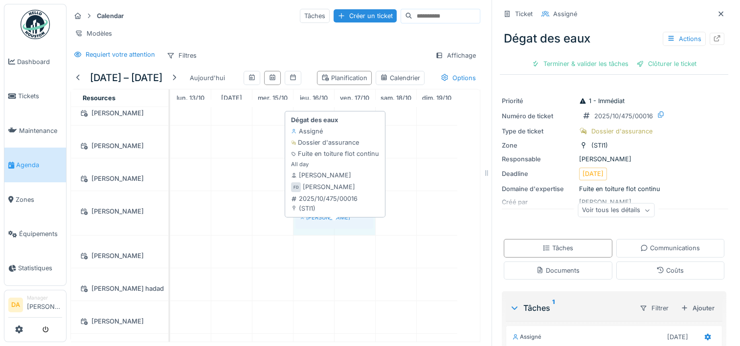
drag, startPoint x: 454, startPoint y: 228, endPoint x: 362, endPoint y: 232, distance: 92.5
click at [170, 232] on div "Dégat des eaux Assigné Fausto Daquilema Dégat des eaux Assigné Fausto Daquilema" at bounding box center [170, 213] width 0 height 44
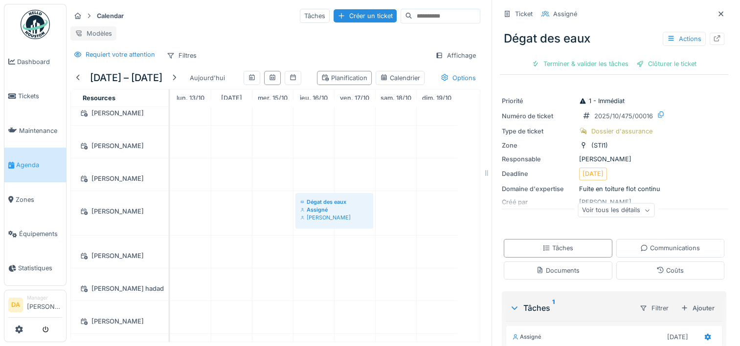
click at [88, 26] on div "Modèles" at bounding box center [93, 33] width 46 height 14
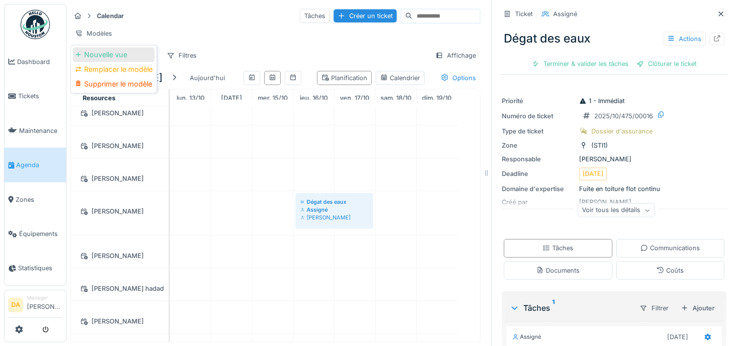
click at [96, 47] on div "Nouvelle vue" at bounding box center [114, 54] width 82 height 15
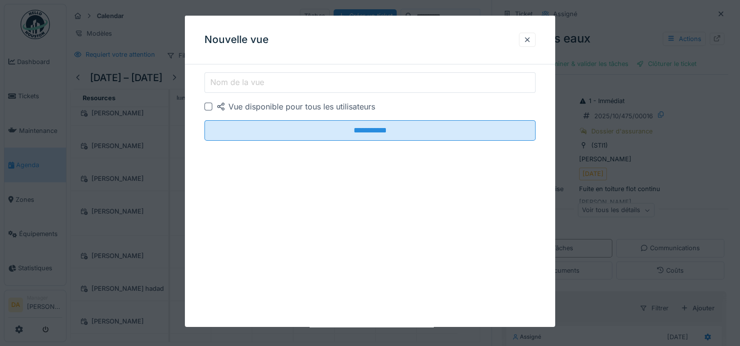
click at [292, 83] on input "Nom de la vue" at bounding box center [369, 82] width 331 height 21
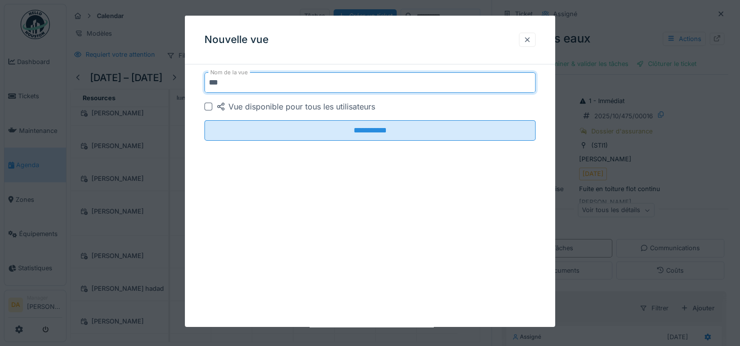
type input "***"
click at [528, 40] on div at bounding box center [527, 39] width 8 height 9
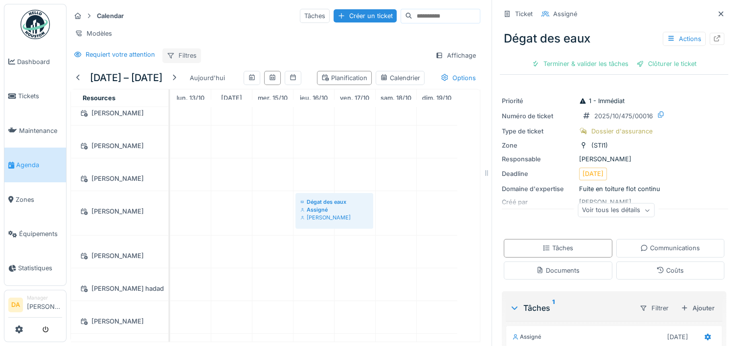
click at [185, 51] on div "Filtres" at bounding box center [181, 55] width 39 height 14
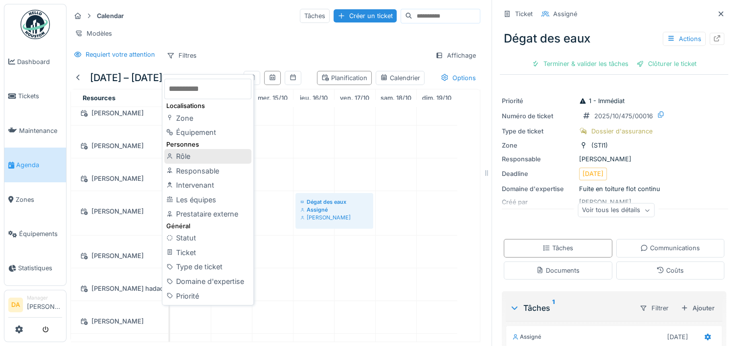
click at [184, 149] on div "Rôle" at bounding box center [207, 156] width 87 height 15
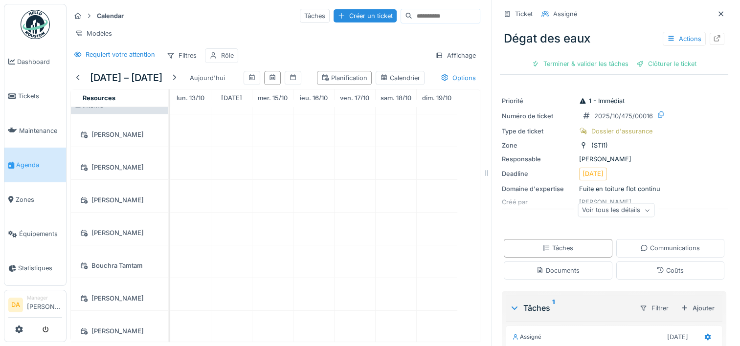
click at [224, 53] on div "Rôle" at bounding box center [227, 55] width 13 height 9
click at [289, 106] on icon at bounding box center [293, 109] width 8 height 6
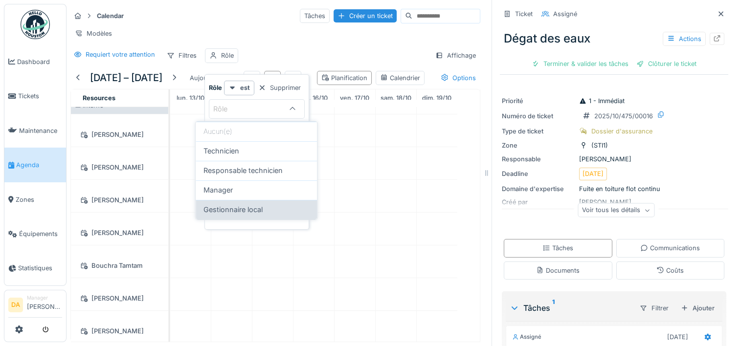
click at [268, 204] on div "Gestionnaire local" at bounding box center [256, 209] width 106 height 11
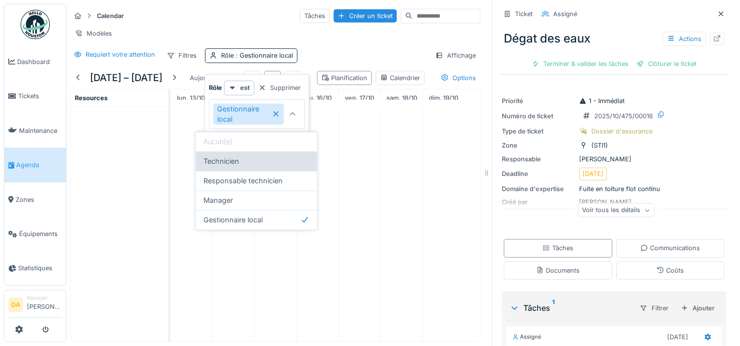
click at [250, 157] on div "Technicien" at bounding box center [256, 161] width 106 height 11
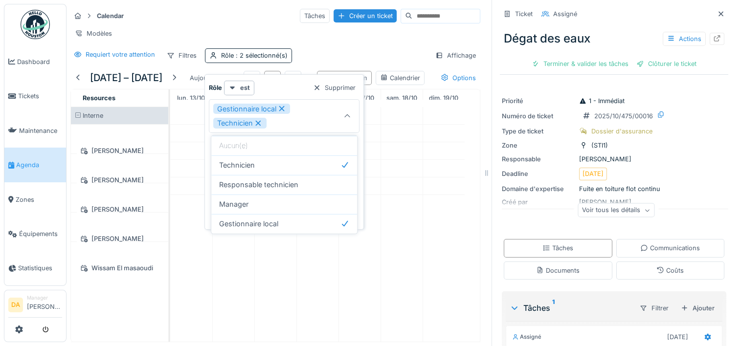
click at [283, 106] on icon at bounding box center [281, 108] width 5 height 5
type input "**********"
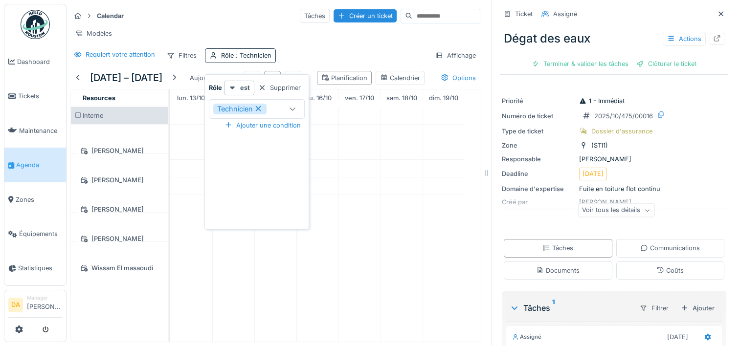
click at [326, 49] on div "Requiert votre attention Filtres Rôle : Technicien Affichage" at bounding box center [275, 55] width 410 height 14
click at [87, 28] on div "Modèles" at bounding box center [93, 33] width 46 height 14
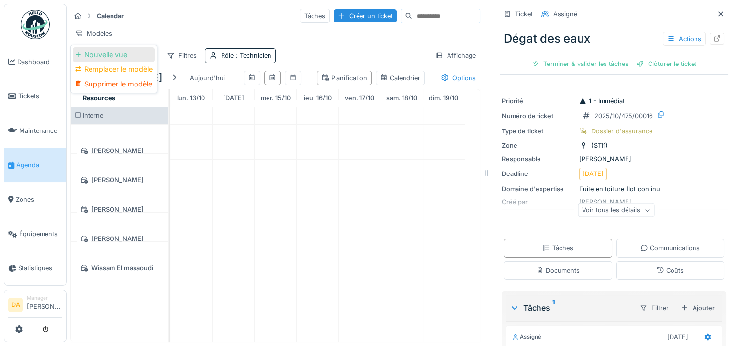
click at [88, 50] on div "Nouvelle vue" at bounding box center [114, 54] width 82 height 15
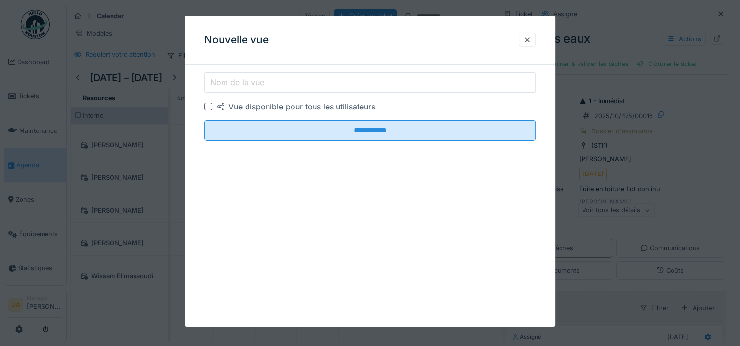
click at [312, 85] on input "Nom de la vue" at bounding box center [369, 82] width 331 height 21
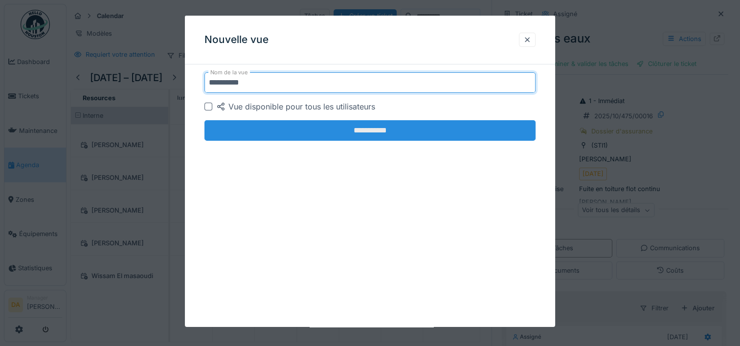
type input "**********"
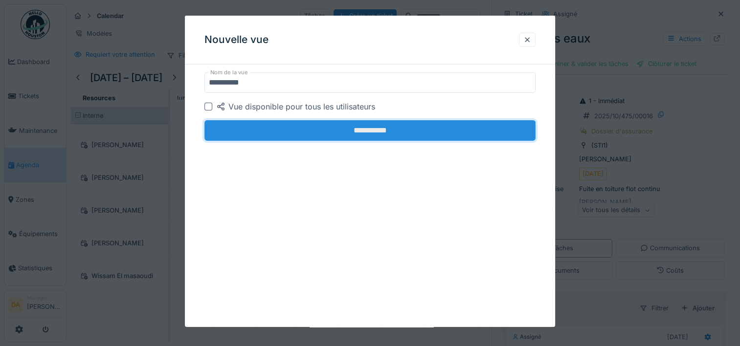
click at [295, 122] on input "**********" at bounding box center [369, 130] width 331 height 21
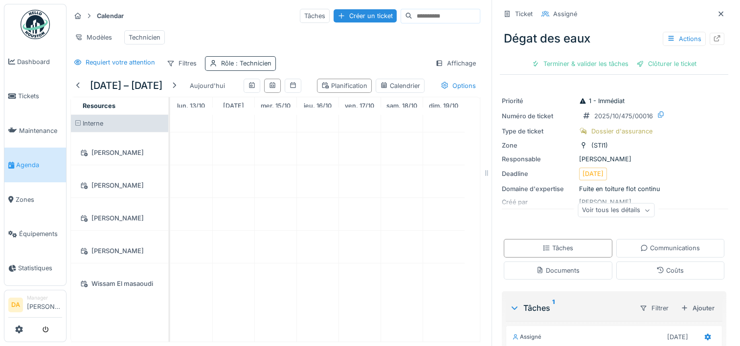
click at [246, 61] on span ": Technicien" at bounding box center [253, 63] width 38 height 7
click at [276, 90] on div "Supprimer" at bounding box center [279, 95] width 50 height 13
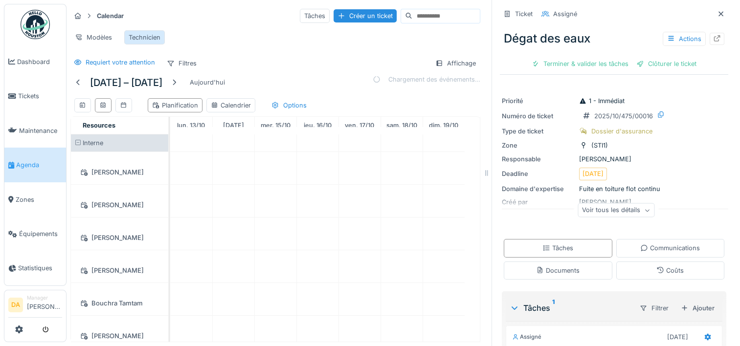
click at [146, 30] on div "Technicien" at bounding box center [144, 37] width 41 height 14
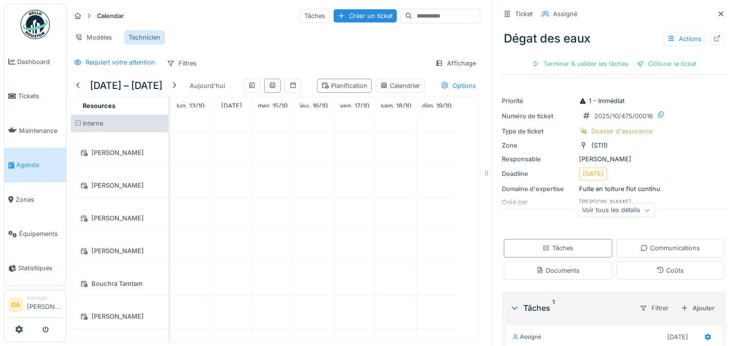
click at [137, 30] on div "Technicien" at bounding box center [144, 37] width 41 height 14
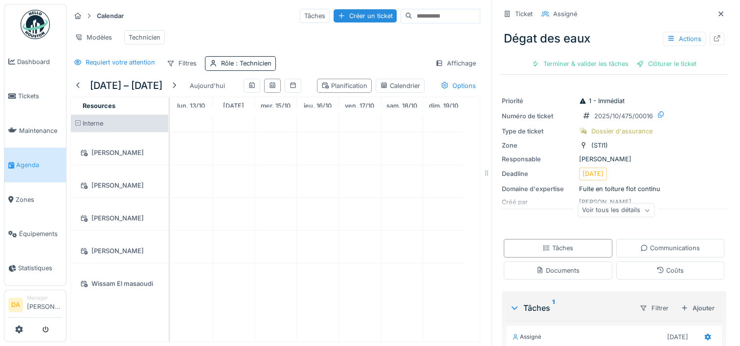
click at [243, 26] on div "Modèles Technicien" at bounding box center [275, 37] width 410 height 22
click at [25, 95] on span "Tickets" at bounding box center [40, 95] width 44 height 9
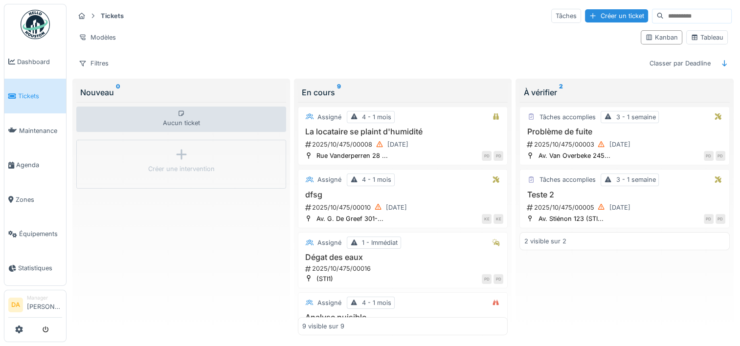
click at [344, 36] on div "Modèles" at bounding box center [353, 37] width 559 height 14
click at [25, 195] on span "Zones" at bounding box center [39, 199] width 46 height 9
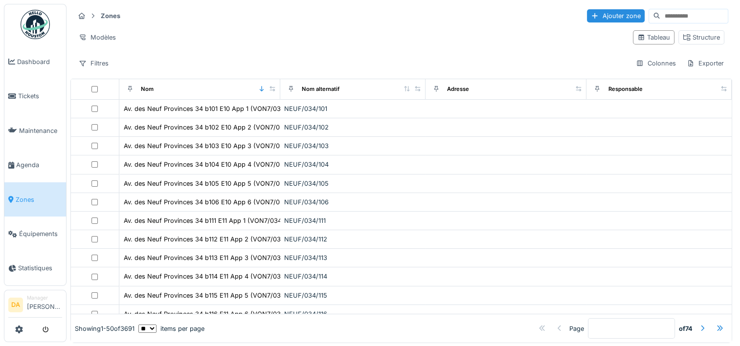
drag, startPoint x: 272, startPoint y: 83, endPoint x: 284, endPoint y: 79, distance: 12.4
click at [284, 79] on tr "Nom Nom alternatif Adresse Responsable" at bounding box center [401, 89] width 661 height 21
drag, startPoint x: 271, startPoint y: 80, endPoint x: 285, endPoint y: 82, distance: 13.8
click at [285, 82] on tr "Nom Nom alternatif Adresse Responsable" at bounding box center [401, 89] width 661 height 21
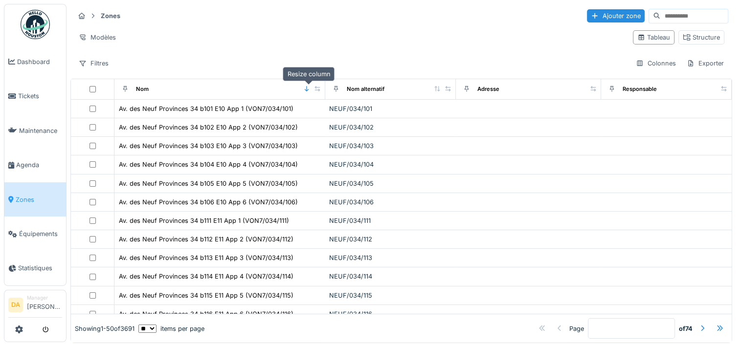
drag, startPoint x: 264, startPoint y: 86, endPoint x: 307, endPoint y: 90, distance: 43.2
click at [315, 90] on icon at bounding box center [317, 88] width 5 height 5
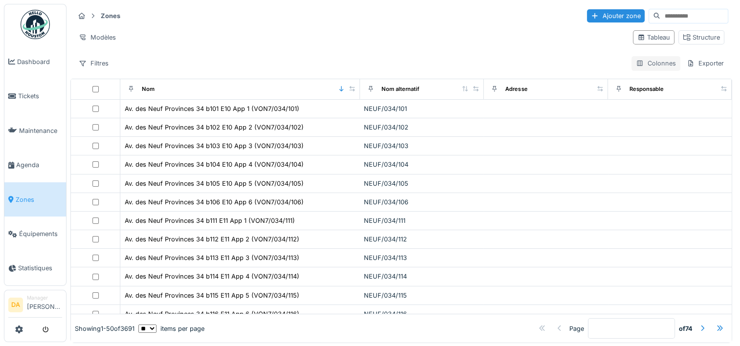
click at [636, 65] on div "Colonnes" at bounding box center [656, 63] width 49 height 14
click at [445, 39] on div "Modèles" at bounding box center [349, 37] width 551 height 14
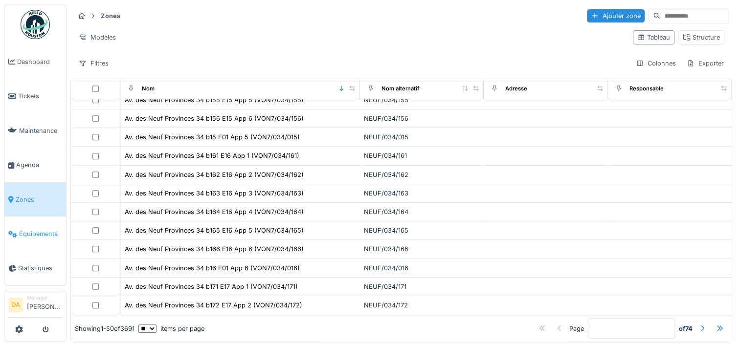
click at [23, 229] on span "Équipements" at bounding box center [40, 233] width 43 height 9
click at [35, 230] on span "Équipements" at bounding box center [40, 233] width 43 height 9
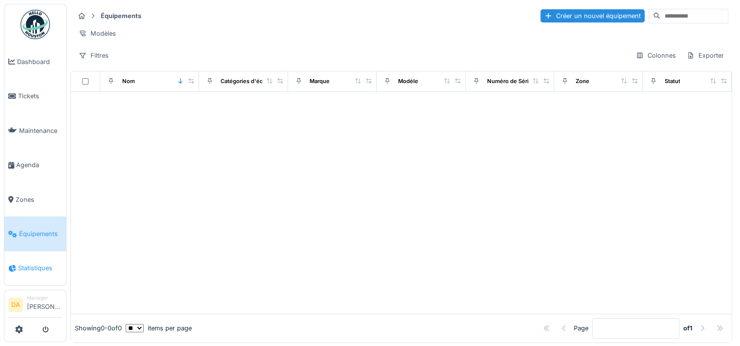
click at [41, 264] on span "Statistiques" at bounding box center [40, 268] width 44 height 9
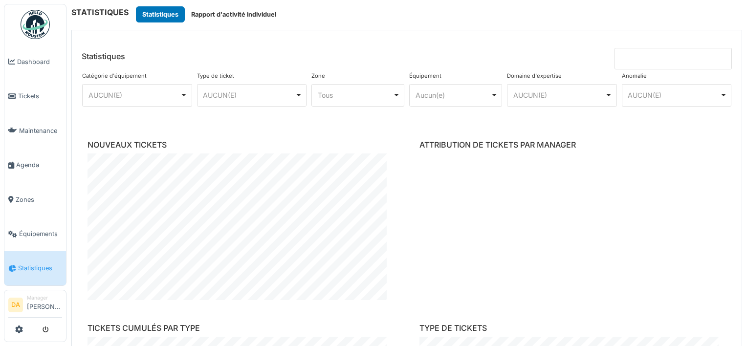
click at [175, 91] on div "AUCUN(E) Remove item" at bounding box center [135, 95] width 92 height 10
click at [255, 91] on div "AUCUN(E) Remove item" at bounding box center [249, 95] width 92 height 10
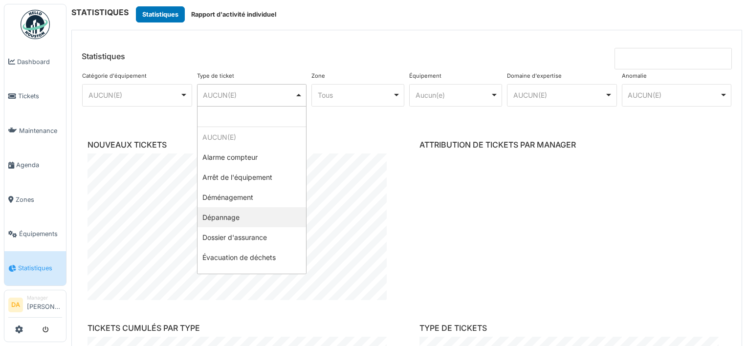
select select "****"
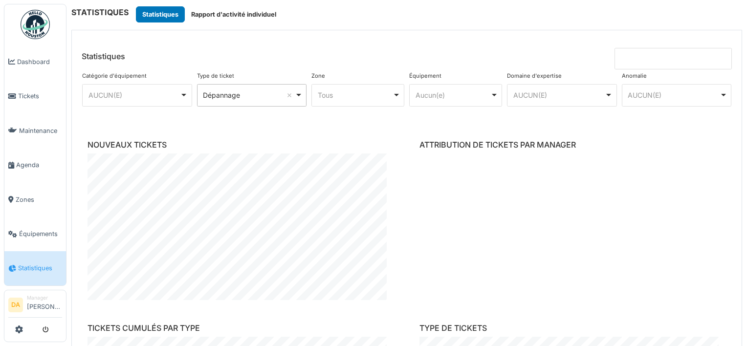
click at [362, 97] on div "Tous Remove item" at bounding box center [355, 95] width 75 height 10
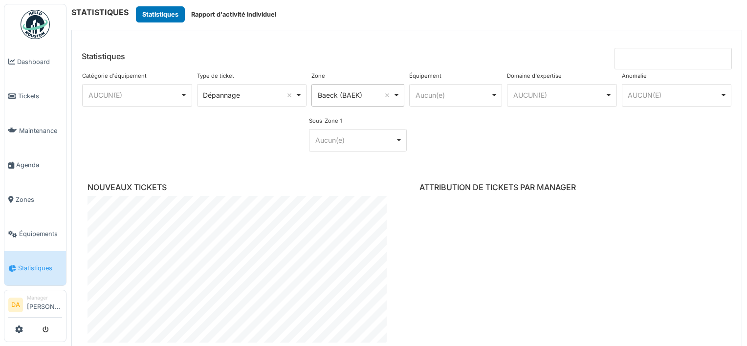
click at [373, 96] on div "Baeck (BAEK) Remove item" at bounding box center [355, 95] width 75 height 10
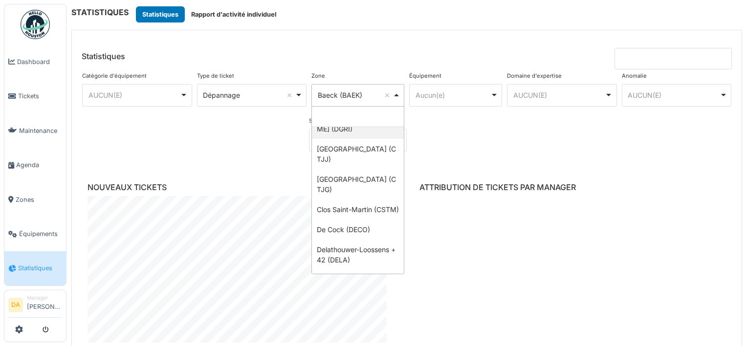
scroll to position [147, 0]
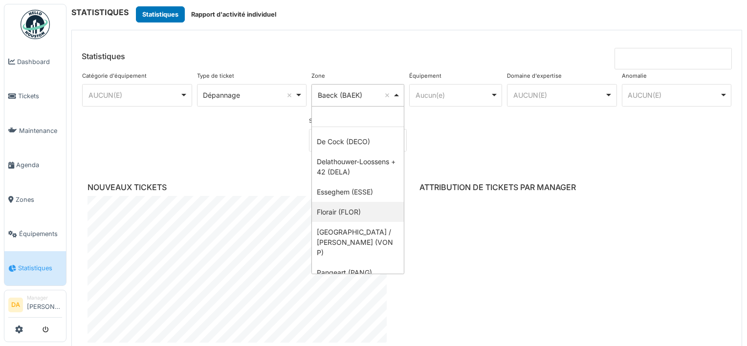
select select "*****"
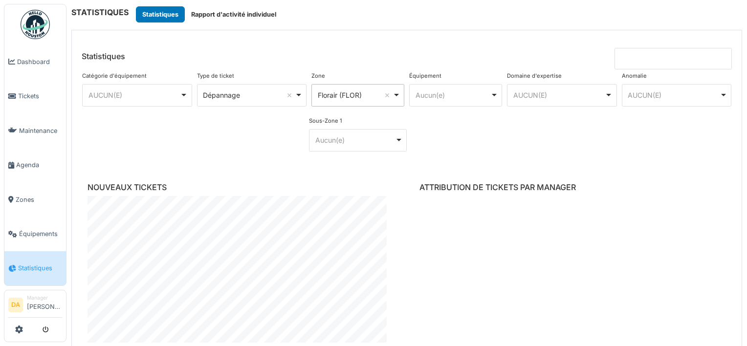
scroll to position [29, 0]
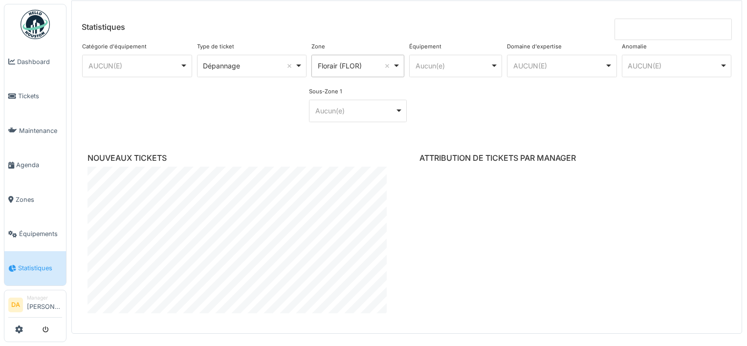
click at [571, 61] on div "AUCUN(E) Remove item" at bounding box center [560, 66] width 92 height 10
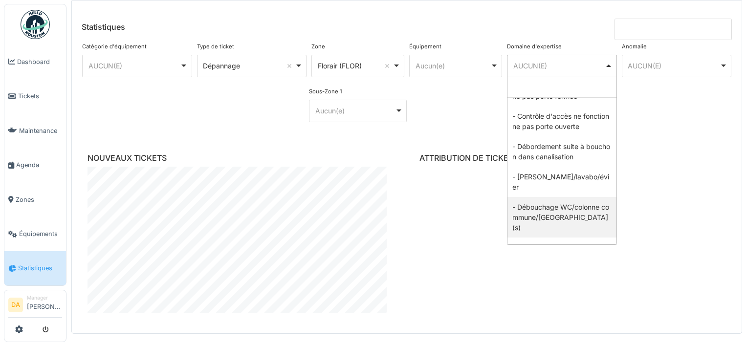
scroll to position [342, 0]
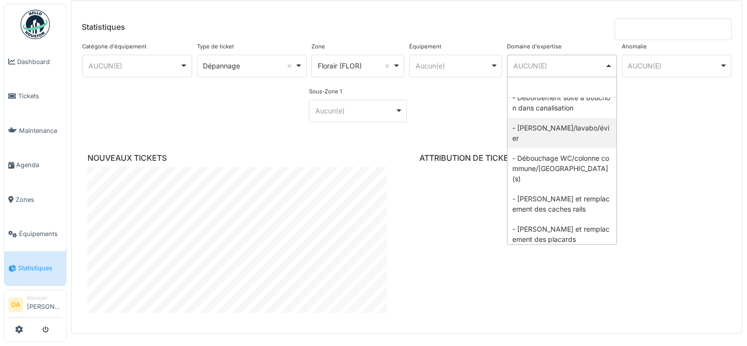
select select "****"
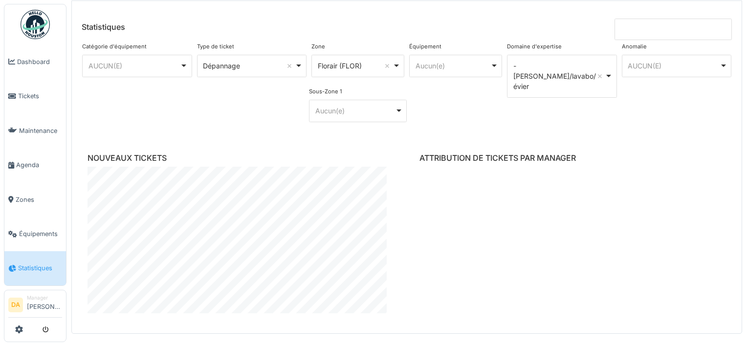
click at [646, 207] on div at bounding box center [573, 240] width 307 height 147
click at [685, 65] on div "AUCUN(E) Remove item" at bounding box center [674, 66] width 92 height 10
click at [581, 108] on div "**********" at bounding box center [562, 85] width 115 height 90
click at [515, 126] on div "**********" at bounding box center [562, 85] width 115 height 90
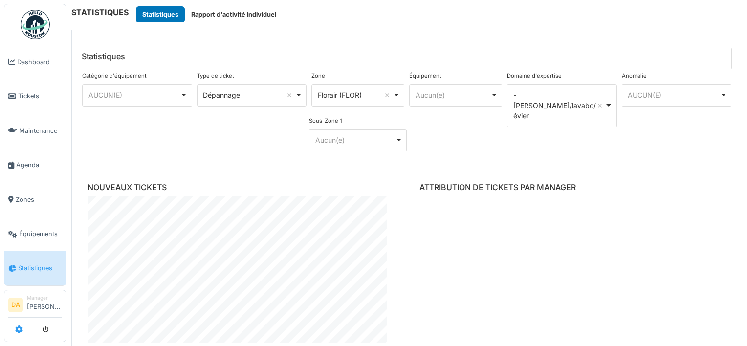
click at [17, 329] on icon at bounding box center [19, 330] width 8 height 8
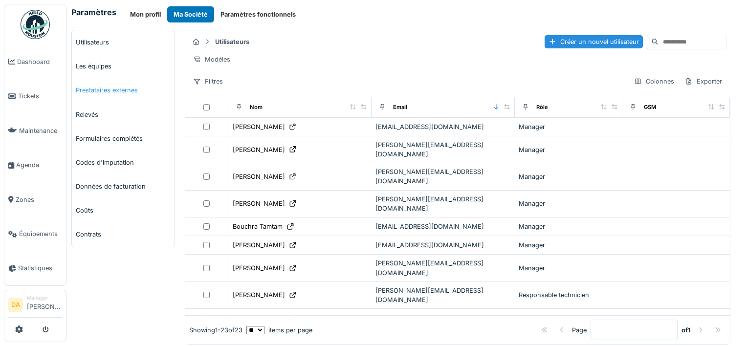
click at [115, 89] on link "Prestataires externes" at bounding box center [123, 90] width 103 height 24
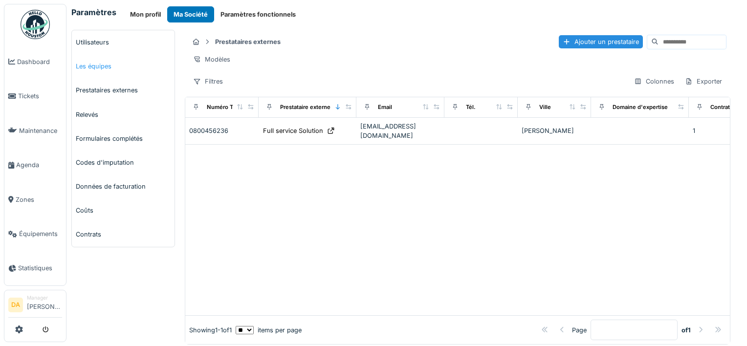
click at [92, 66] on link "Les équipes" at bounding box center [123, 66] width 103 height 24
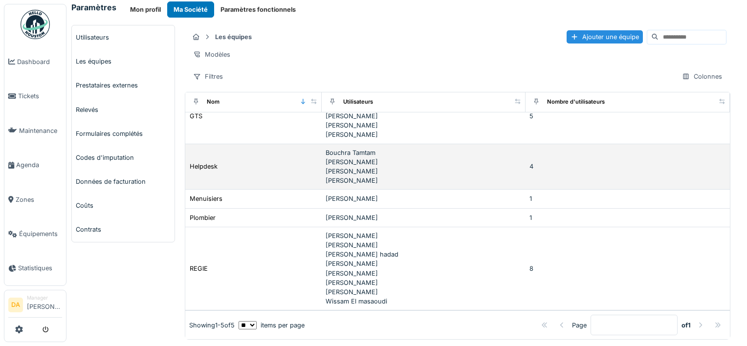
scroll to position [12, 0]
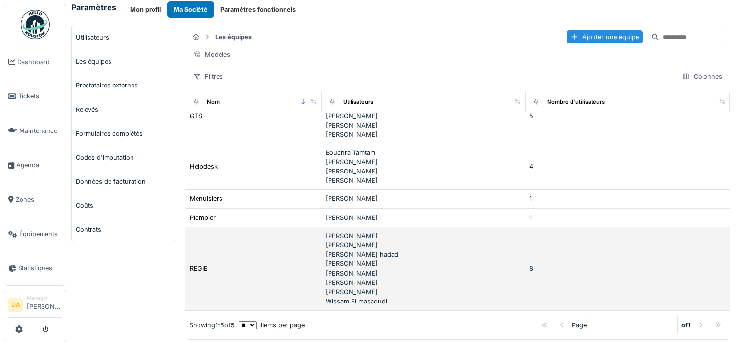
click at [214, 264] on div "REGIE" at bounding box center [253, 269] width 129 height 10
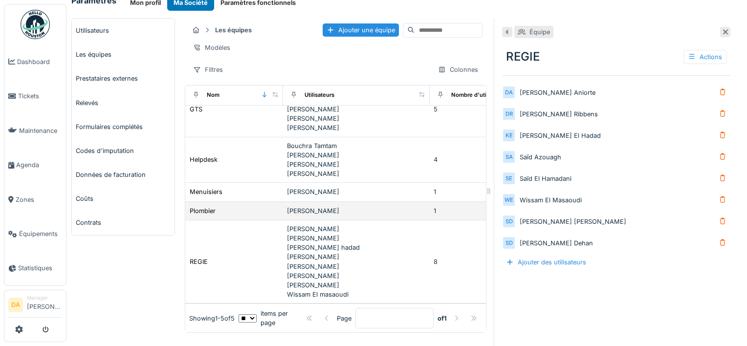
click at [223, 206] on div "Plombier" at bounding box center [234, 211] width 90 height 10
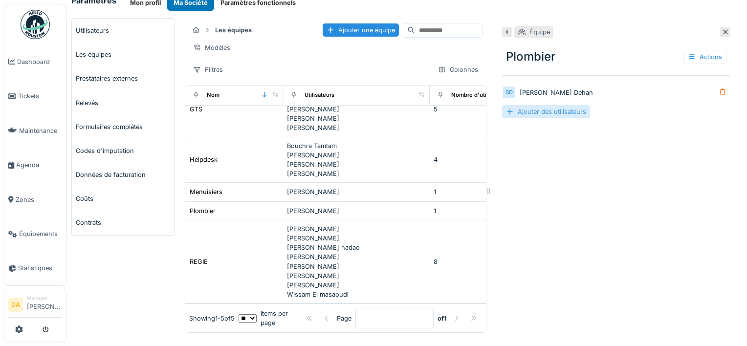
click at [558, 115] on div "Ajouter des utilisateurs" at bounding box center [546, 111] width 88 height 13
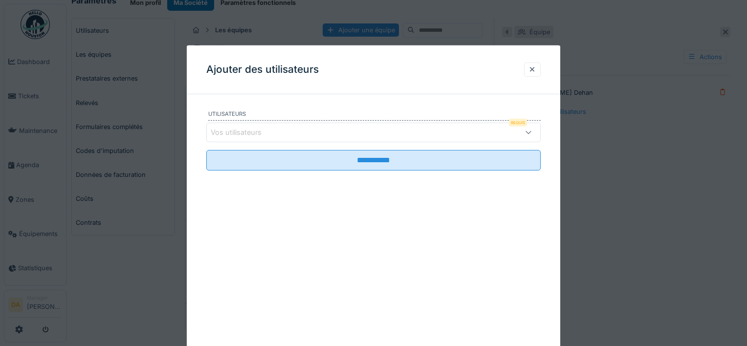
click at [241, 131] on div "Vos utilisateurs" at bounding box center [243, 132] width 65 height 11
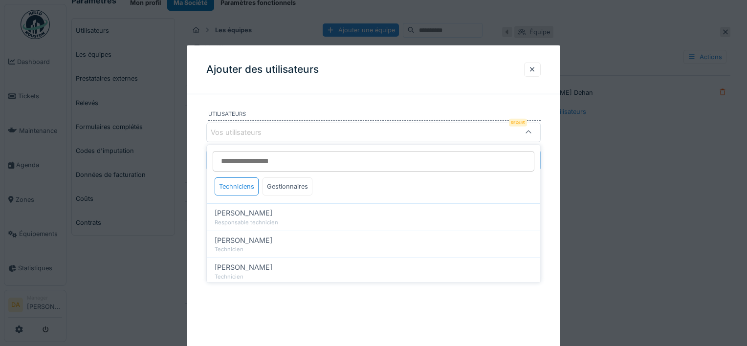
click at [278, 162] on input at bounding box center [374, 161] width 322 height 21
type input "*****"
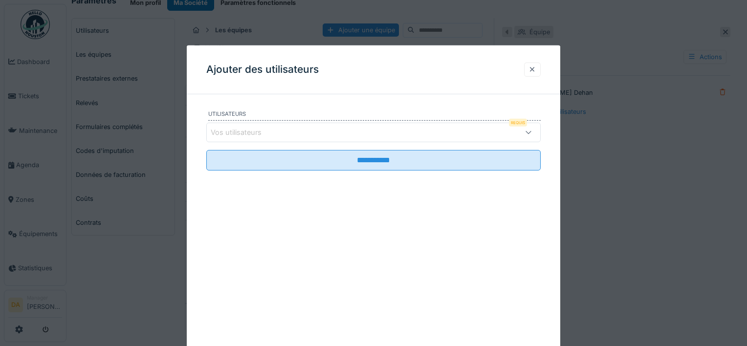
click at [531, 71] on div at bounding box center [533, 69] width 8 height 9
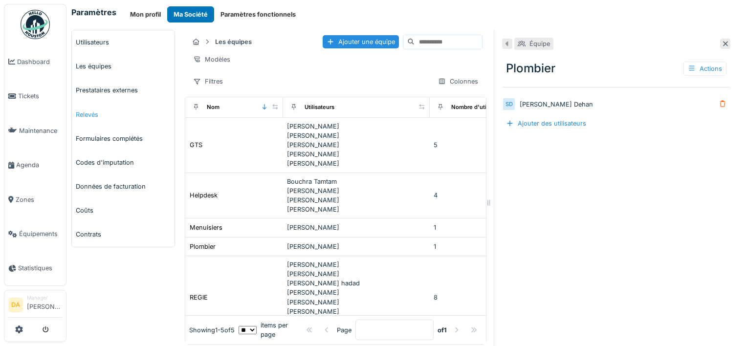
click at [94, 112] on link "Relevés" at bounding box center [123, 115] width 103 height 24
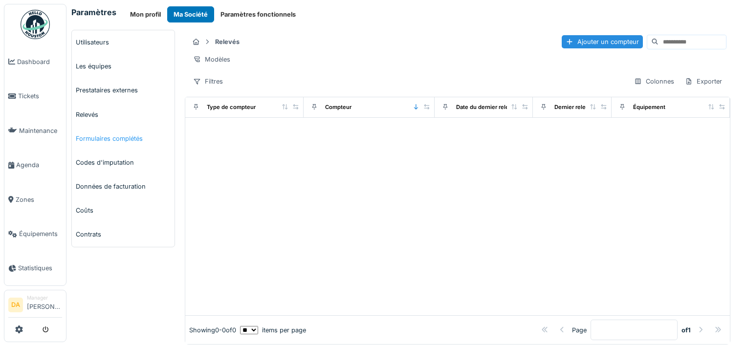
click at [98, 141] on link "Formulaires complétés" at bounding box center [123, 139] width 103 height 24
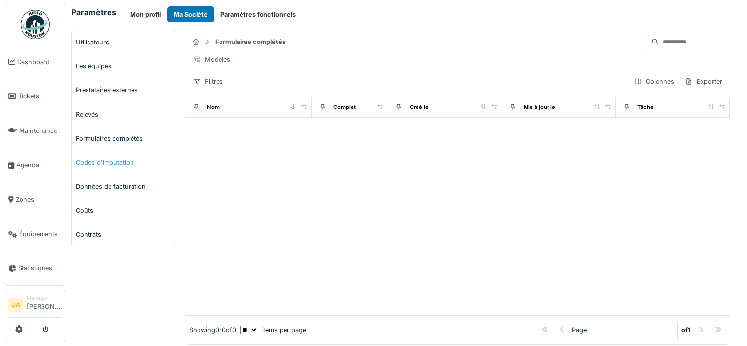
click at [110, 163] on link "Codes d'imputation" at bounding box center [123, 163] width 103 height 24
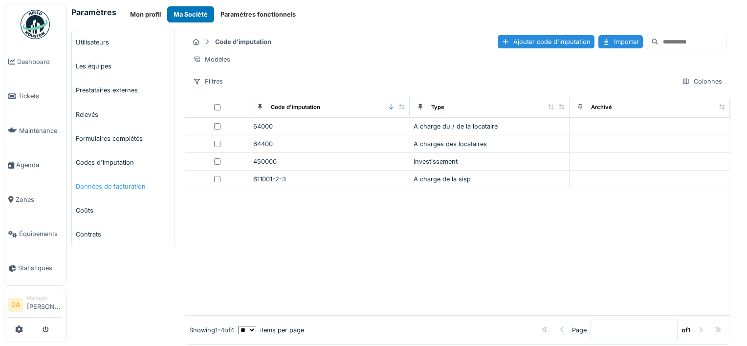
click at [114, 184] on link "Données de facturation" at bounding box center [123, 187] width 103 height 24
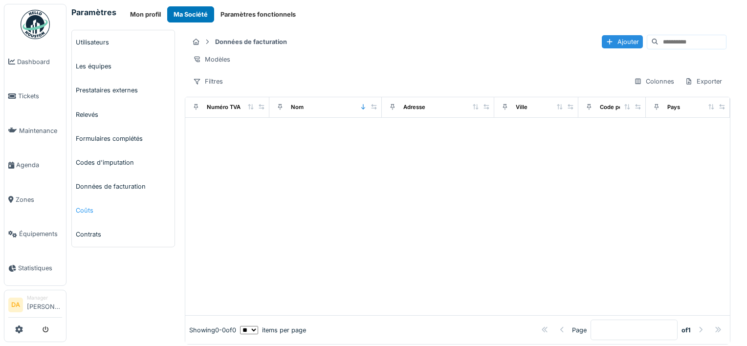
click at [86, 209] on link "Coûts" at bounding box center [123, 211] width 103 height 24
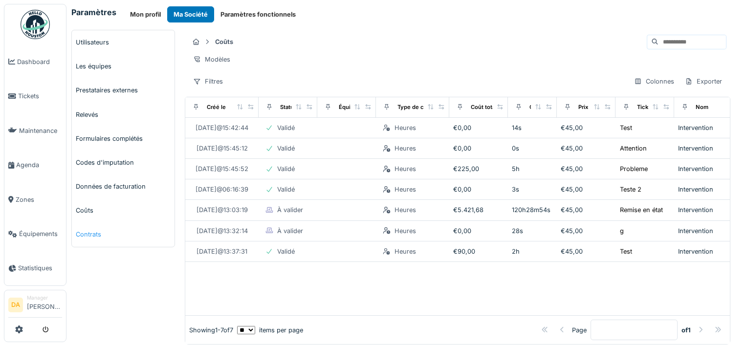
click at [82, 237] on link "Contrats" at bounding box center [123, 235] width 103 height 24
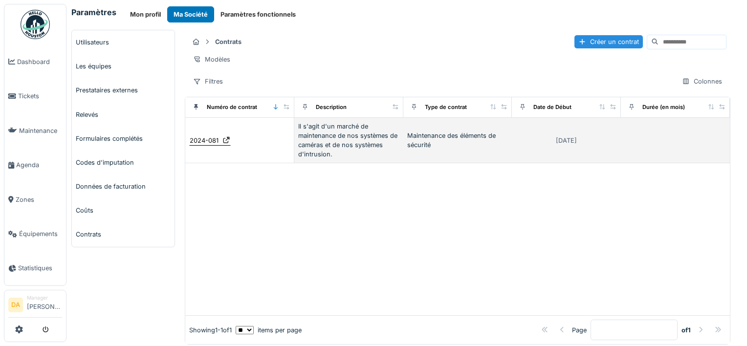
click at [223, 143] on icon at bounding box center [227, 140] width 8 height 6
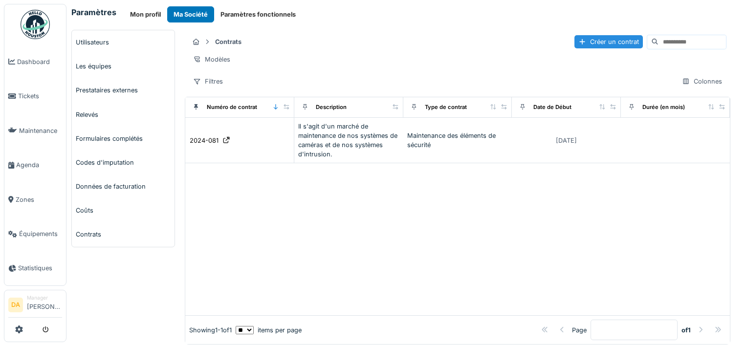
scroll to position [12, 0]
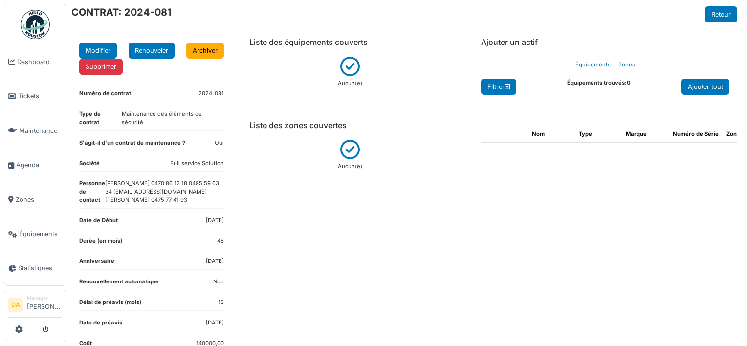
click at [524, 278] on div "Nom Type Marque Numéro de Série Zone" at bounding box center [606, 287] width 264 height 339
click at [248, 262] on div "Liste des équipements couverts Nom Marque Modèle Localisation [GEOGRAPHIC_DATA]…" at bounding box center [350, 250] width 227 height 440
click at [261, 227] on div "Liste des équipements couverts Nom Marque Modèle Localisation Aucun(e) Liste de…" at bounding box center [350, 250] width 227 height 440
click at [101, 52] on button "Modifier" at bounding box center [98, 51] width 38 height 16
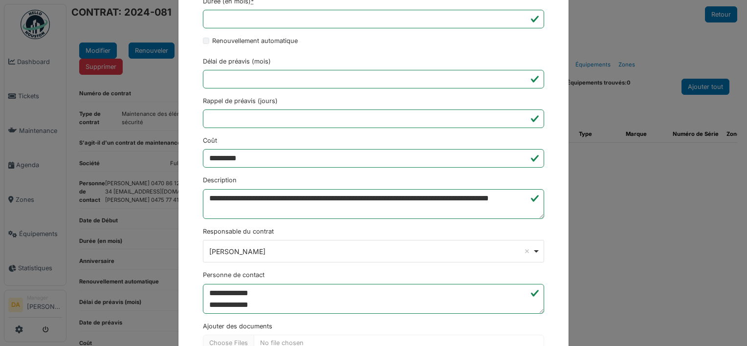
scroll to position [312, 0]
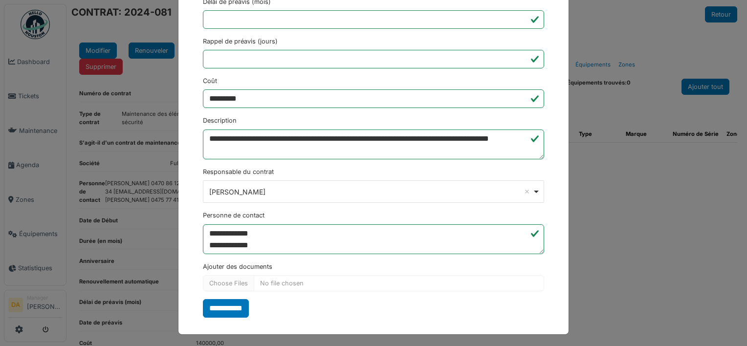
click at [683, 257] on div "**********" at bounding box center [373, 173] width 747 height 346
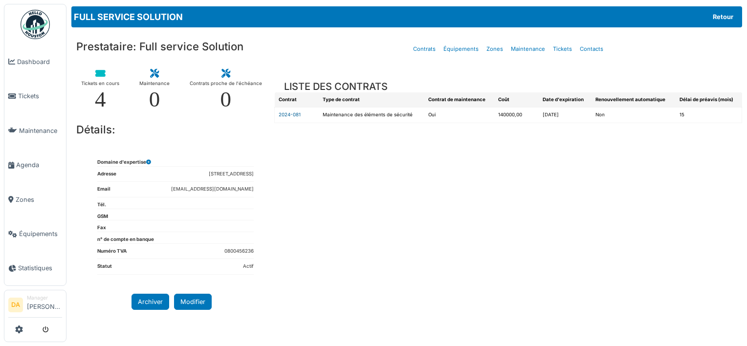
click at [294, 113] on link "2024-081" at bounding box center [290, 114] width 22 height 5
click at [36, 94] on span "Tickets" at bounding box center [40, 95] width 44 height 9
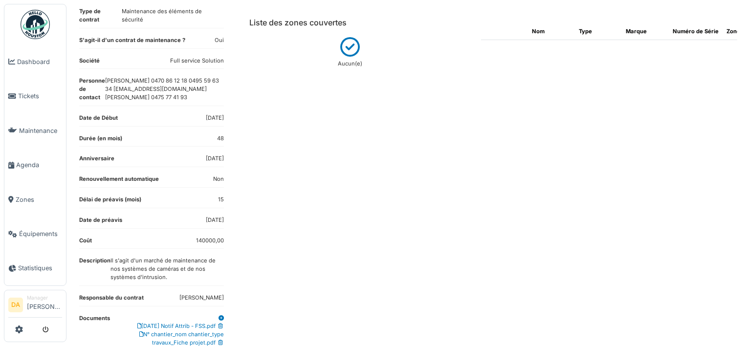
scroll to position [119, 0]
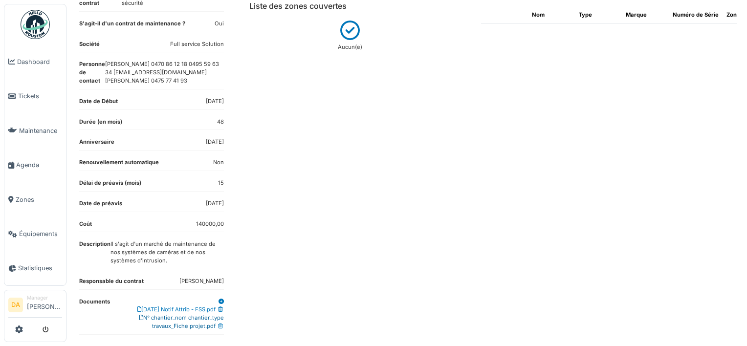
click at [176, 315] on link "N° chantier_nom chantier_type travaux_Fiche projet.pdf" at bounding box center [181, 322] width 85 height 15
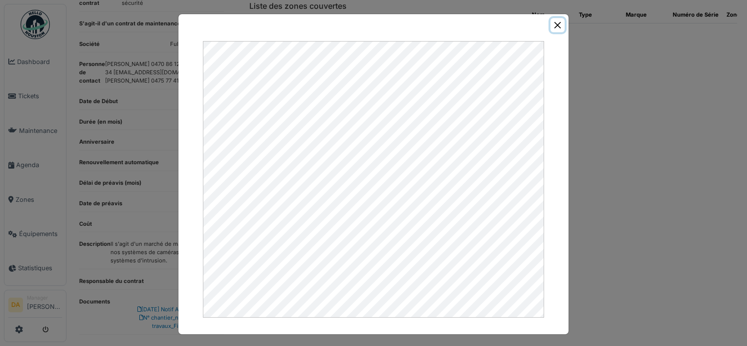
click at [554, 25] on button "Close" at bounding box center [558, 25] width 14 height 14
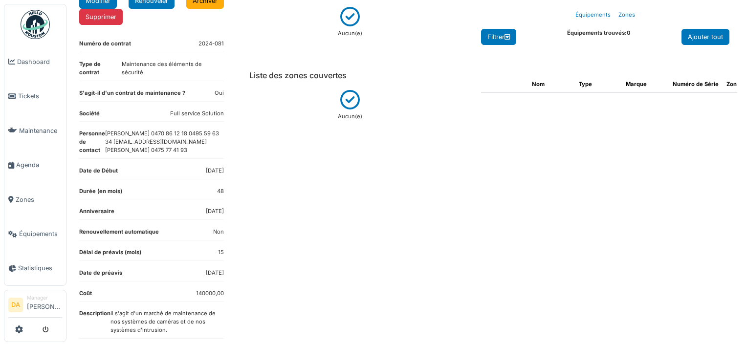
scroll to position [0, 0]
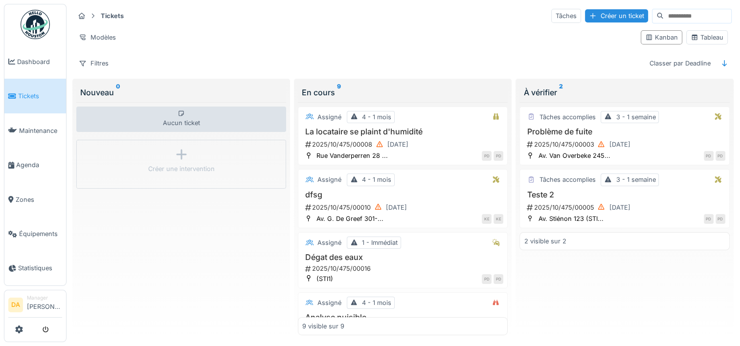
click at [684, 21] on input at bounding box center [698, 16] width 68 height 14
type input "***"
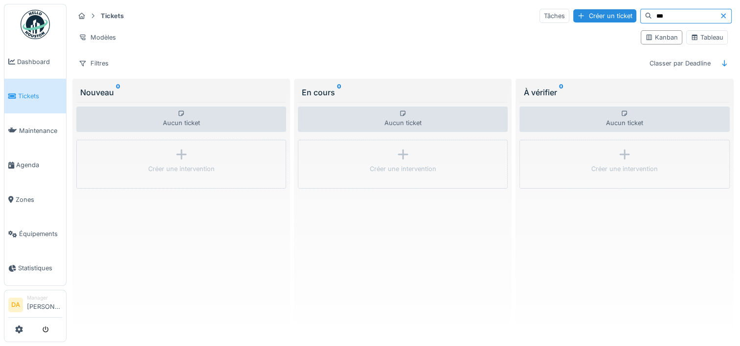
click at [641, 12] on div at bounding box center [646, 16] width 11 height 13
click at [645, 13] on icon at bounding box center [648, 16] width 7 height 6
click at [696, 38] on div "Tableau" at bounding box center [707, 37] width 33 height 9
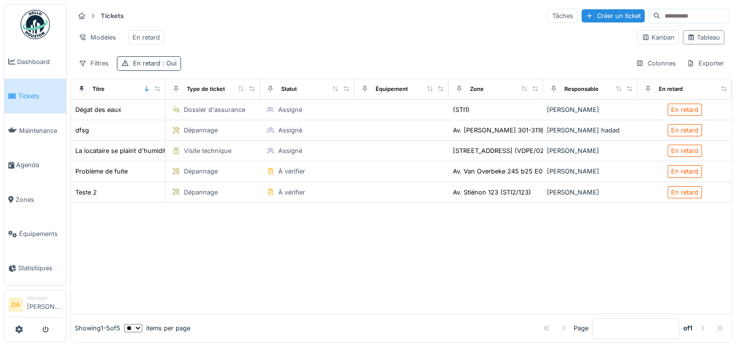
drag, startPoint x: 157, startPoint y: 71, endPoint x: 135, endPoint y: 71, distance: 22.0
click at [135, 68] on div "En retard : Oui" at bounding box center [155, 63] width 44 height 9
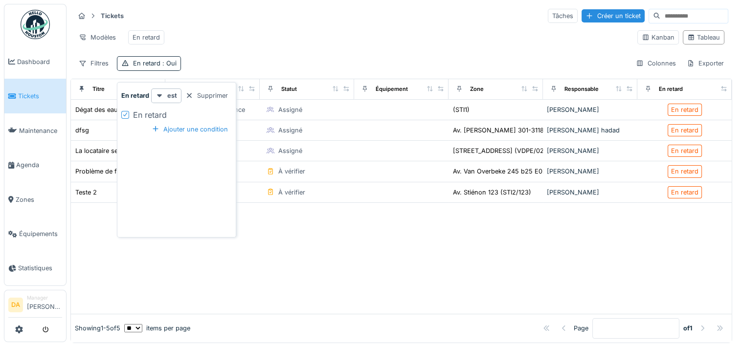
click at [199, 97] on div "Supprimer" at bounding box center [206, 95] width 50 height 13
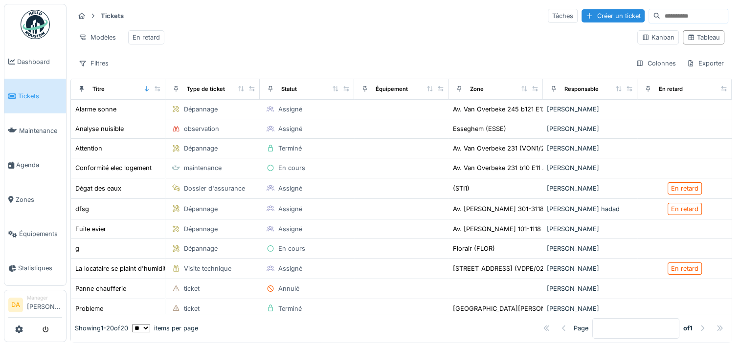
click at [660, 18] on input at bounding box center [694, 16] width 68 height 14
type input "********"
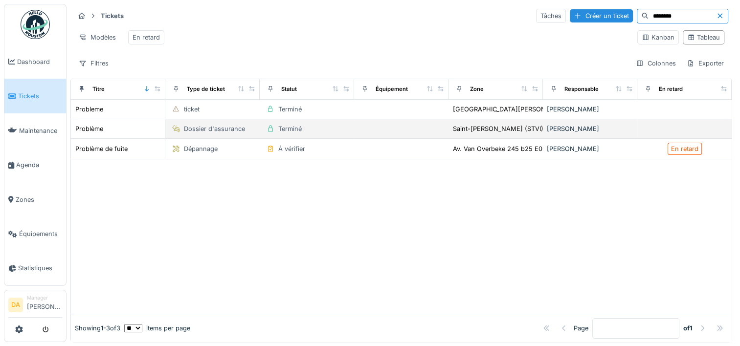
click at [310, 133] on div "Terminé" at bounding box center [307, 128] width 87 height 11
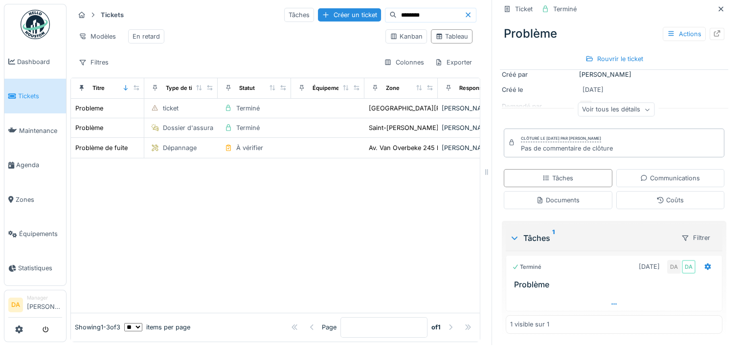
scroll to position [8, 0]
click at [667, 174] on div "Communications" at bounding box center [670, 178] width 60 height 9
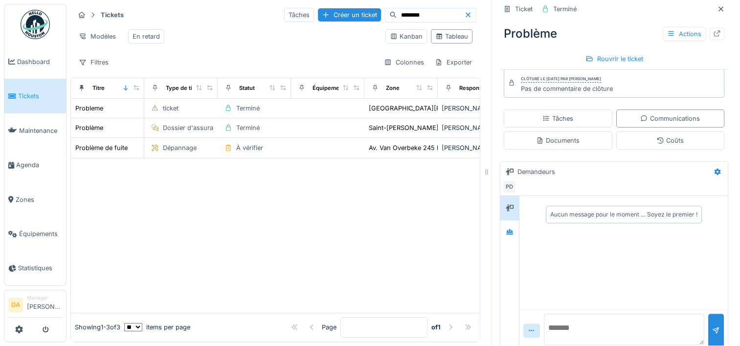
scroll to position [170, 0]
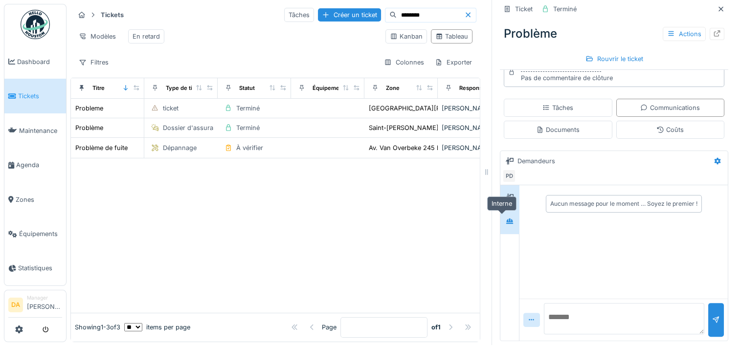
click at [506, 218] on icon at bounding box center [510, 221] width 8 height 6
click at [506, 194] on icon at bounding box center [510, 197] width 8 height 7
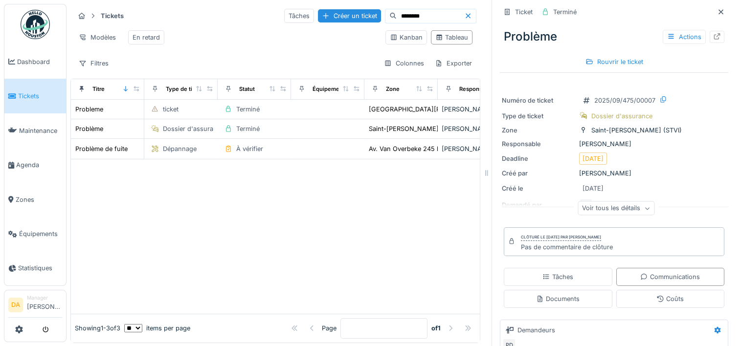
scroll to position [0, 0]
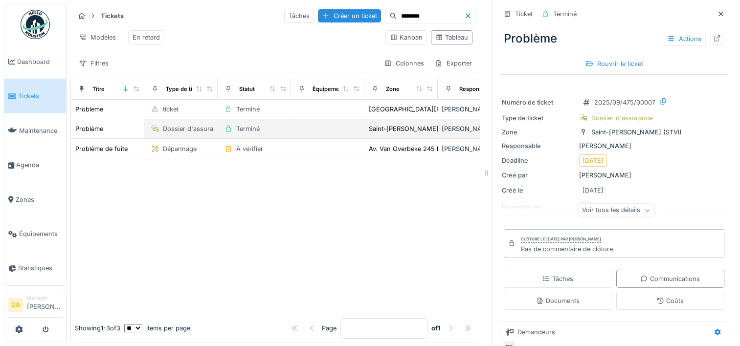
click at [304, 131] on td at bounding box center [327, 129] width 73 height 20
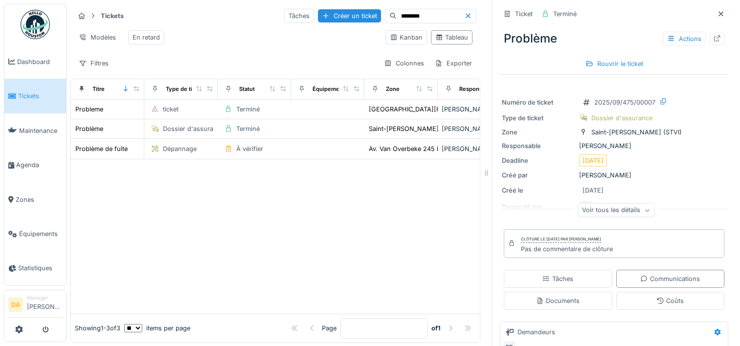
click at [33, 91] on span "Tickets" at bounding box center [40, 95] width 44 height 9
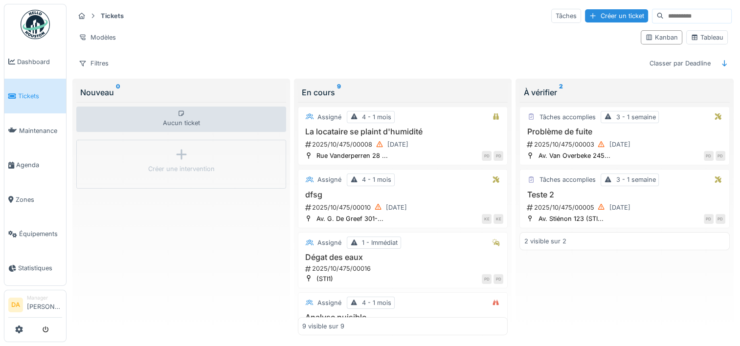
click at [678, 13] on input at bounding box center [698, 16] width 68 height 14
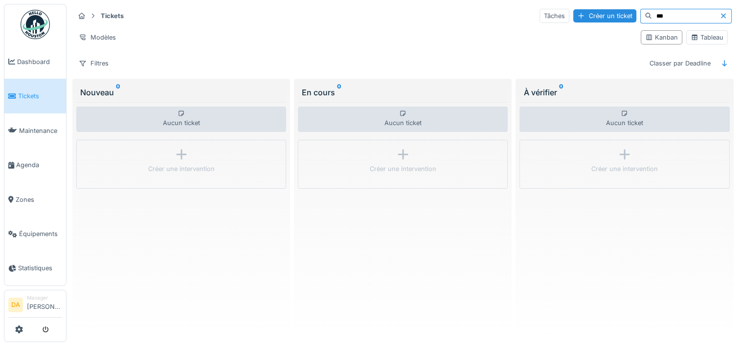
drag, startPoint x: 682, startPoint y: 13, endPoint x: 535, endPoint y: 23, distance: 147.1
click at [535, 23] on div "Tickets Tâches Créer un ticket ***" at bounding box center [402, 16] width 657 height 16
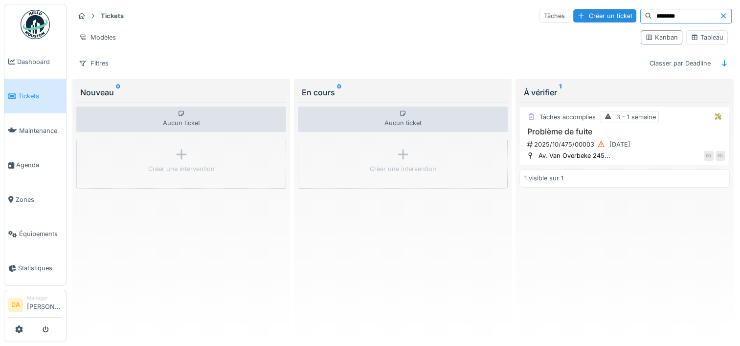
type input "********"
click at [692, 36] on div "Tableau" at bounding box center [707, 37] width 33 height 9
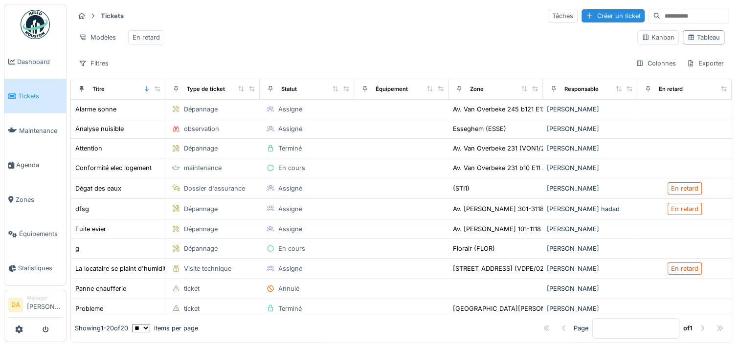
click at [666, 14] on input at bounding box center [694, 16] width 68 height 14
type input "********"
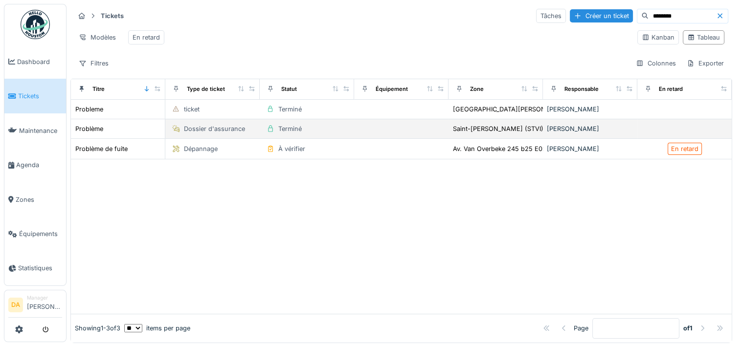
click at [381, 139] on td at bounding box center [401, 129] width 94 height 20
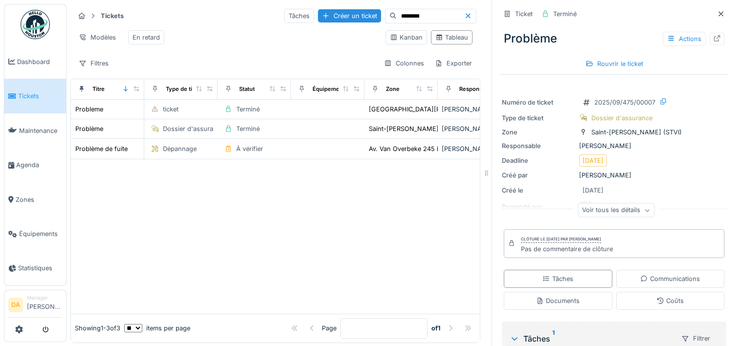
scroll to position [98, 0]
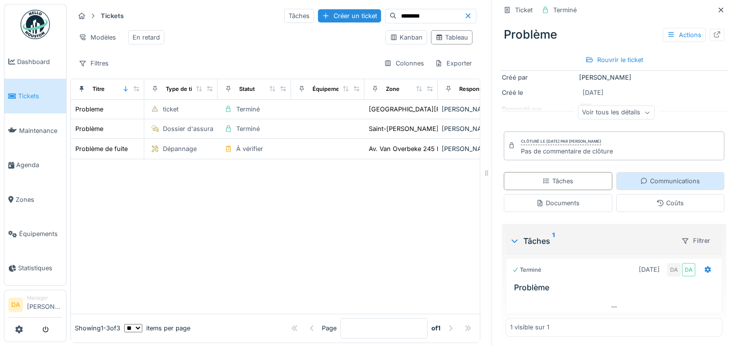
click at [657, 187] on div "Communications" at bounding box center [670, 181] width 109 height 18
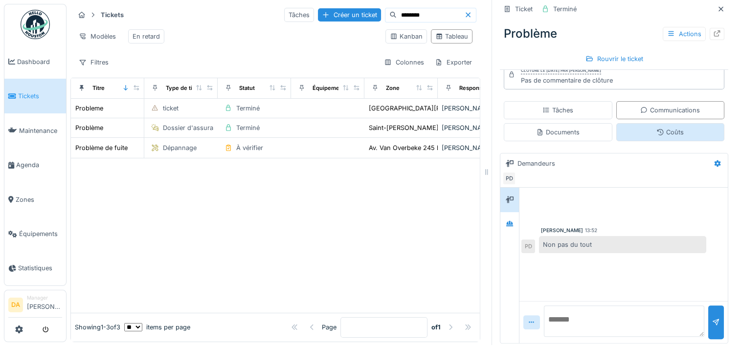
scroll to position [170, 0]
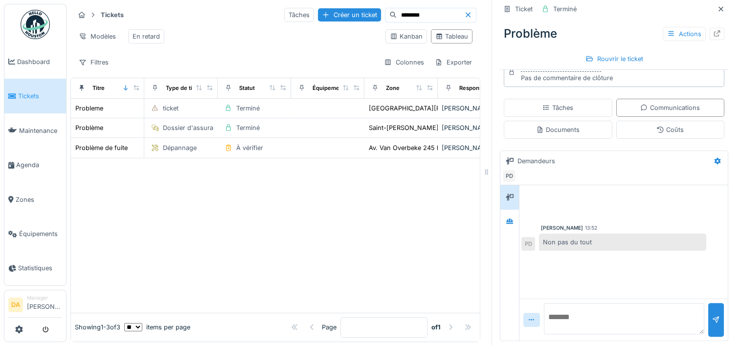
click at [606, 313] on textarea at bounding box center [624, 318] width 160 height 31
type textarea "*********"
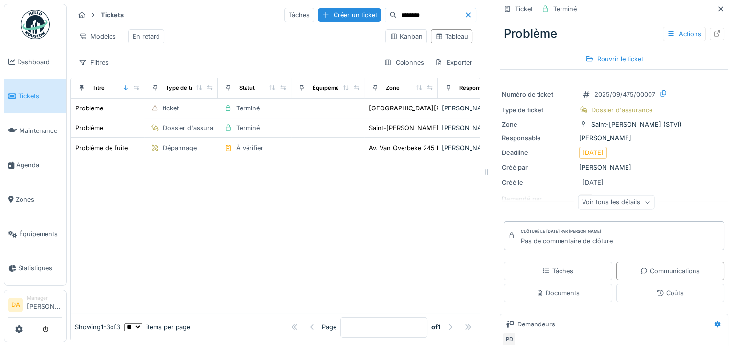
scroll to position [0, 0]
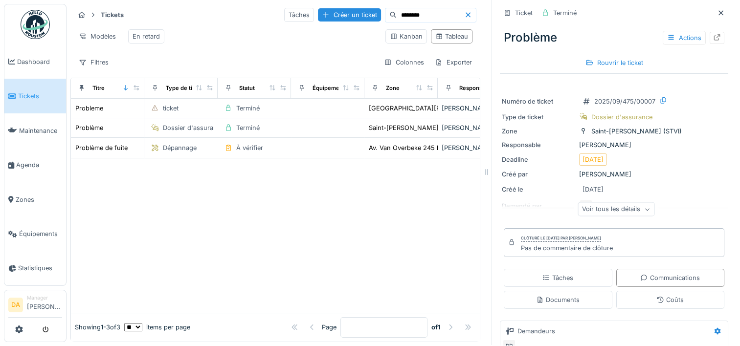
drag, startPoint x: 645, startPoint y: 96, endPoint x: 631, endPoint y: 96, distance: 13.7
click at [631, 97] on div "2025/09/475/00007" at bounding box center [624, 101] width 61 height 9
drag, startPoint x: 630, startPoint y: 96, endPoint x: 620, endPoint y: 78, distance: 20.6
click at [620, 78] on div "Ticket Terminé Problème Actions Rouvrir le ticket Numéro de ticket 2025/09/475/…" at bounding box center [614, 257] width 228 height 517
click at [419, 13] on input "********" at bounding box center [431, 16] width 68 height 14
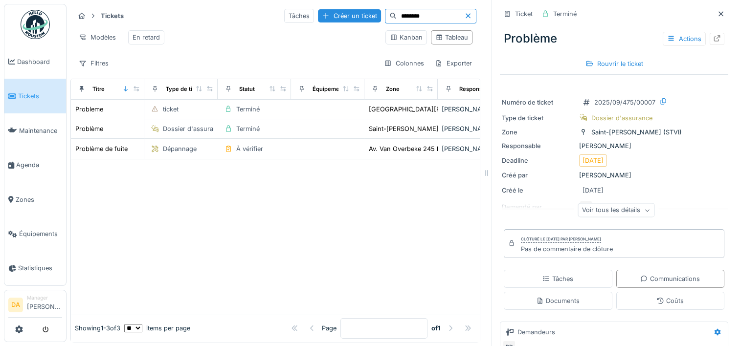
click at [419, 13] on input "********" at bounding box center [431, 16] width 68 height 14
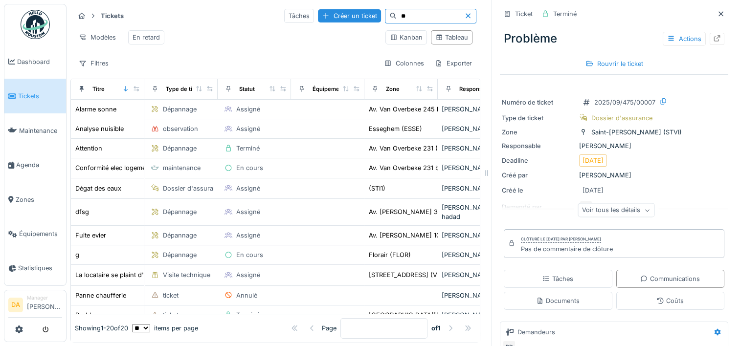
type input "*"
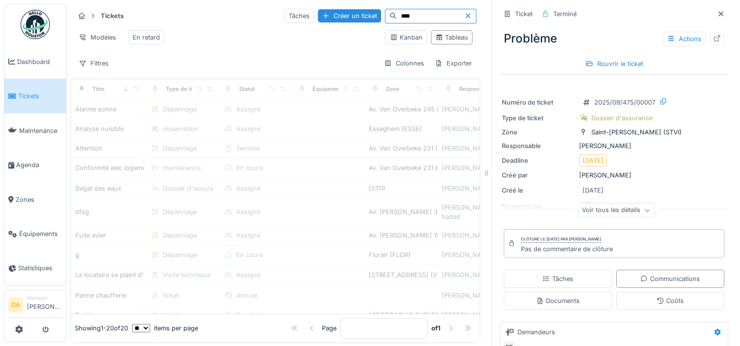
type input "****"
click at [635, 102] on div "2025/09/475/00007" at bounding box center [624, 102] width 61 height 9
click at [660, 101] on icon at bounding box center [662, 101] width 5 height 6
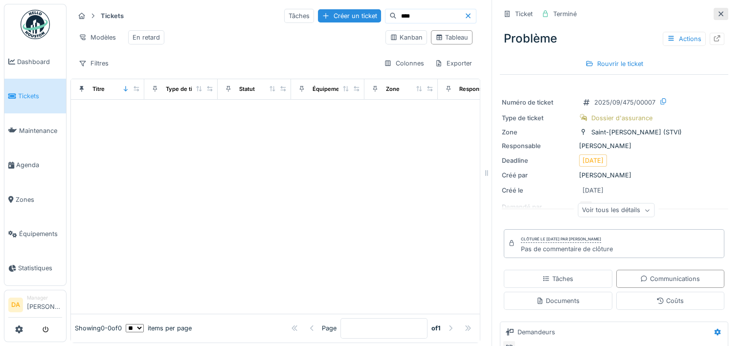
click at [717, 13] on icon at bounding box center [721, 14] width 8 height 6
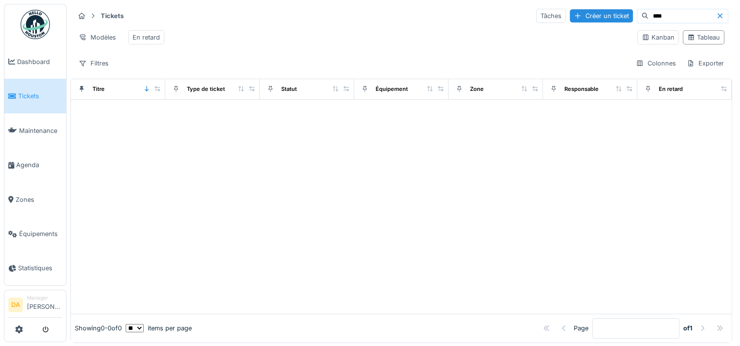
click at [716, 16] on icon at bounding box center [720, 16] width 8 height 6
click at [687, 18] on input at bounding box center [694, 16] width 68 height 14
paste input "**********"
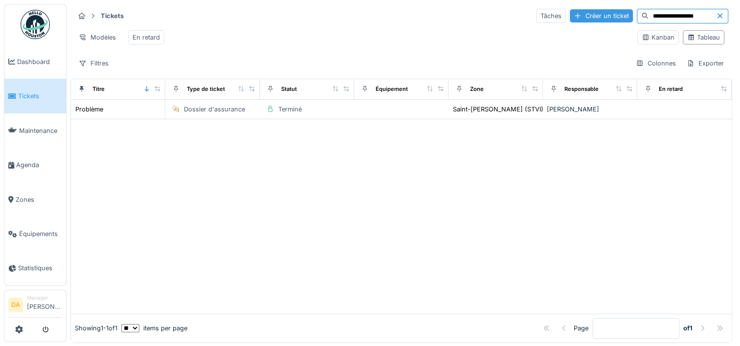
drag, startPoint x: 657, startPoint y: 16, endPoint x: 565, endPoint y: 19, distance: 91.5
click at [565, 19] on div "**********" at bounding box center [632, 16] width 192 height 15
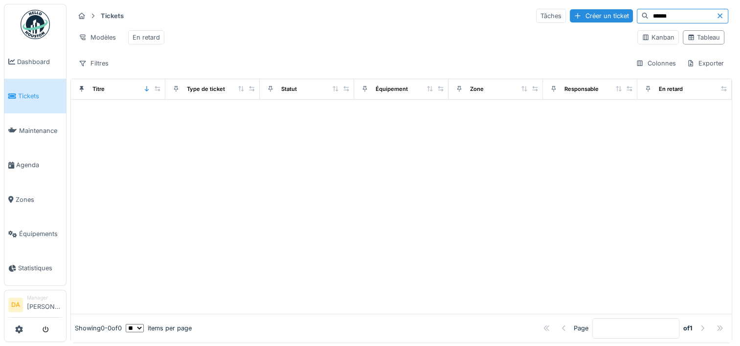
click at [666, 18] on input "******" at bounding box center [683, 16] width 68 height 14
click at [649, 16] on input "******" at bounding box center [683, 16] width 68 height 14
type input "*****"
click at [659, 18] on input "*****" at bounding box center [683, 16] width 68 height 14
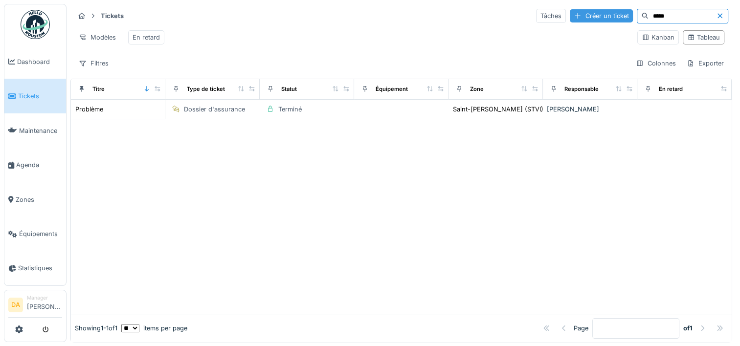
drag, startPoint x: 661, startPoint y: 17, endPoint x: 590, endPoint y: 17, distance: 70.9
click at [590, 17] on div "Tâches Créer un ticket *****" at bounding box center [632, 16] width 192 height 15
type input "***"
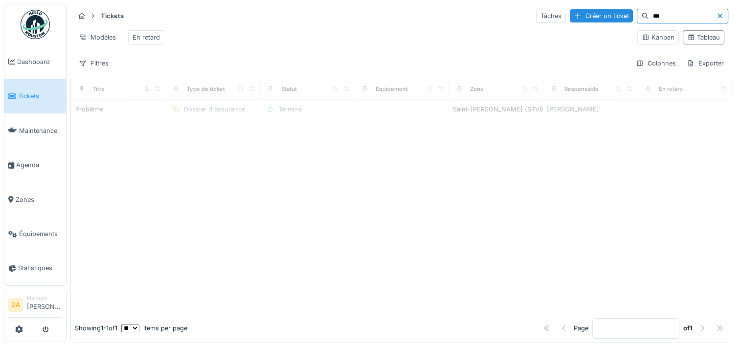
click at [18, 93] on span "Tickets" at bounding box center [40, 95] width 44 height 9
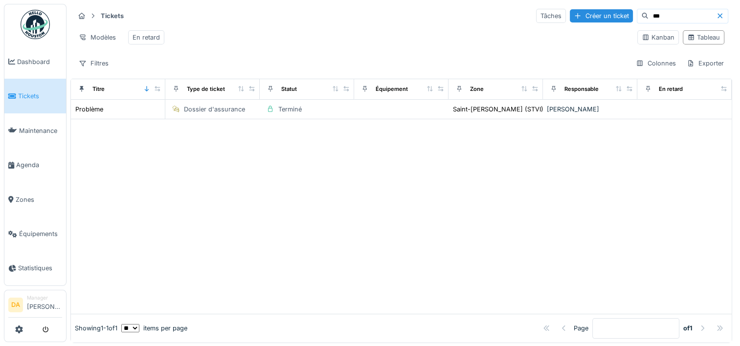
click at [27, 93] on span "Tickets" at bounding box center [40, 95] width 44 height 9
click at [716, 14] on icon at bounding box center [720, 16] width 8 height 6
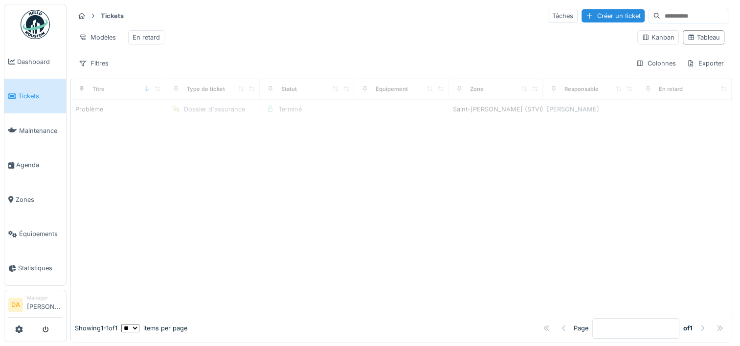
click at [665, 13] on input at bounding box center [694, 16] width 68 height 14
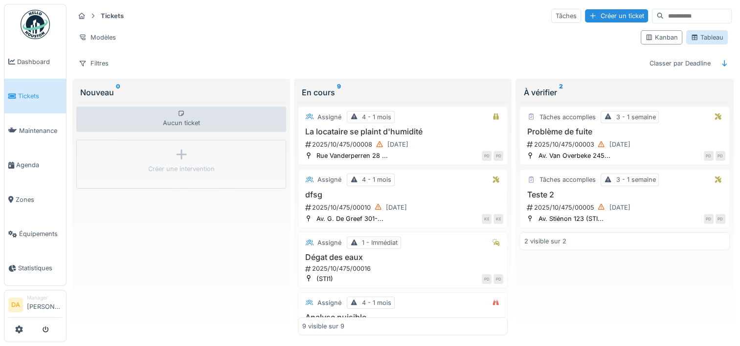
click at [707, 39] on div "Tableau" at bounding box center [707, 37] width 33 height 9
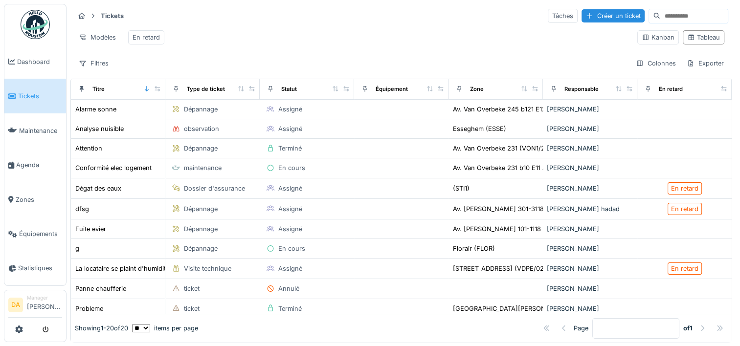
click at [660, 17] on input at bounding box center [694, 16] width 68 height 14
type input "***"
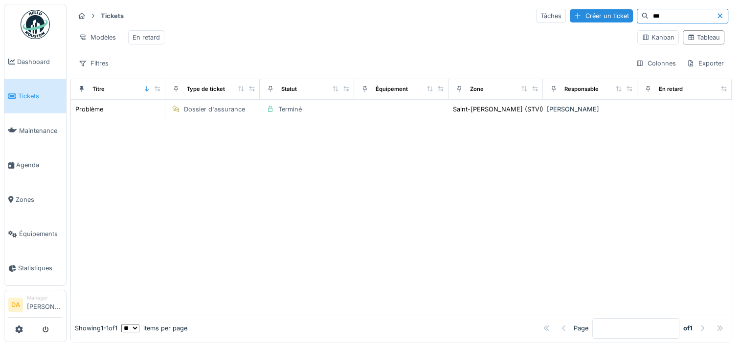
drag, startPoint x: 650, startPoint y: 17, endPoint x: 602, endPoint y: 17, distance: 47.9
click at [602, 17] on div "Tâches Créer un ticket ***" at bounding box center [632, 16] width 192 height 15
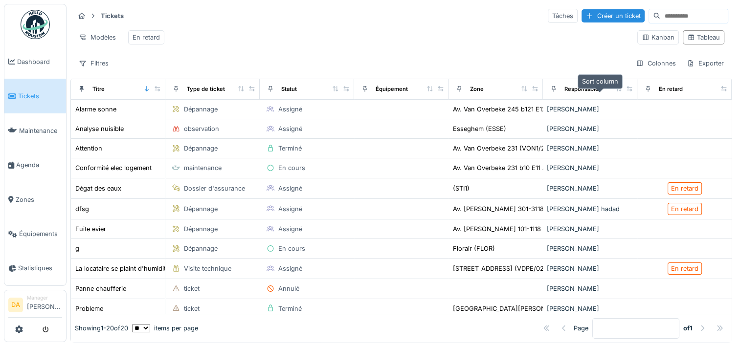
click at [615, 91] on icon at bounding box center [618, 88] width 7 height 5
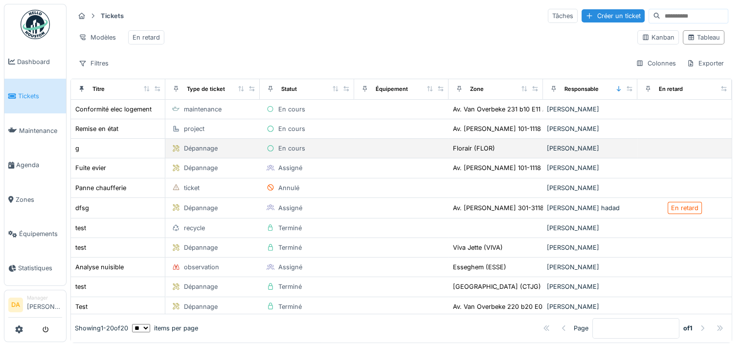
click at [555, 153] on div "[PERSON_NAME]" at bounding box center [590, 148] width 87 height 9
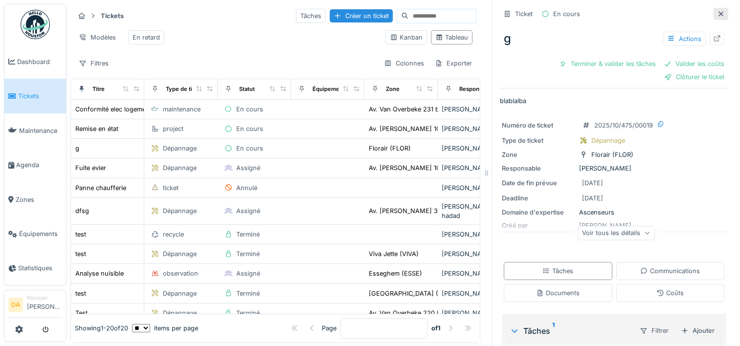
click at [717, 14] on icon at bounding box center [721, 14] width 8 height 6
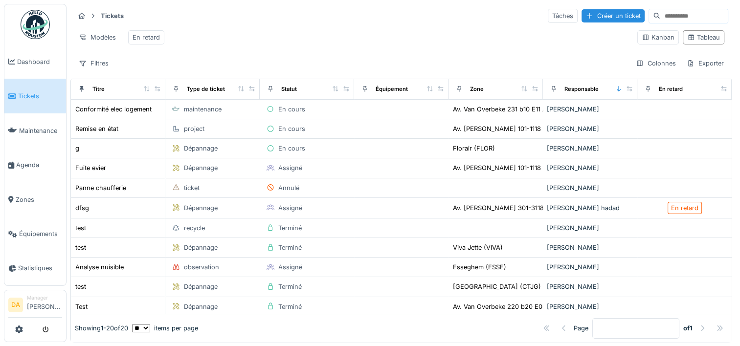
click at [660, 16] on input at bounding box center [694, 16] width 68 height 14
type input "***"
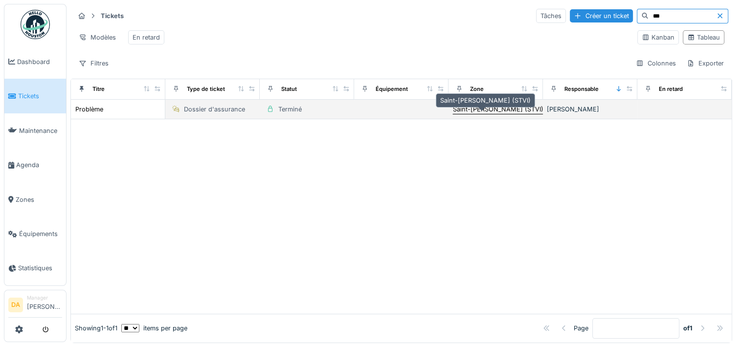
click at [453, 111] on div "Saint-[PERSON_NAME] (STVI)" at bounding box center [498, 109] width 90 height 9
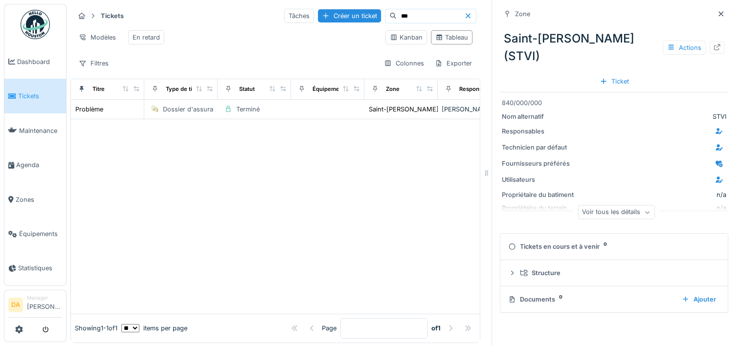
scroll to position [8, 0]
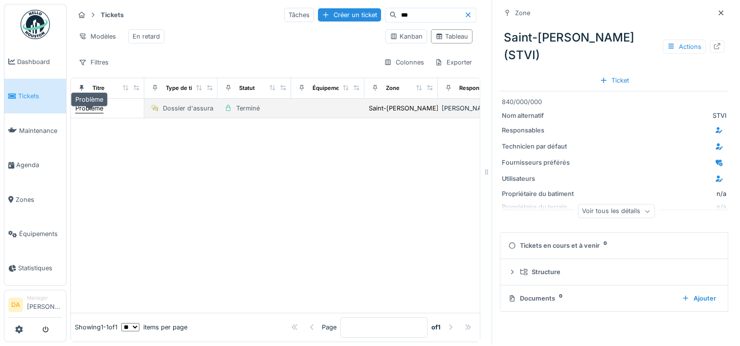
click at [96, 111] on div "Problème" at bounding box center [89, 108] width 28 height 9
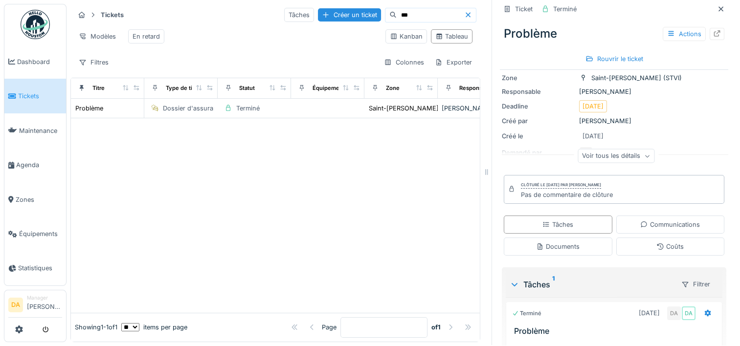
scroll to position [100, 0]
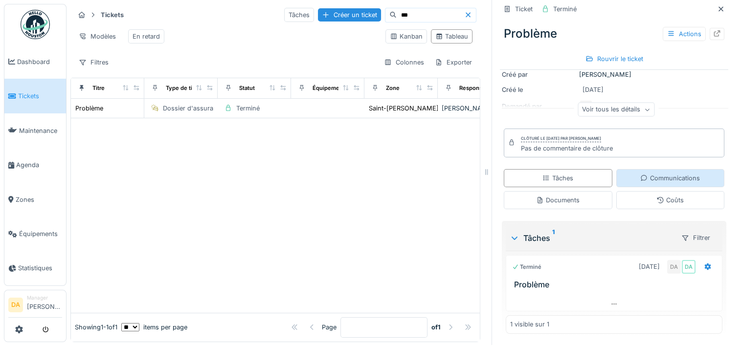
click at [648, 174] on div "Communications" at bounding box center [670, 178] width 60 height 9
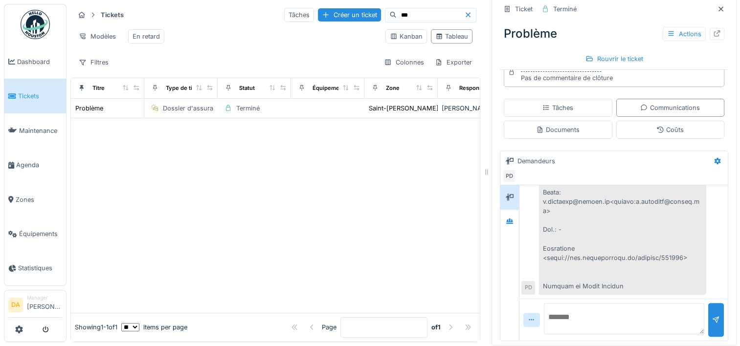
scroll to position [0, 0]
click at [714, 9] on div at bounding box center [721, 10] width 15 height 12
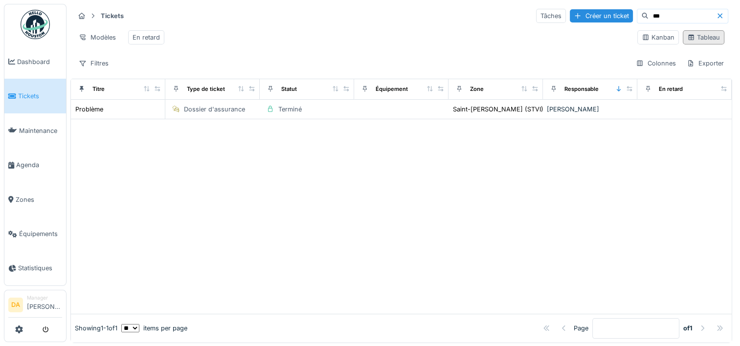
click at [687, 42] on div "Tableau" at bounding box center [703, 37] width 33 height 9
click at [716, 14] on icon at bounding box center [720, 16] width 8 height 6
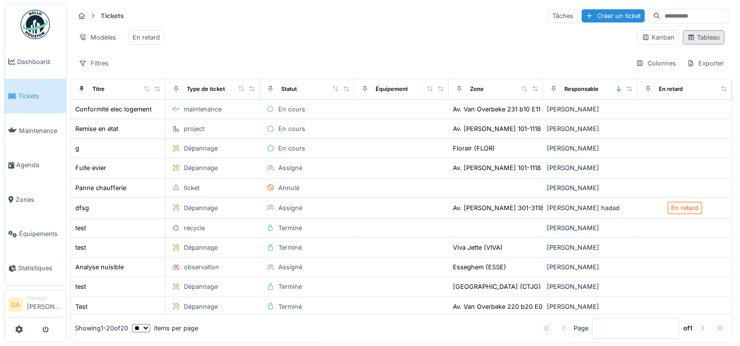
click at [691, 39] on div "Tableau" at bounding box center [703, 37] width 33 height 9
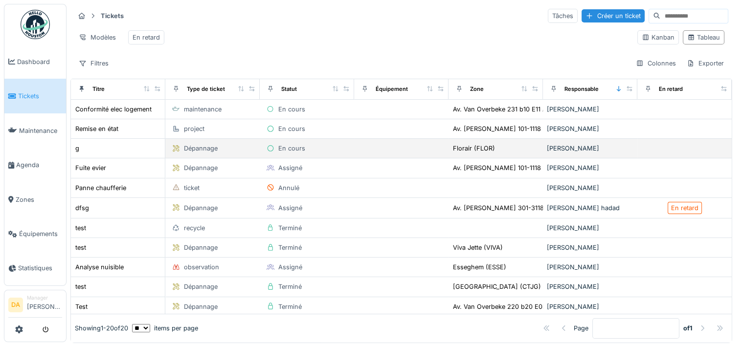
click at [502, 154] on div "Florair (FLOR)" at bounding box center [495, 148] width 87 height 10
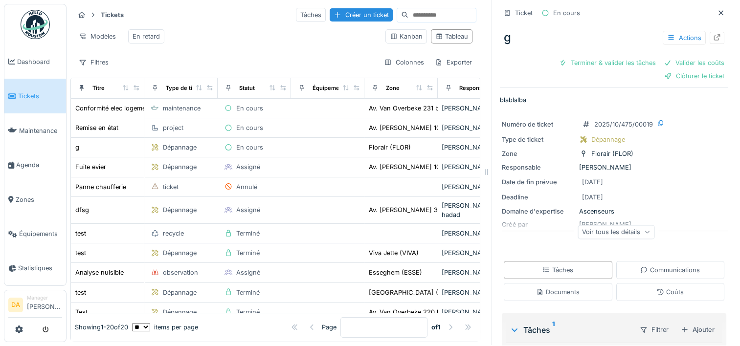
click at [644, 230] on icon at bounding box center [647, 232] width 6 height 5
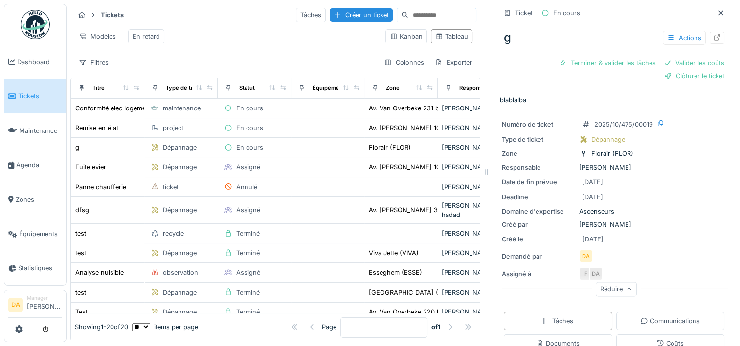
click at [676, 164] on div "Numéro de ticket 2025/10/475/00019 Type de ticket Dépannage Zone Florair (FLOR)…" at bounding box center [614, 207] width 228 height 188
click at [646, 164] on div "Responsable [PERSON_NAME]" at bounding box center [614, 168] width 225 height 9
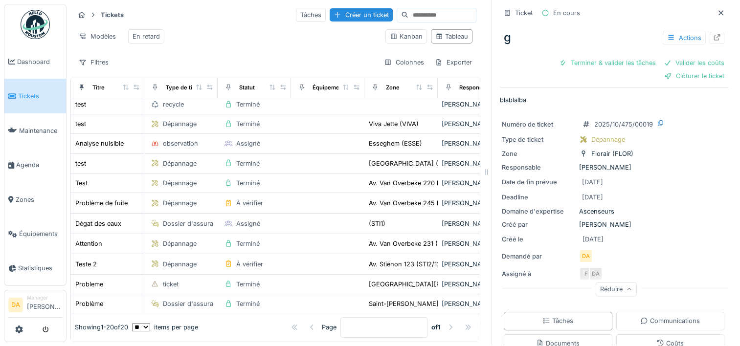
scroll to position [209, 0]
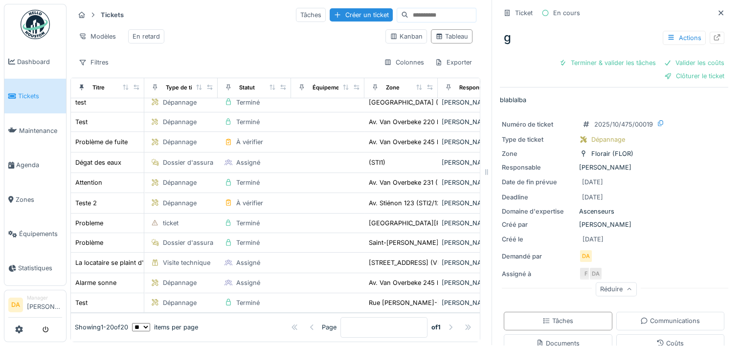
click at [28, 24] on img at bounding box center [35, 24] width 29 height 29
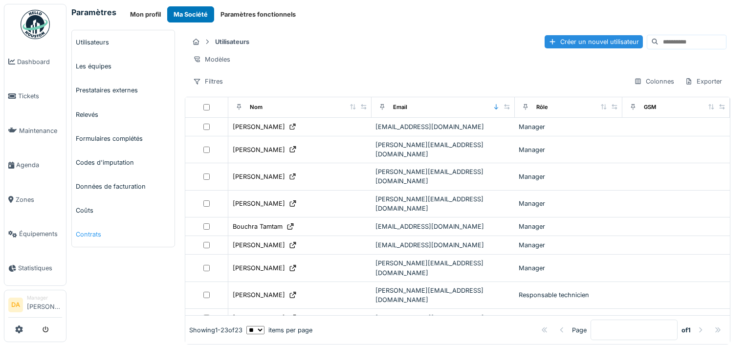
click at [84, 233] on link "Contrats" at bounding box center [123, 235] width 103 height 24
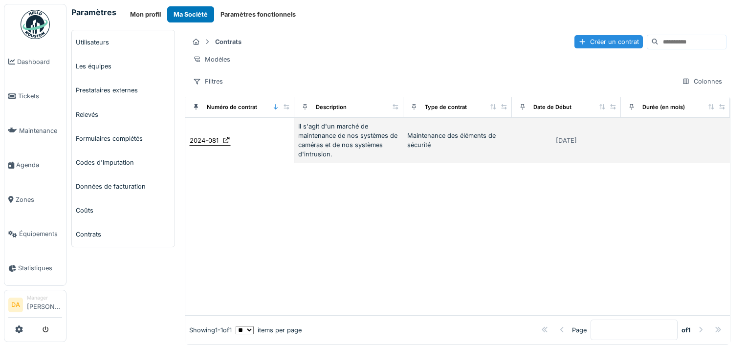
click at [225, 143] on icon at bounding box center [227, 140] width 8 height 6
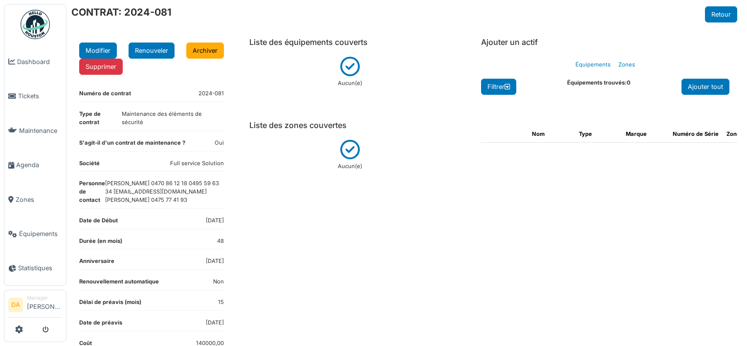
scroll to position [119, 0]
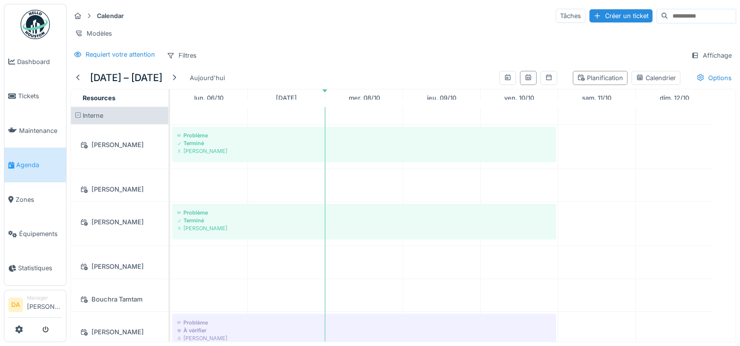
scroll to position [692, 0]
